Goal: Task Accomplishment & Management: Complete application form

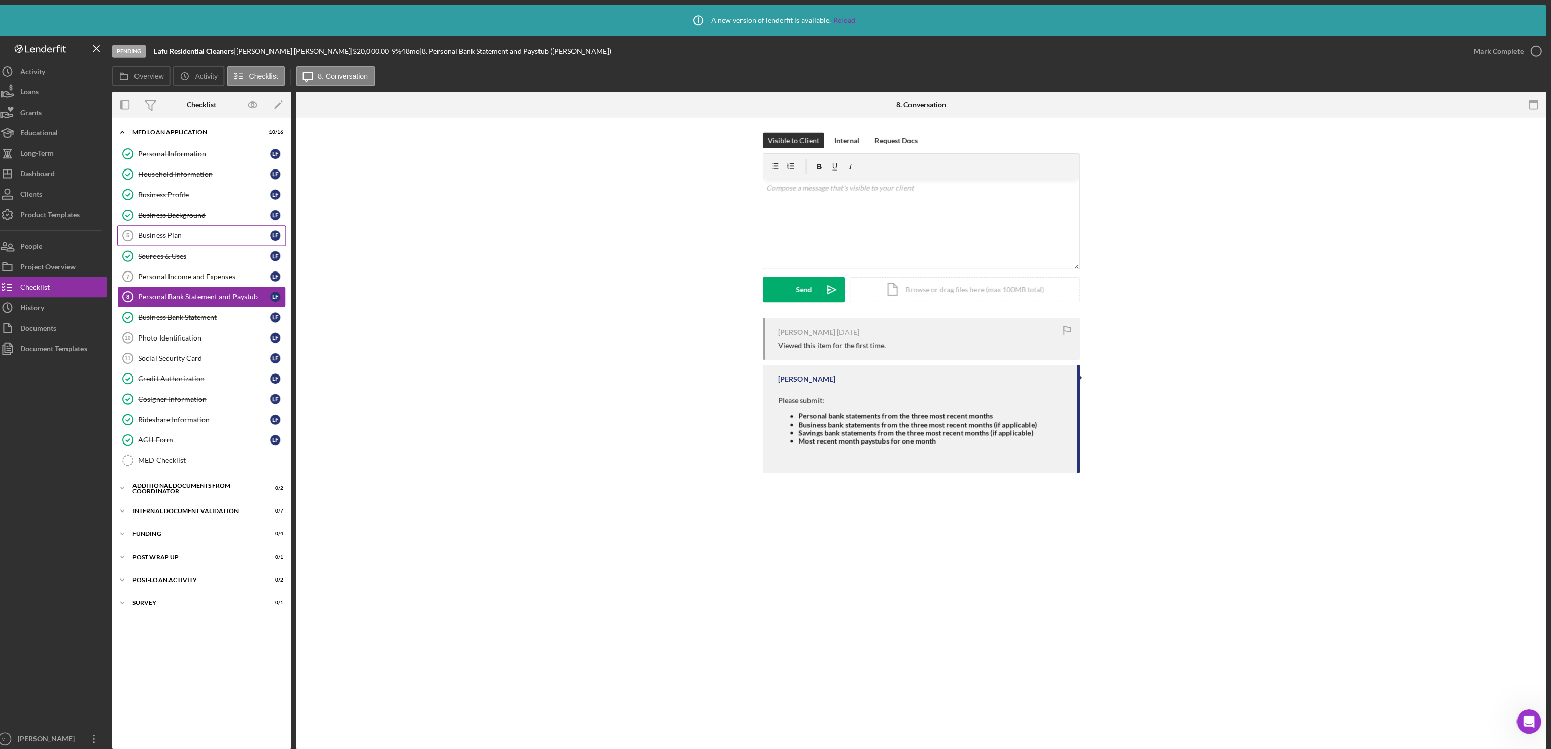
scroll to position [1230, 0]
click at [66, 169] on button "Icon/Dashboard Dashboard" at bounding box center [61, 172] width 112 height 20
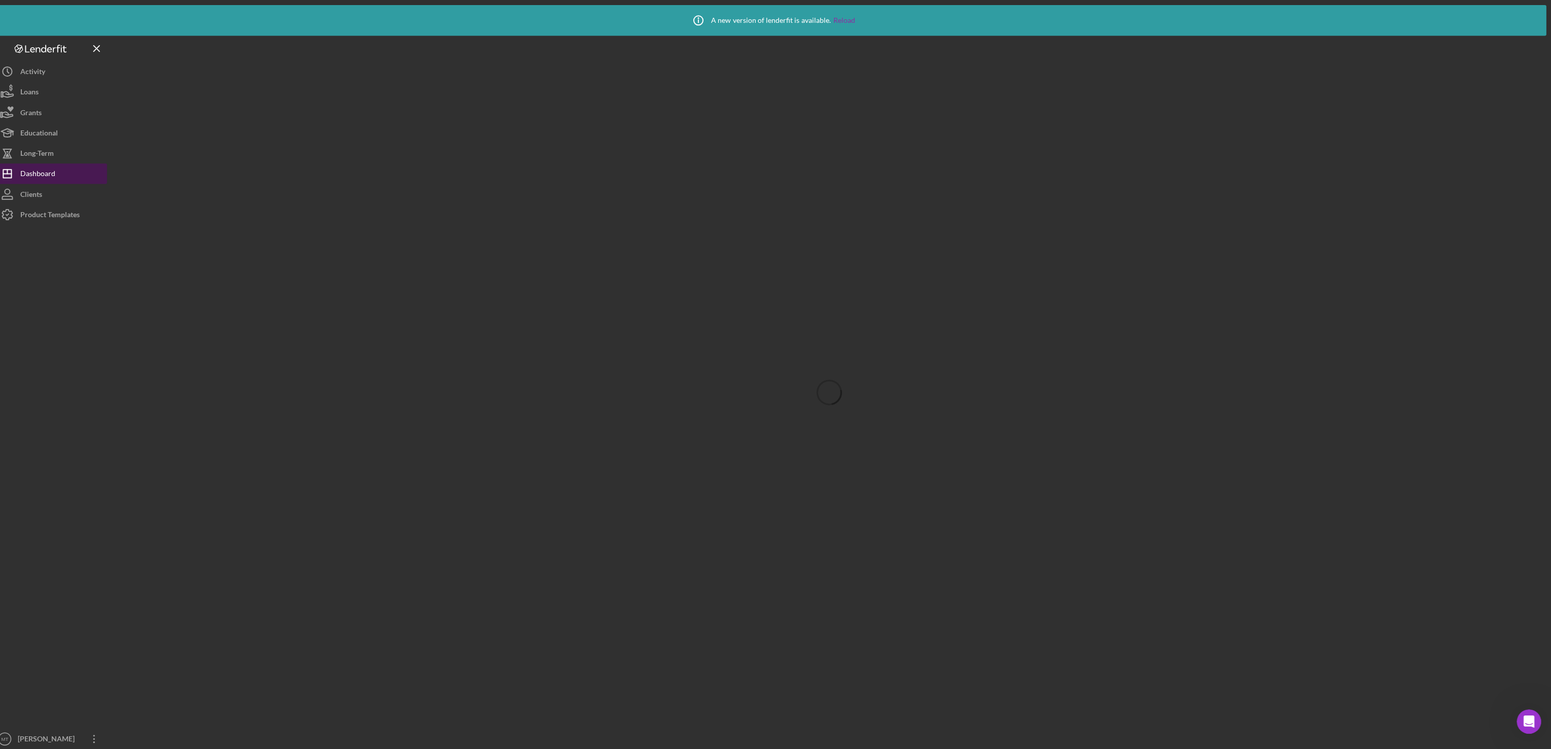
click at [83, 169] on button "Icon/Dashboard Dashboard" at bounding box center [61, 172] width 112 height 20
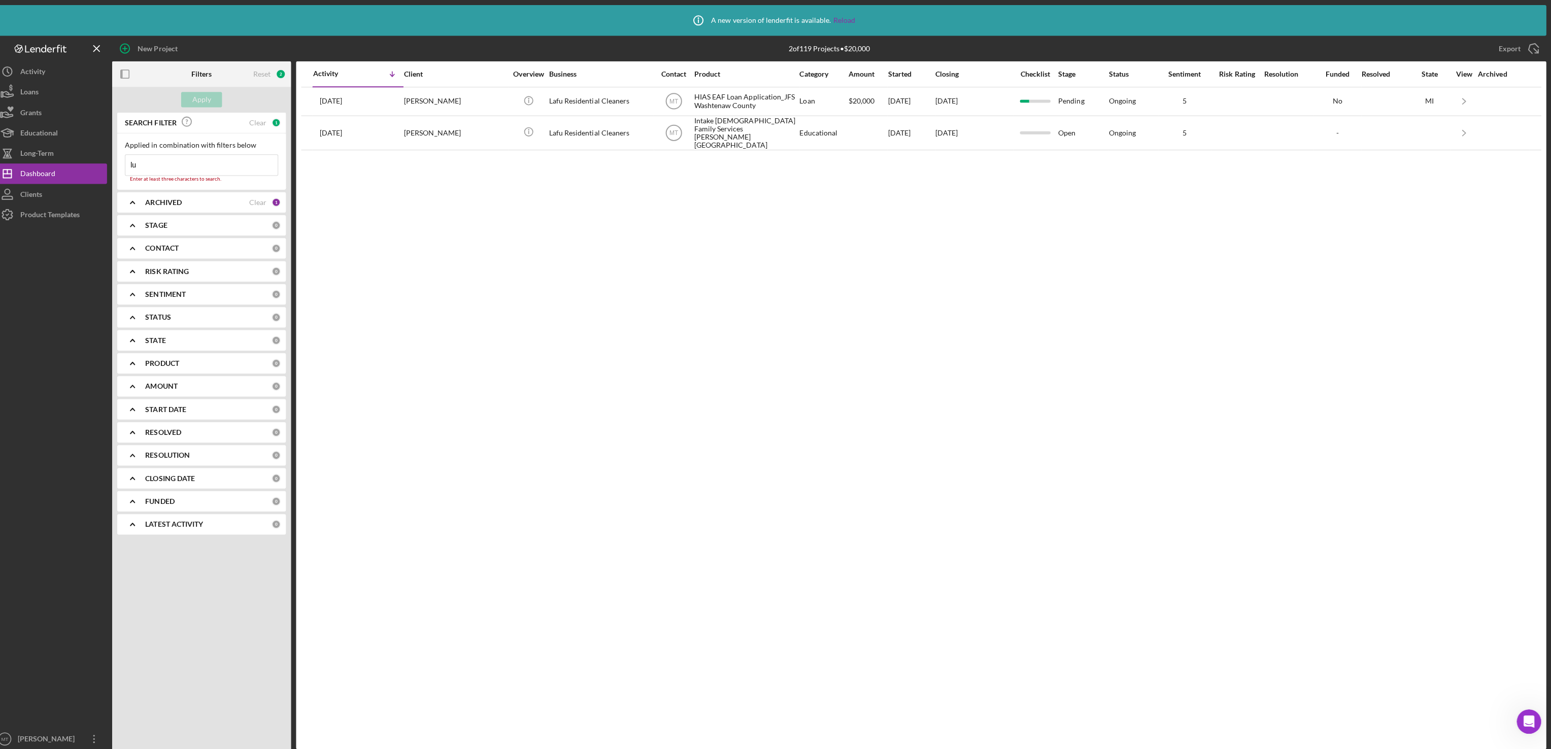
type input "l"
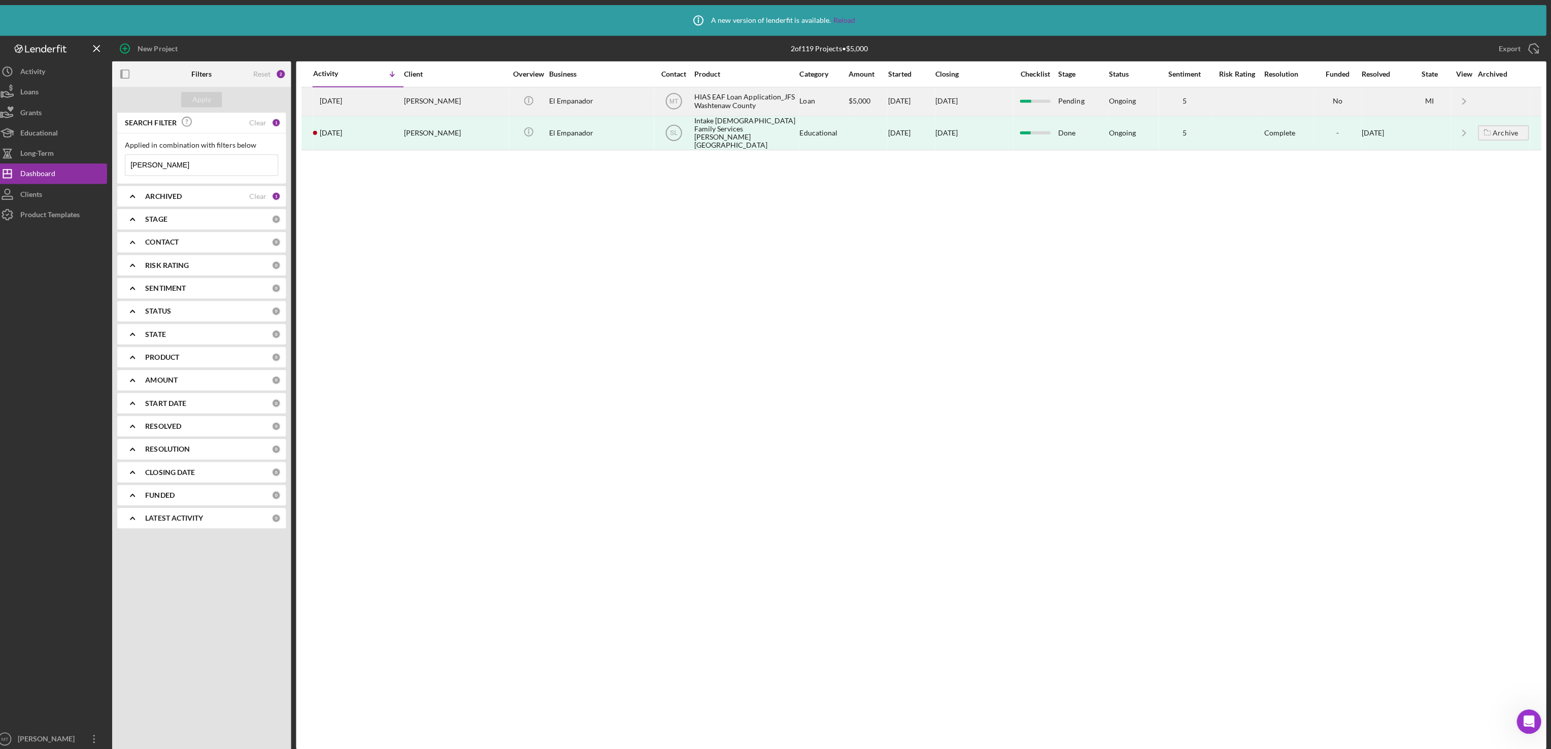
type input "[PERSON_NAME]"
click at [760, 104] on div "HIAS EAF Loan Application_JFS Washtenaw County" at bounding box center [751, 100] width 102 height 27
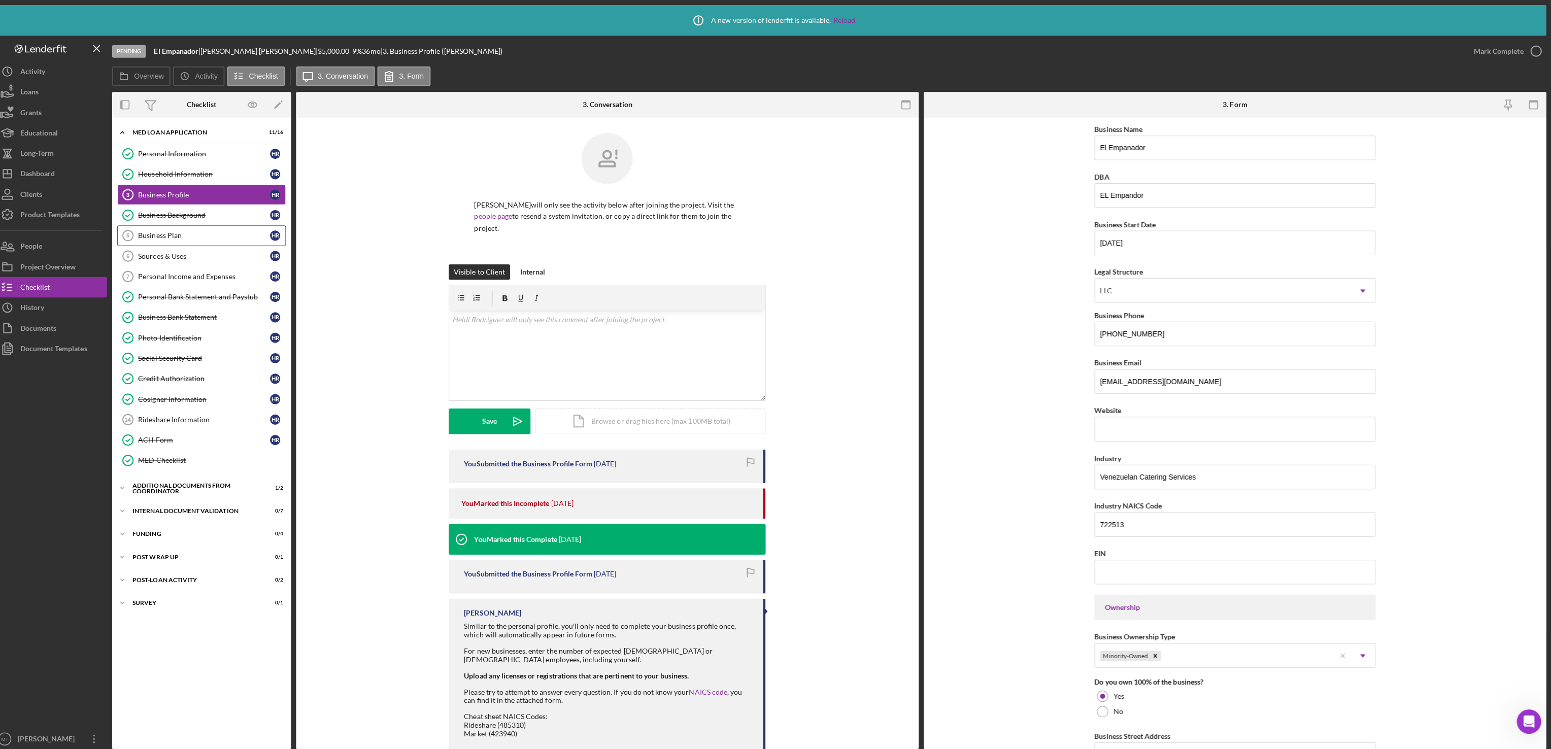
click at [184, 236] on div "Business Plan" at bounding box center [213, 234] width 131 height 8
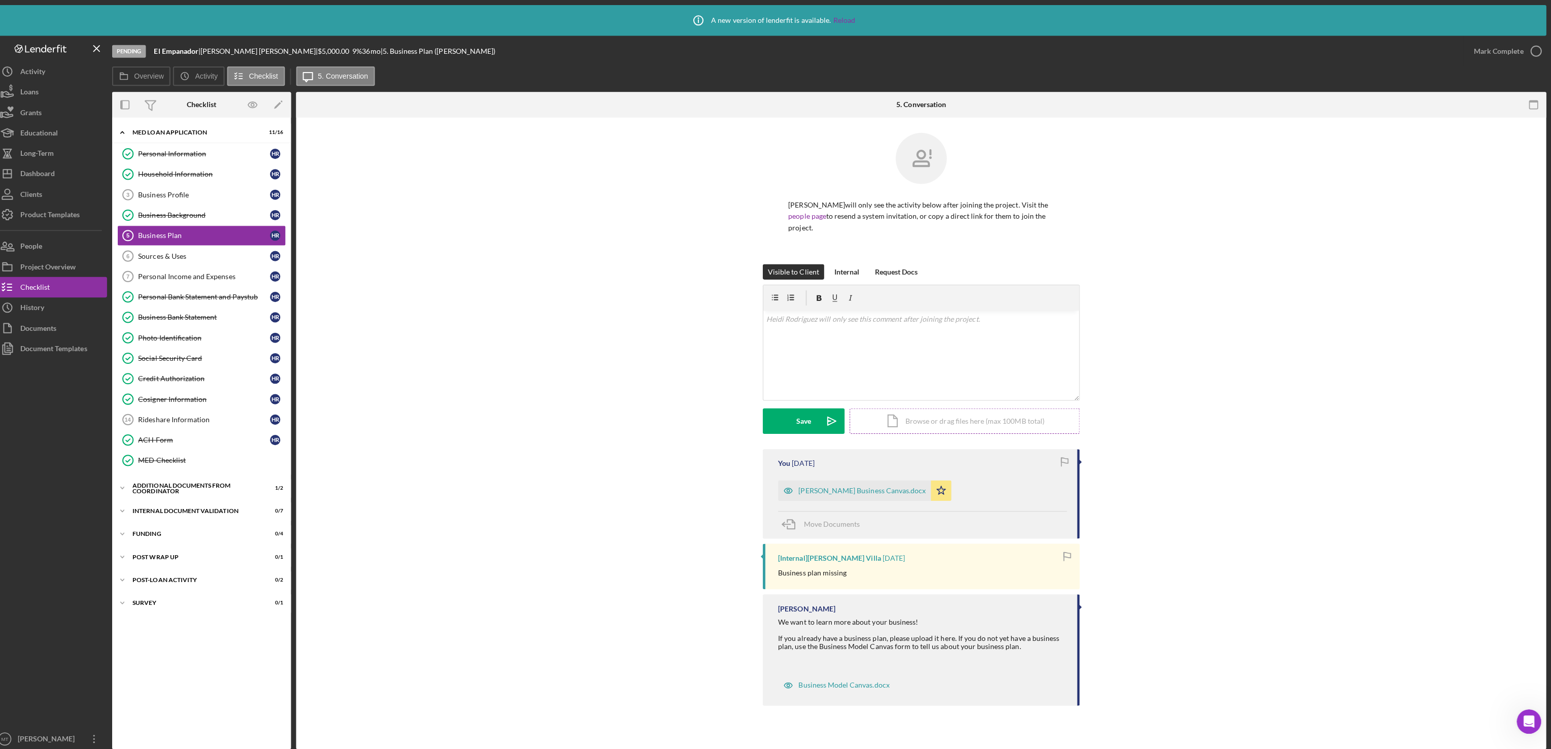
click at [964, 421] on div "Icon/Document Browse or drag files here (max 100MB total) Tap to choose files o…" at bounding box center [968, 418] width 228 height 25
click at [800, 416] on div "Upload" at bounding box center [808, 418] width 23 height 25
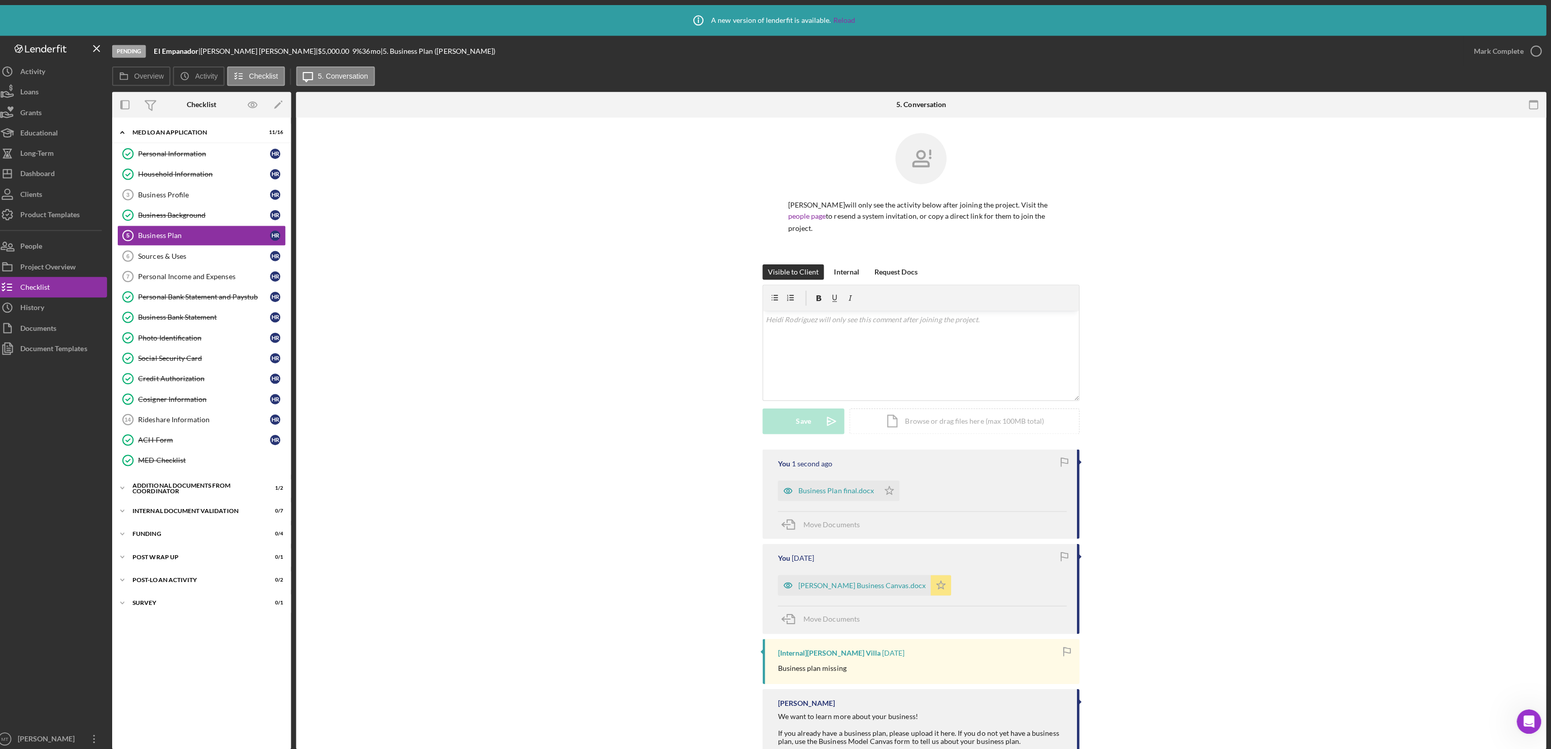
click at [941, 585] on polygon "button" at bounding box center [945, 581] width 9 height 8
click at [222, 279] on div "Personal Income and Expenses" at bounding box center [213, 275] width 131 height 8
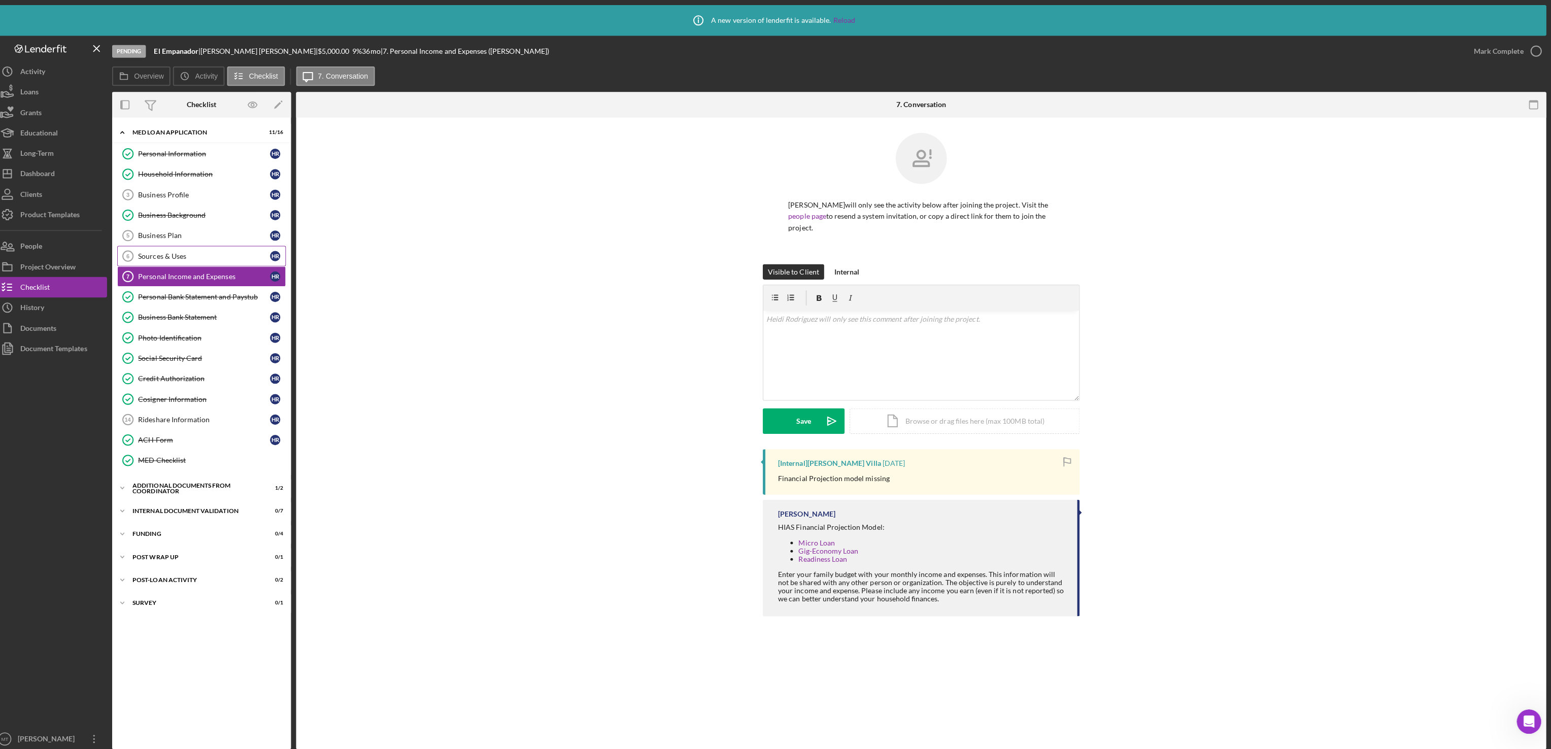
click at [210, 262] on link "Sources & Uses 6 Sources & Uses H R" at bounding box center [210, 254] width 167 height 20
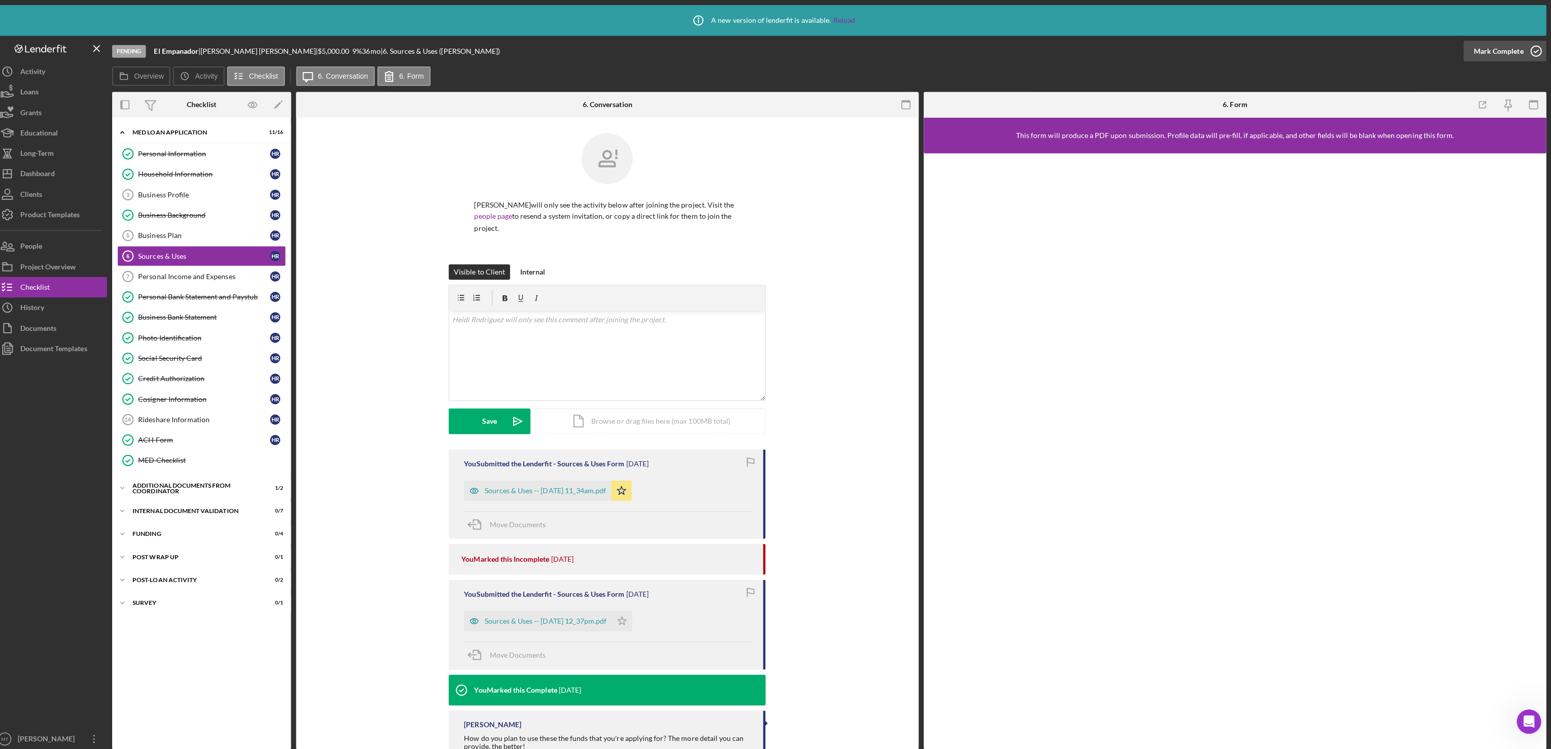
click at [1500, 49] on div "Mark Complete" at bounding box center [1498, 51] width 49 height 20
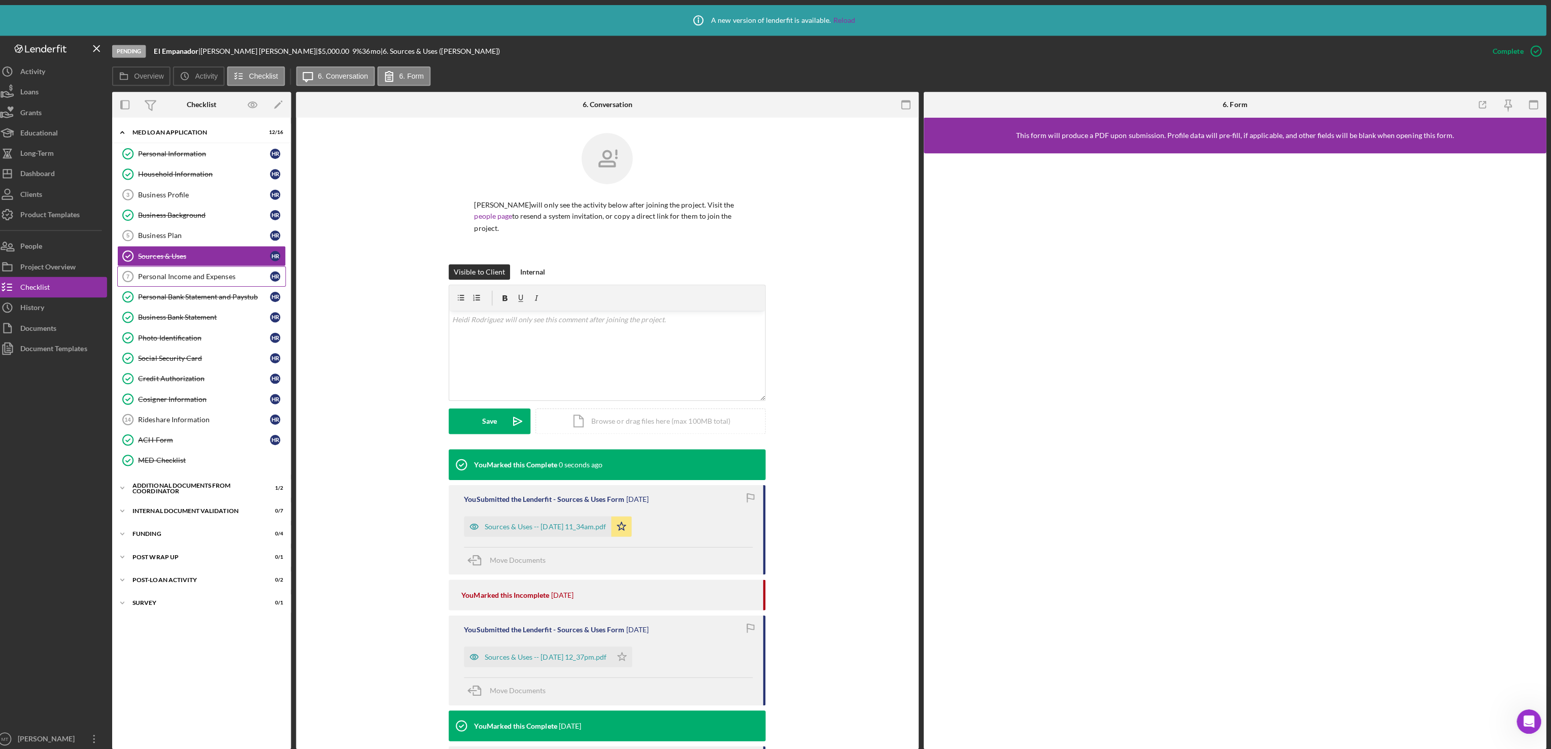
click at [182, 279] on div "Personal Income and Expenses" at bounding box center [213, 275] width 131 height 8
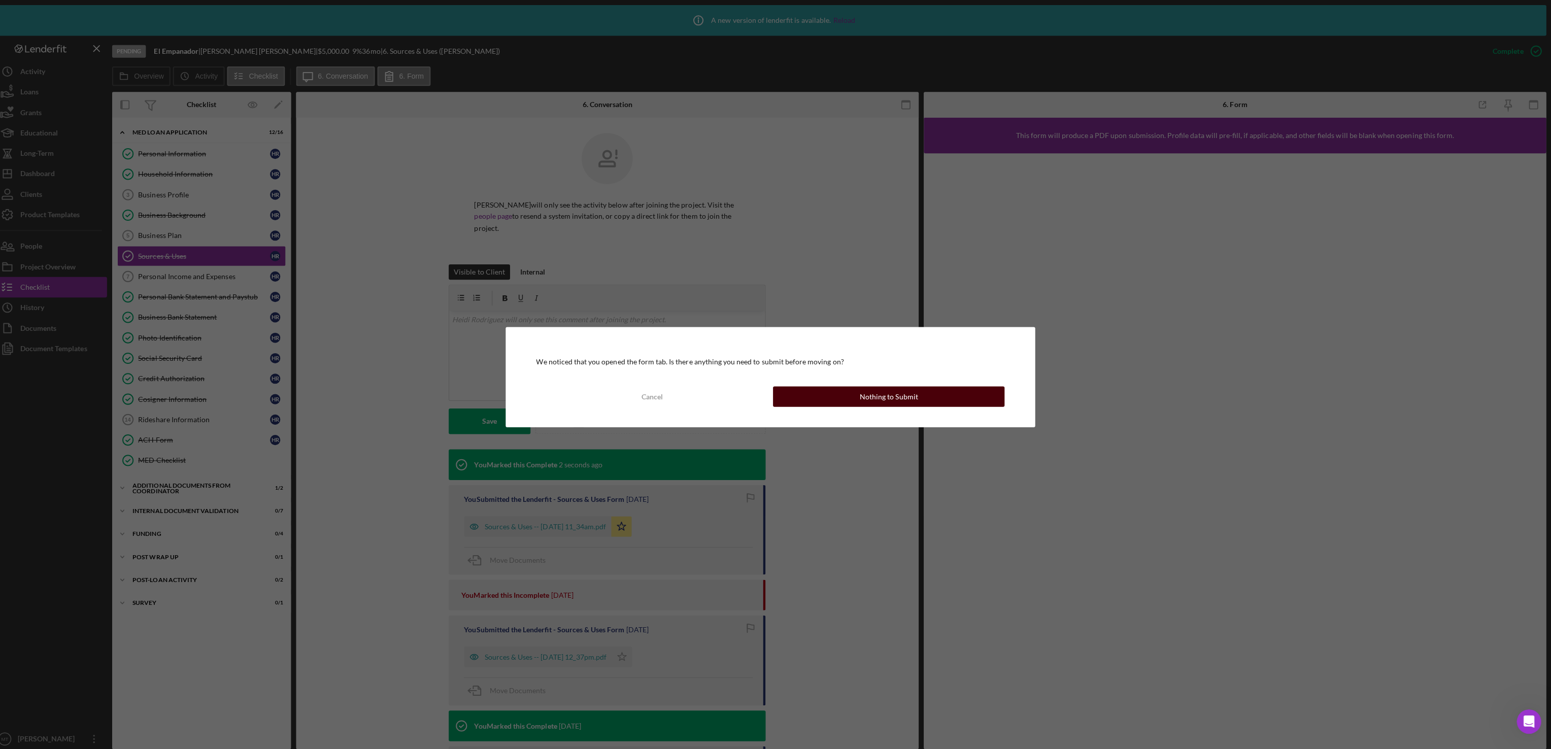
click at [852, 398] on button "Nothing to Submit" at bounding box center [893, 394] width 230 height 20
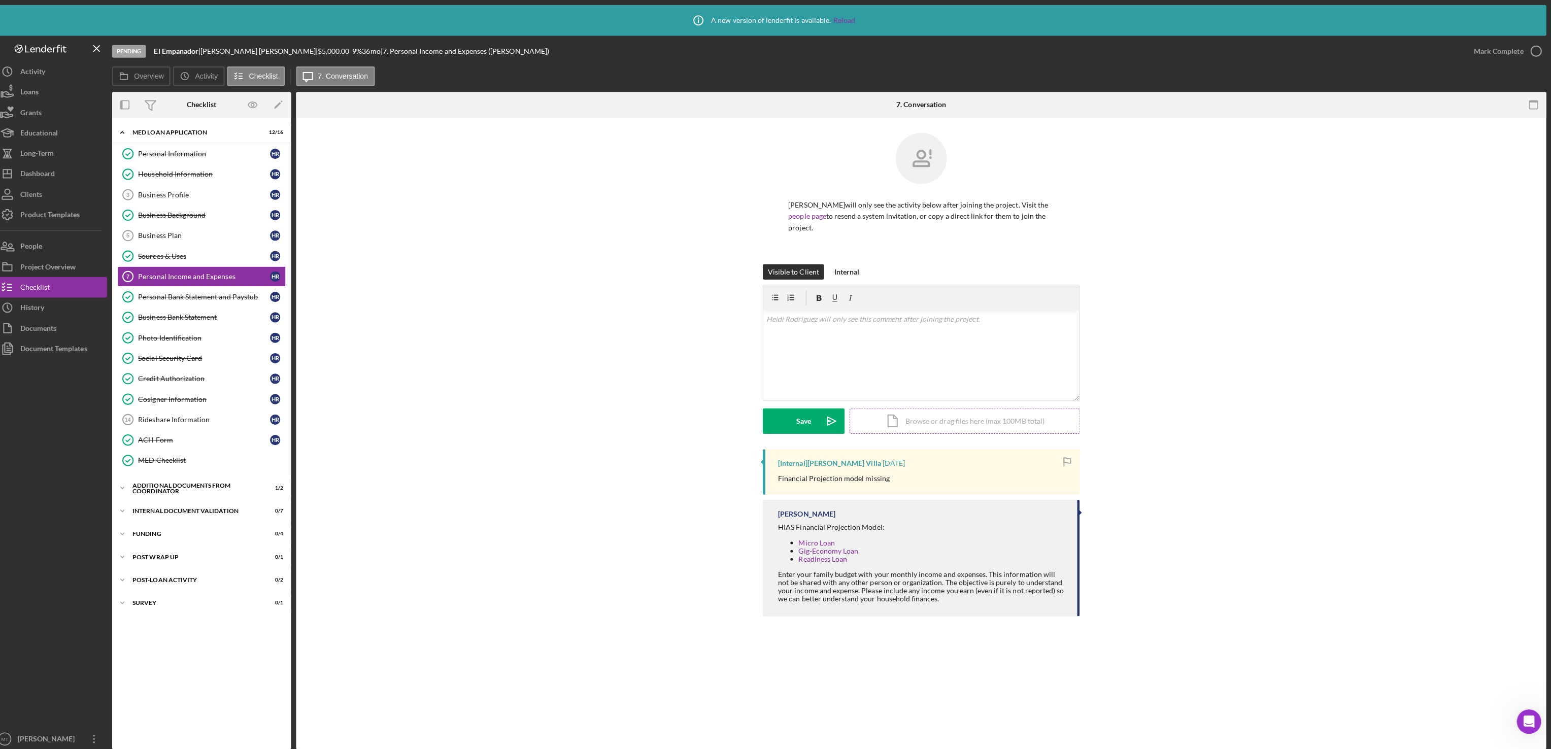
click at [914, 416] on div "Icon/Document Browse or drag files here (max 100MB total) Tap to choose files o…" at bounding box center [968, 418] width 228 height 25
click at [815, 415] on div "Upload" at bounding box center [808, 418] width 23 height 25
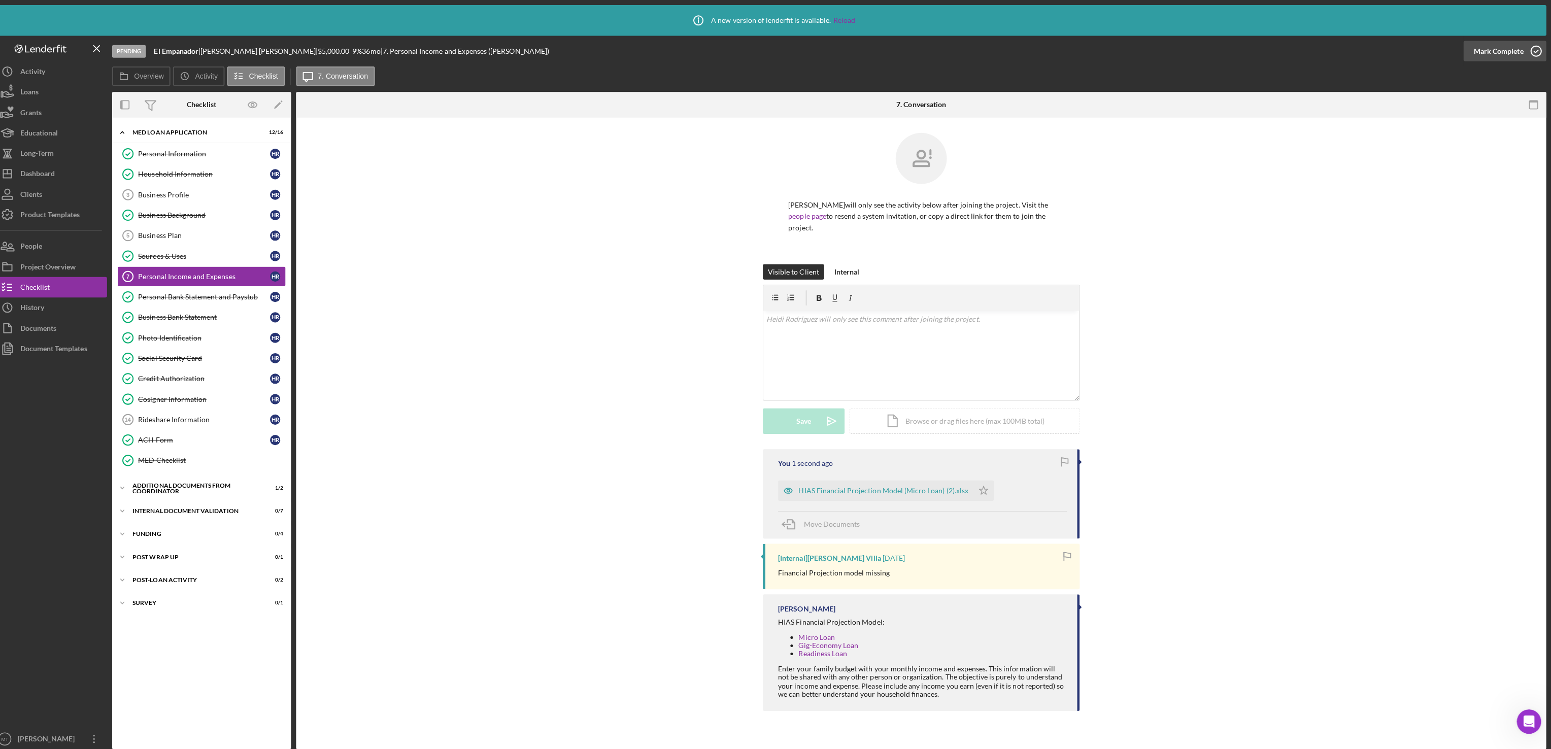
click at [1496, 49] on div "Mark Complete" at bounding box center [1498, 51] width 49 height 20
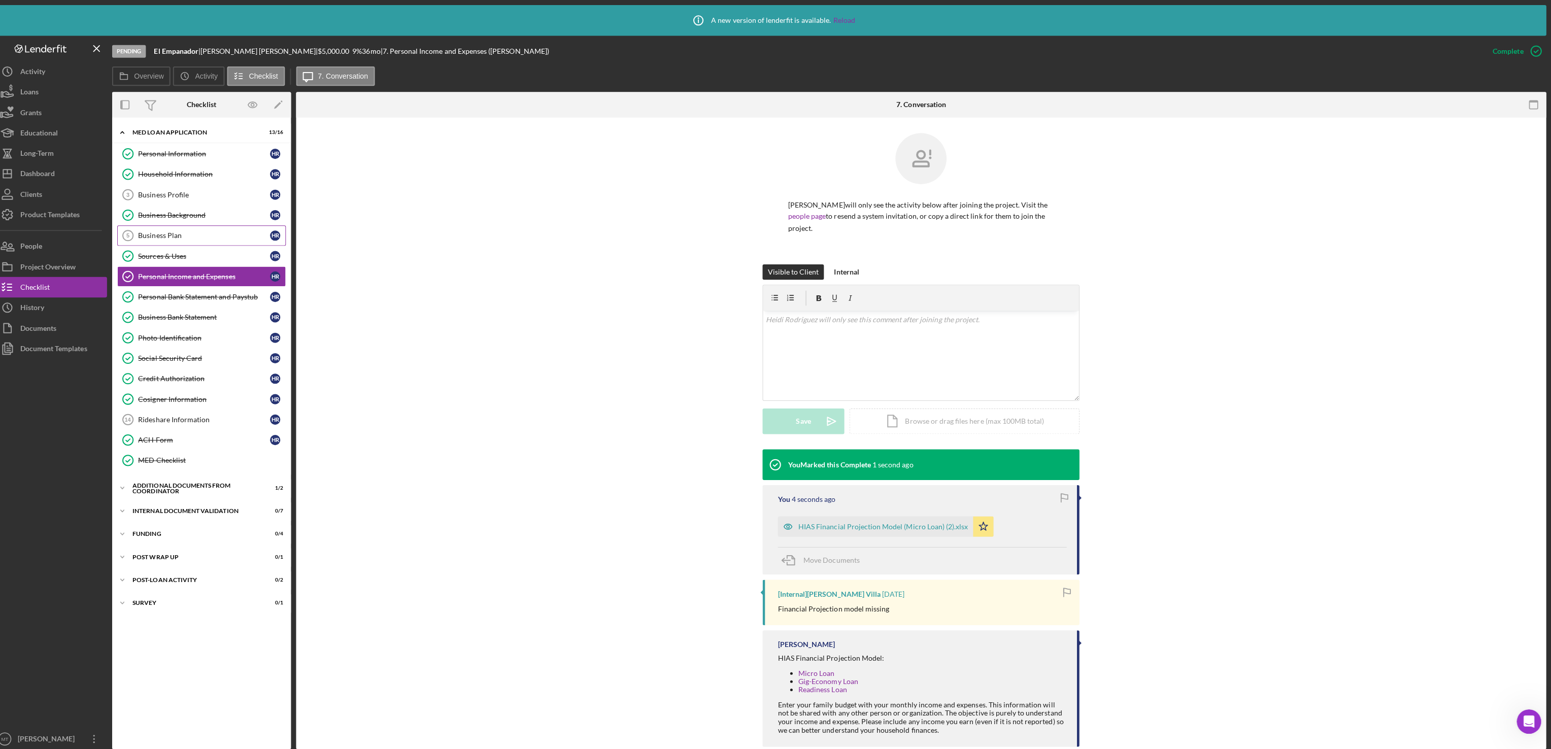
click at [171, 238] on div "Business Plan" at bounding box center [213, 234] width 131 height 8
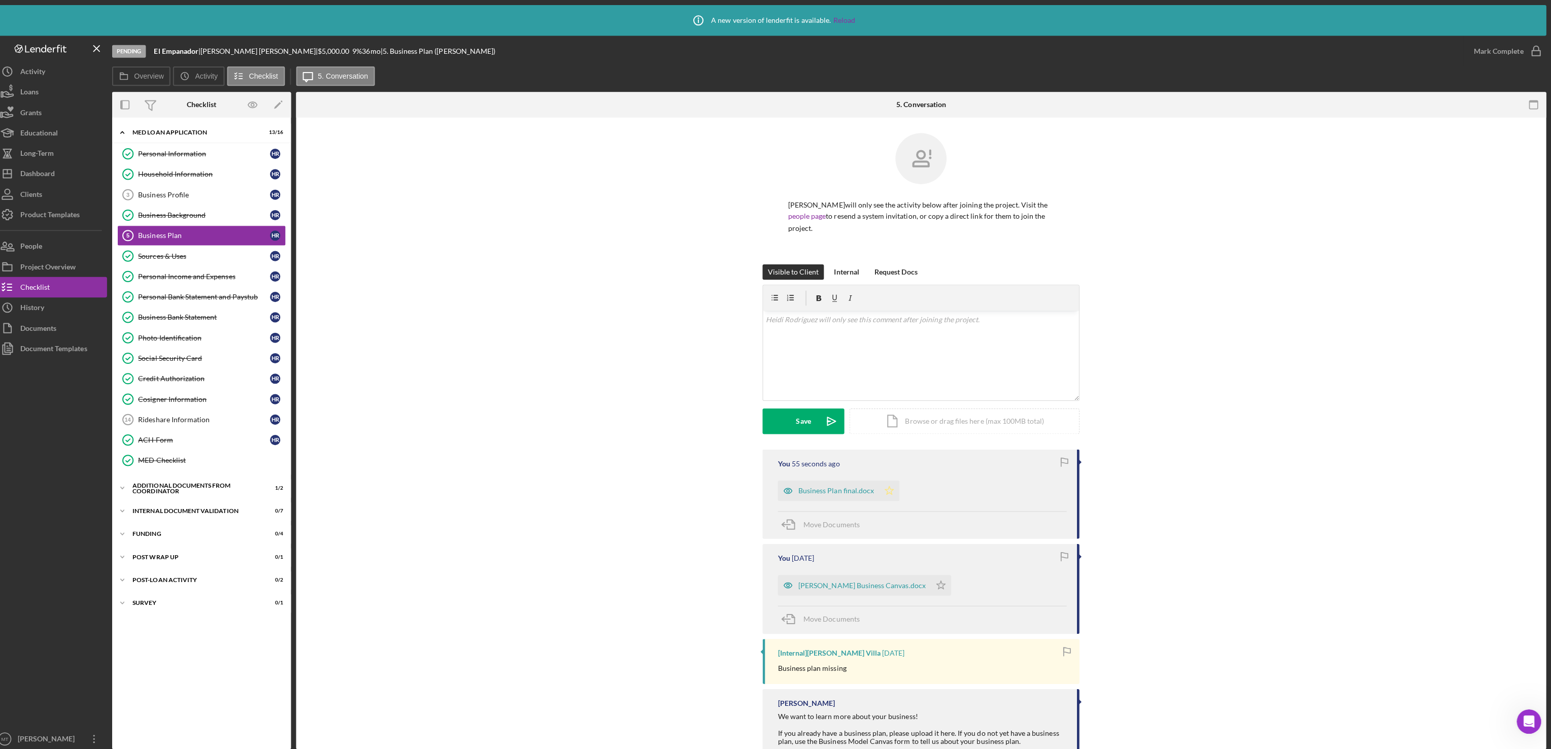
click at [896, 488] on icon "Icon/Star" at bounding box center [894, 487] width 20 height 20
click at [1492, 53] on div "Mark Complete" at bounding box center [1498, 51] width 49 height 20
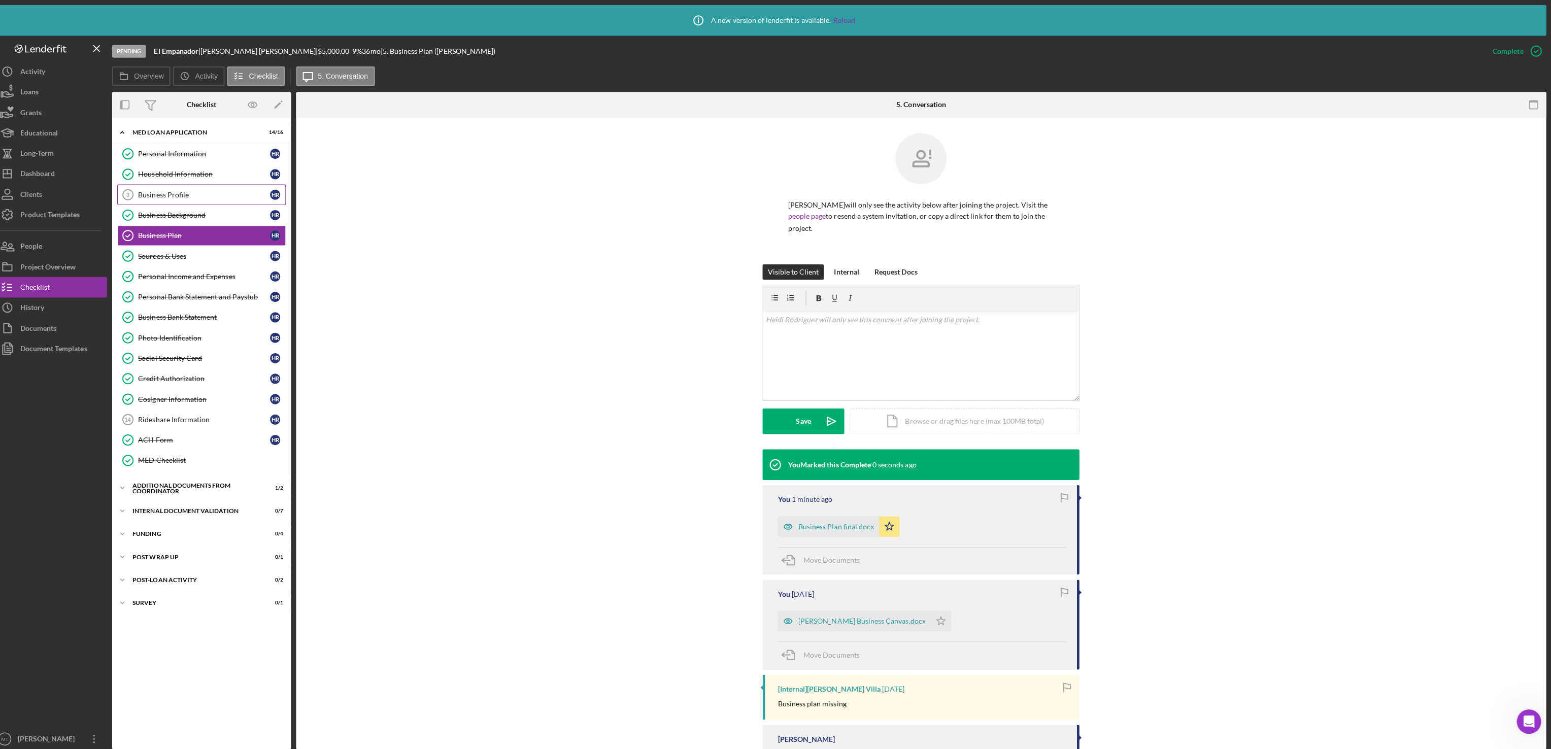
click at [183, 195] on div "Business Profile" at bounding box center [213, 193] width 131 height 8
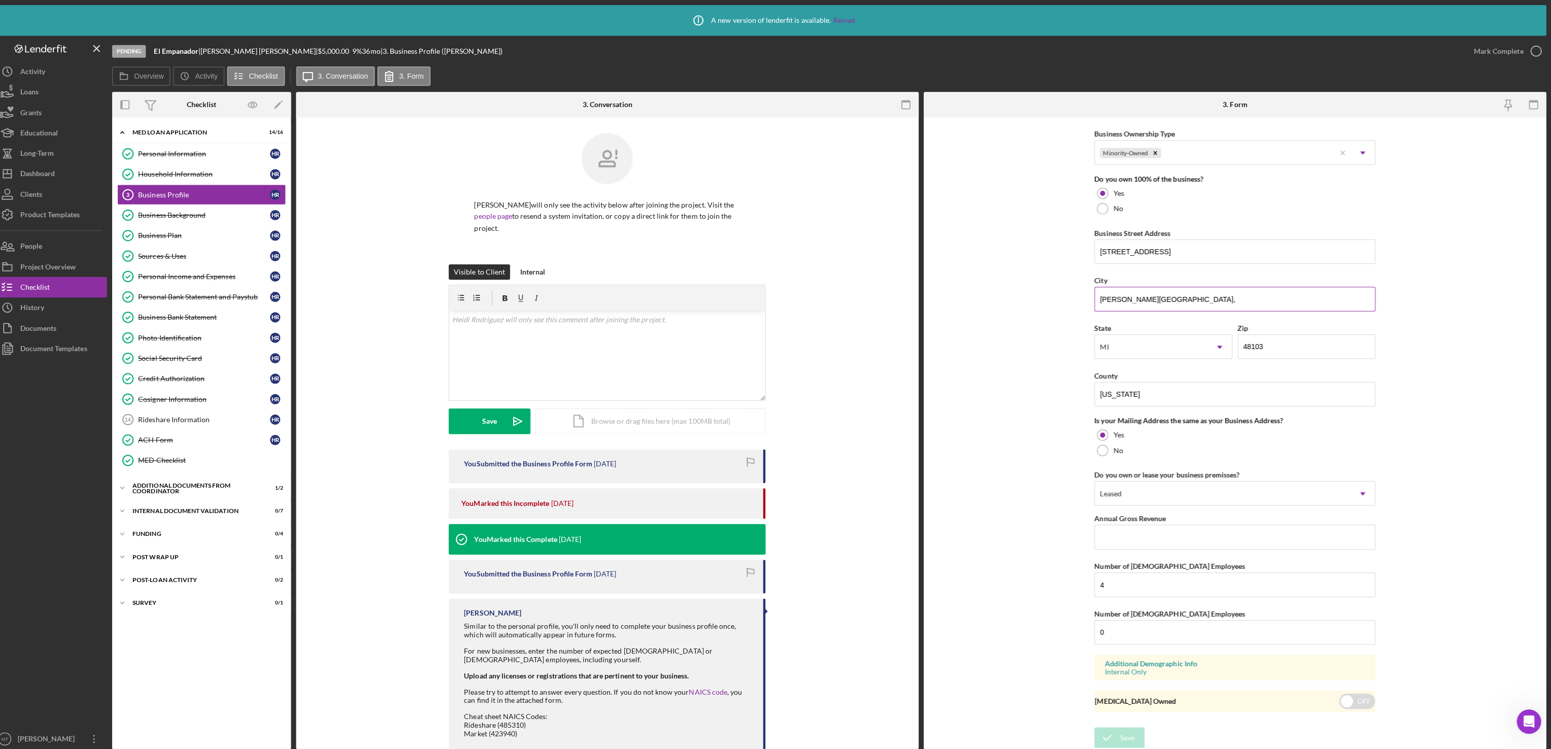
scroll to position [509, 0]
click at [1505, 46] on div "Mark Complete" at bounding box center [1498, 51] width 49 height 20
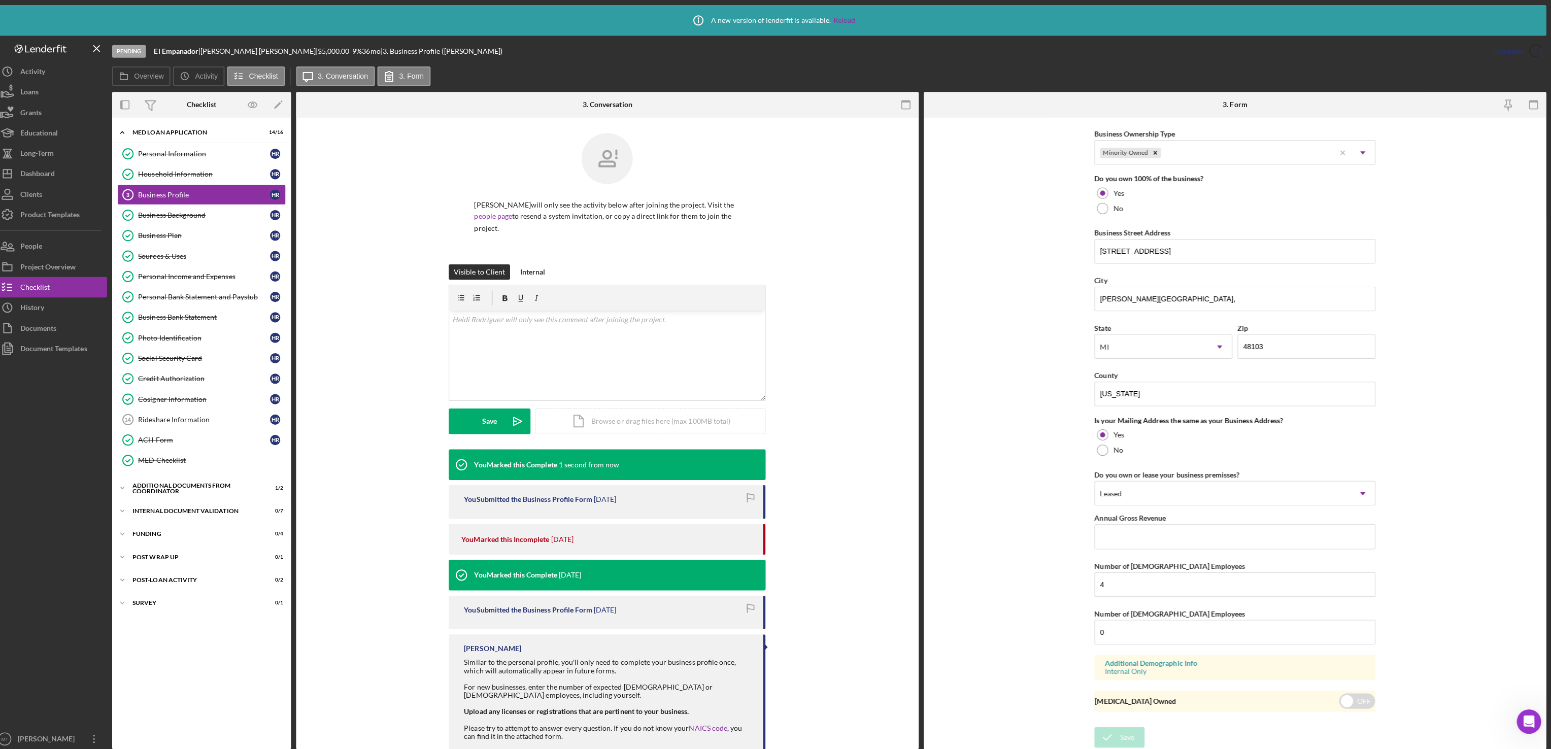
scroll to position [138, 0]
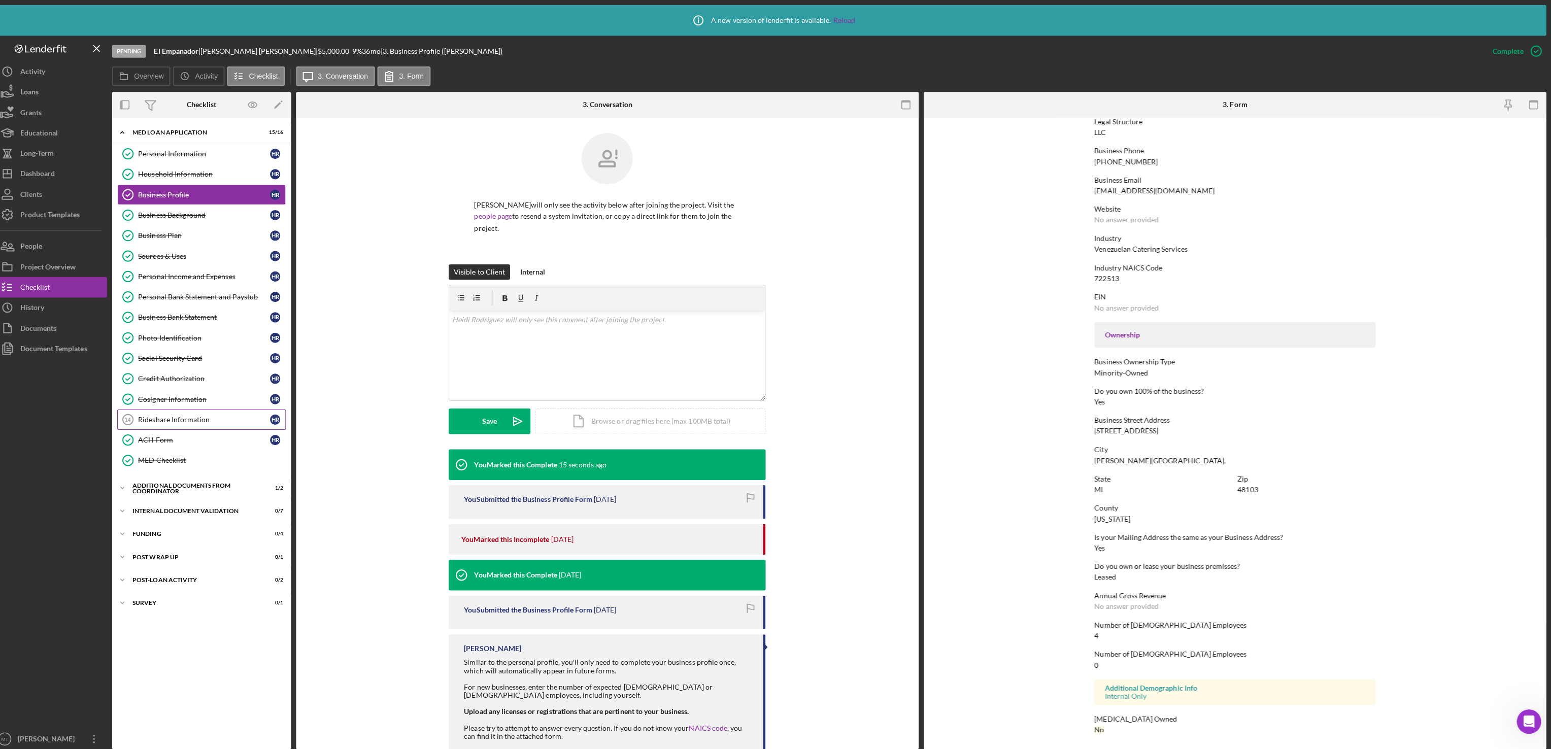
click at [198, 421] on div "Rideshare Information" at bounding box center [213, 417] width 131 height 8
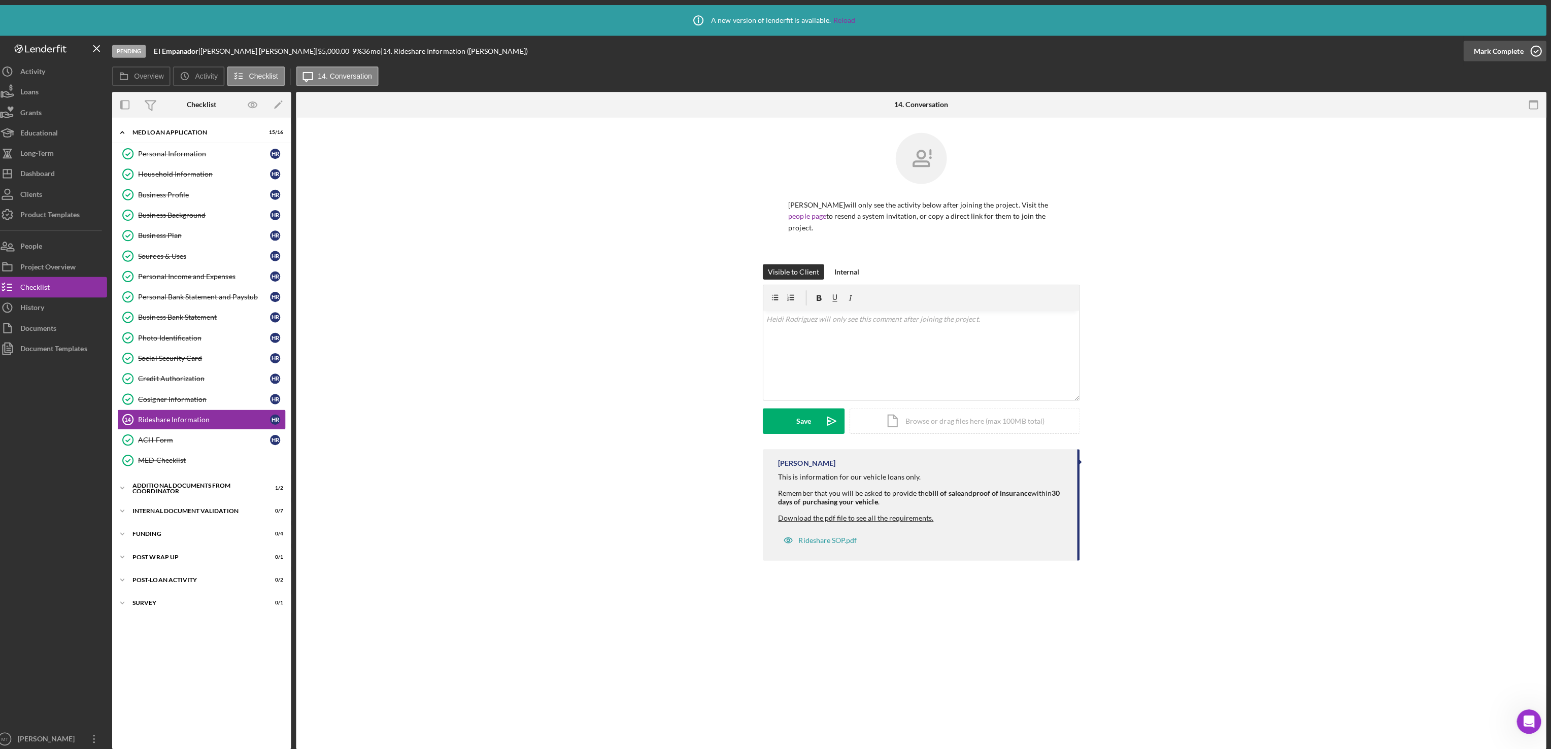
click at [1492, 53] on div "Mark Complete" at bounding box center [1498, 51] width 49 height 20
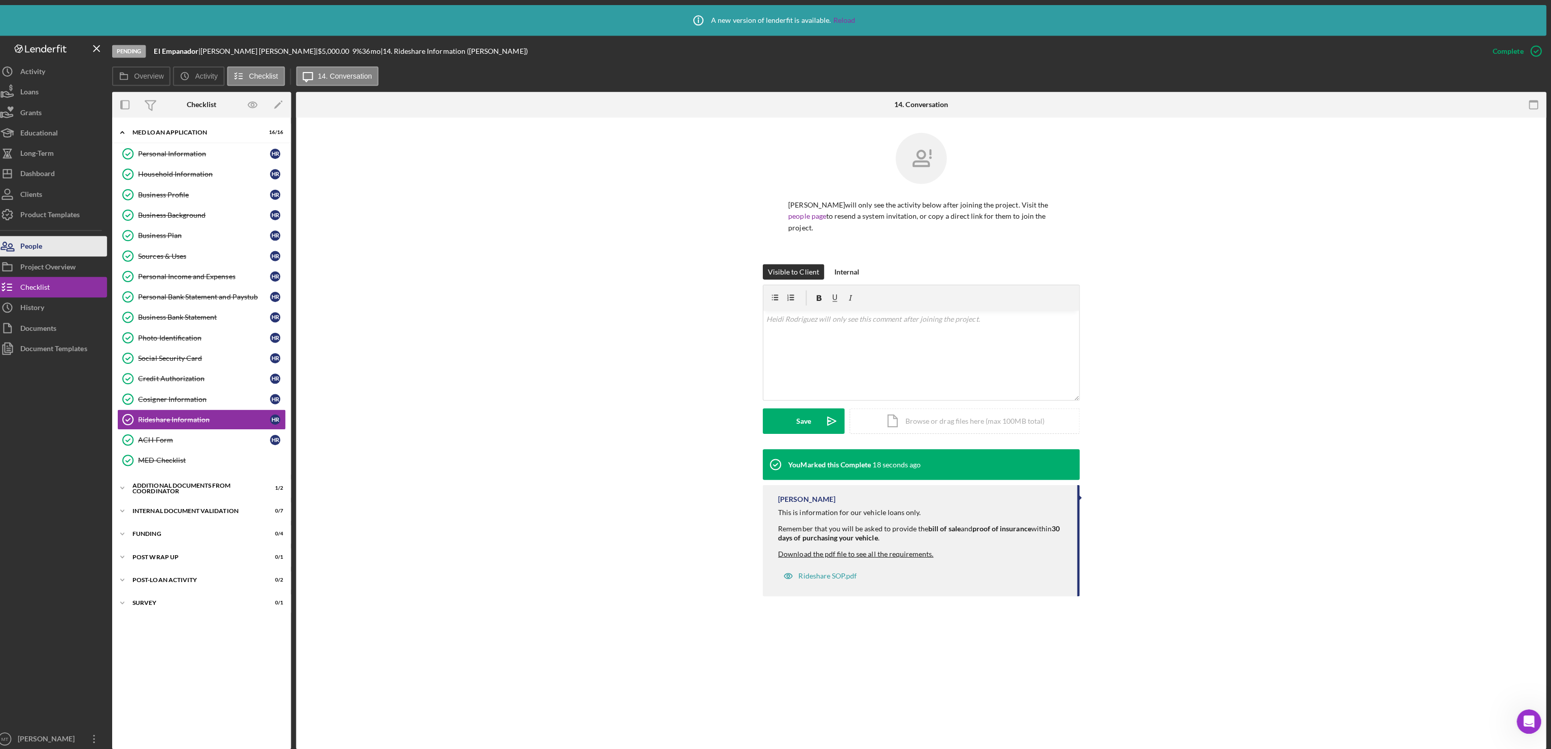
click at [65, 242] on button "People" at bounding box center [61, 244] width 112 height 20
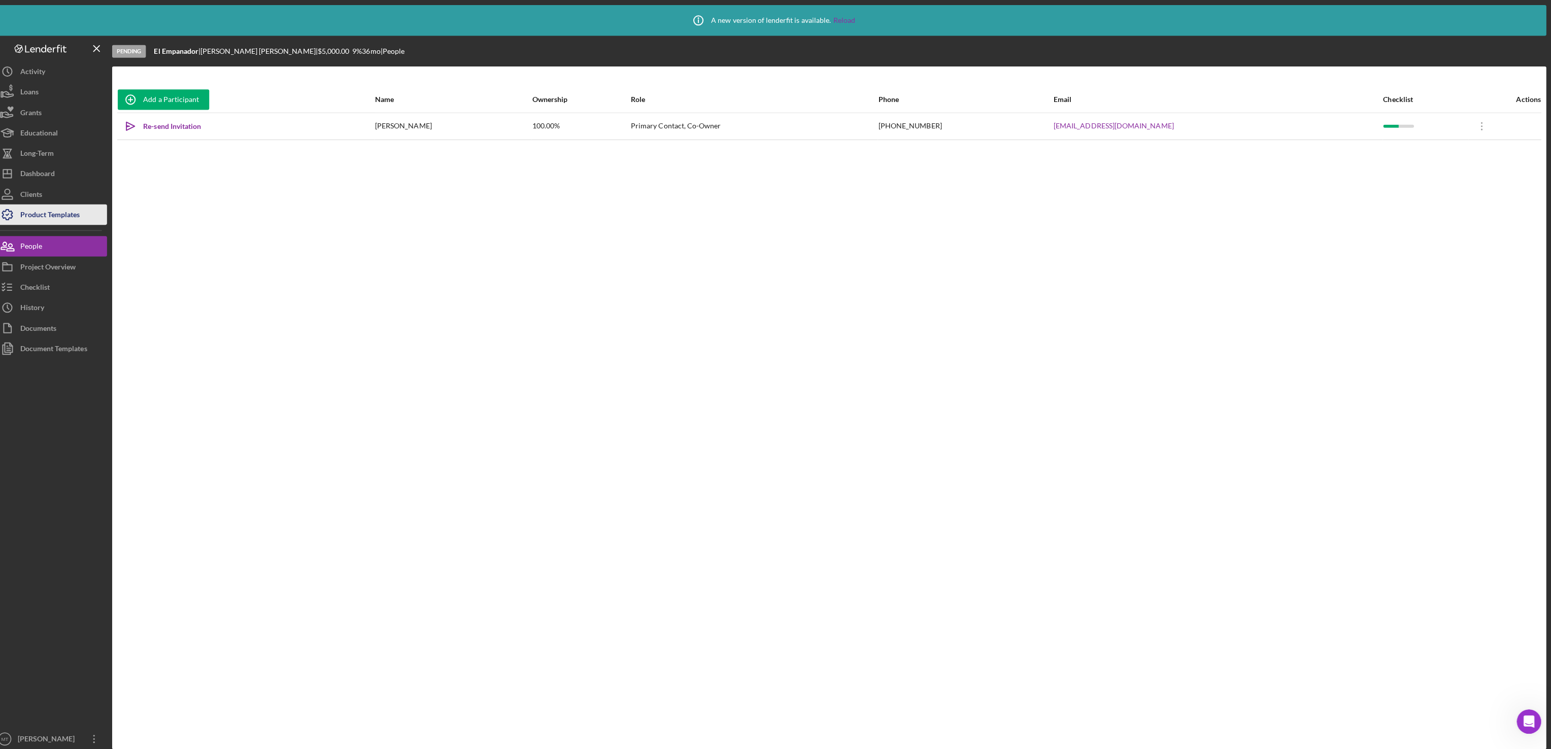
click at [69, 219] on div "Product Templates" at bounding box center [59, 214] width 59 height 23
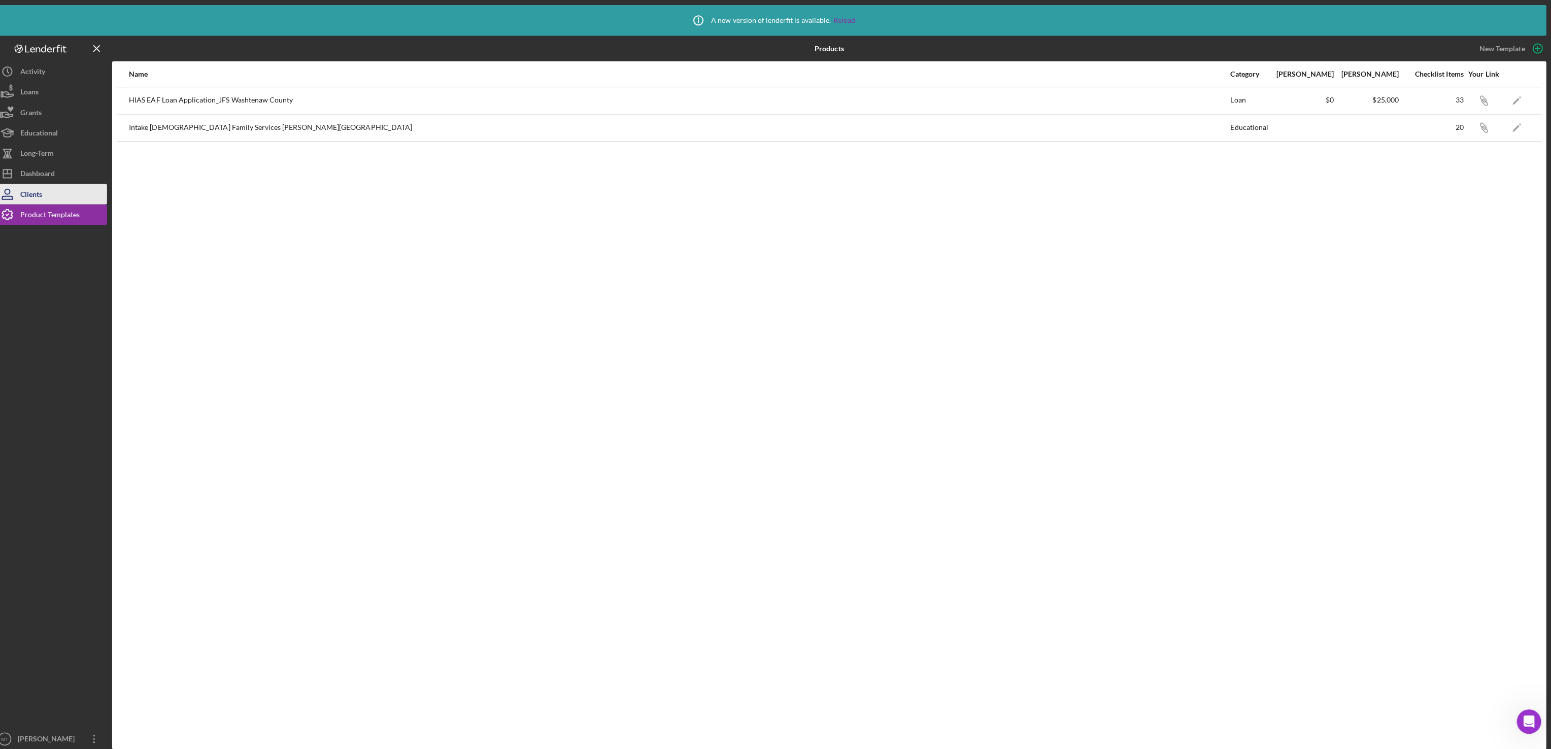
click at [70, 196] on button "Clients" at bounding box center [61, 193] width 112 height 20
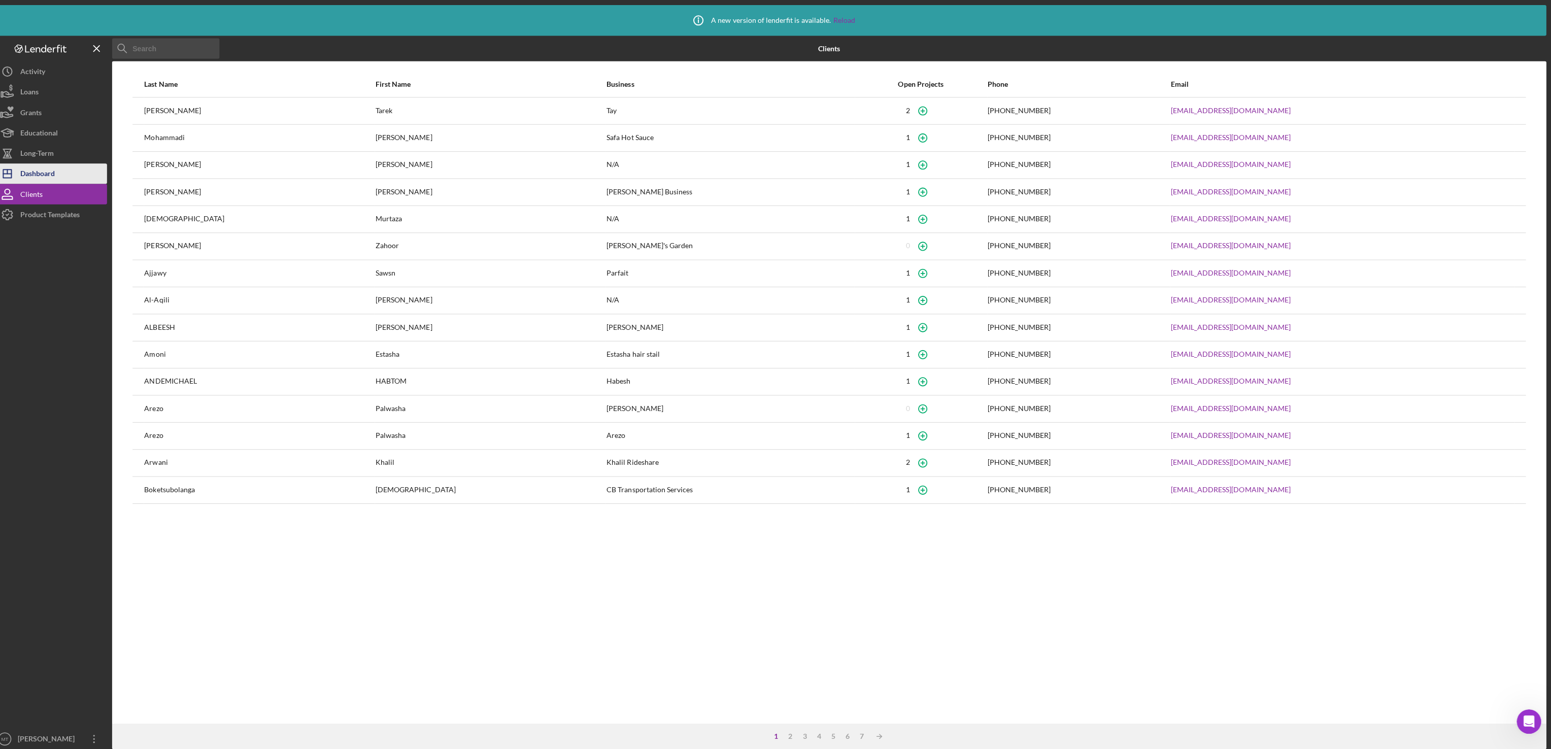
click at [77, 177] on button "Icon/Dashboard Dashboard" at bounding box center [61, 172] width 112 height 20
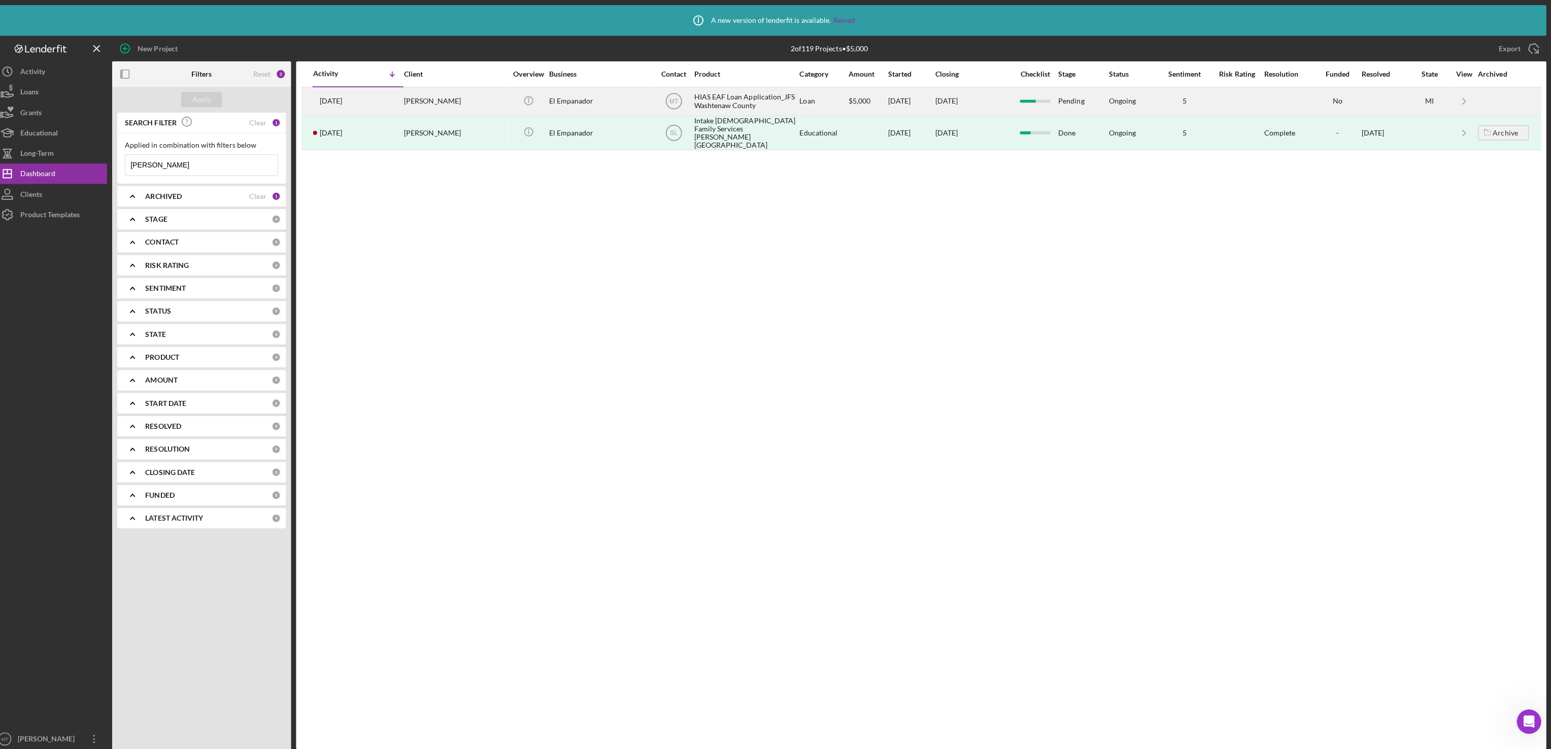
click at [716, 96] on div "HIAS EAF Loan Application_JFS Washtenaw County" at bounding box center [751, 100] width 102 height 27
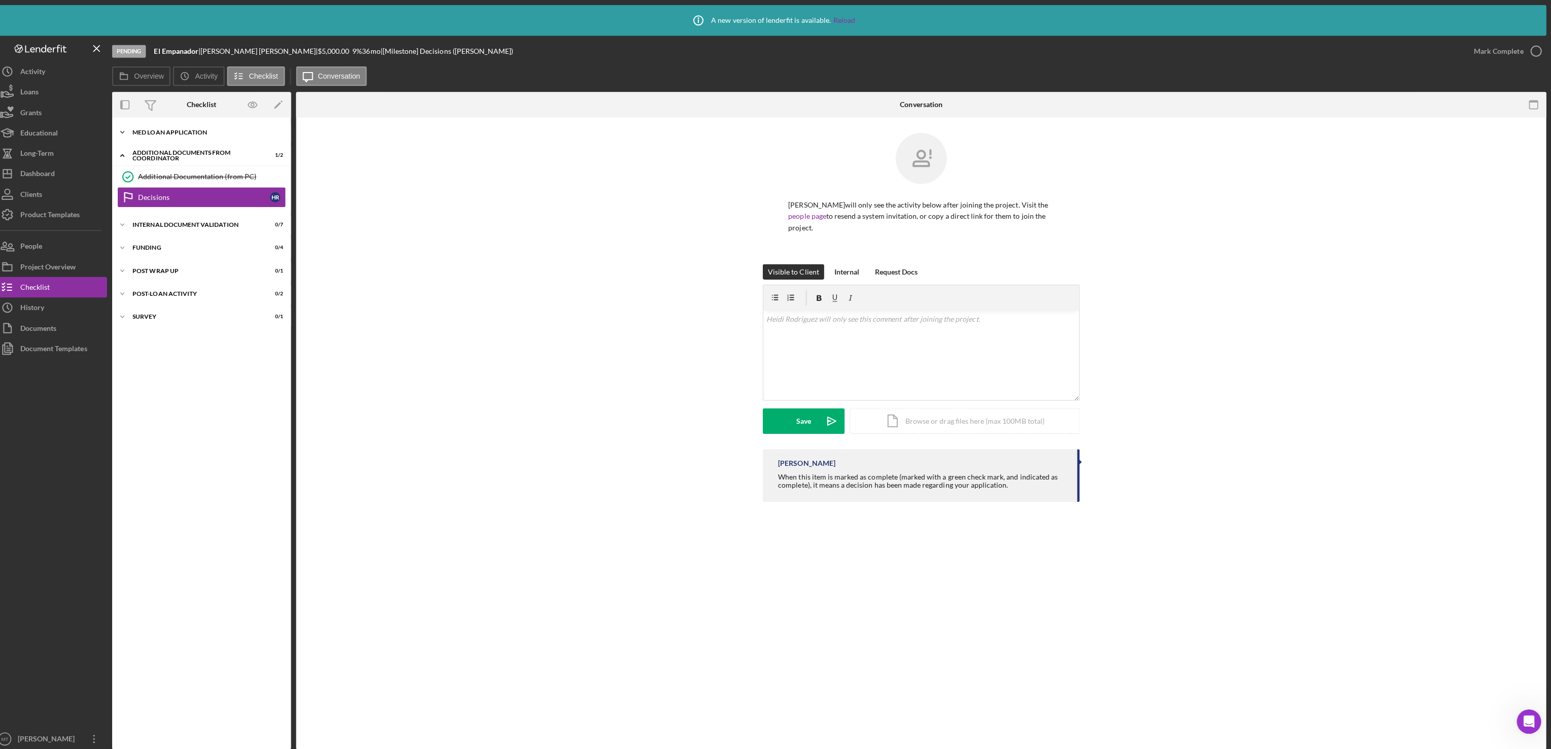
click at [185, 126] on div "Icon/Expander MED Loan Application 16 / 16" at bounding box center [211, 131] width 178 height 20
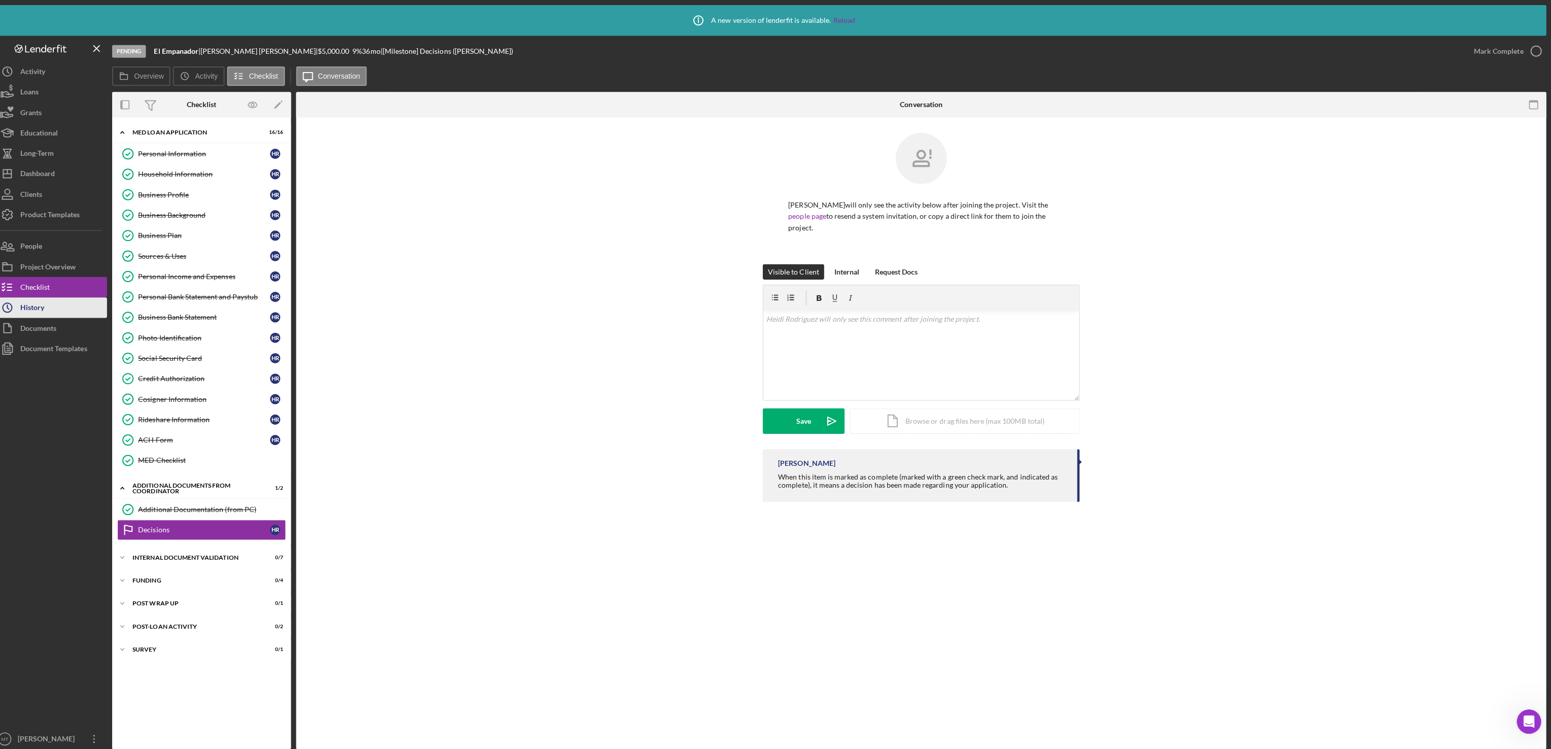
click at [59, 310] on button "Icon/History History" at bounding box center [61, 305] width 112 height 20
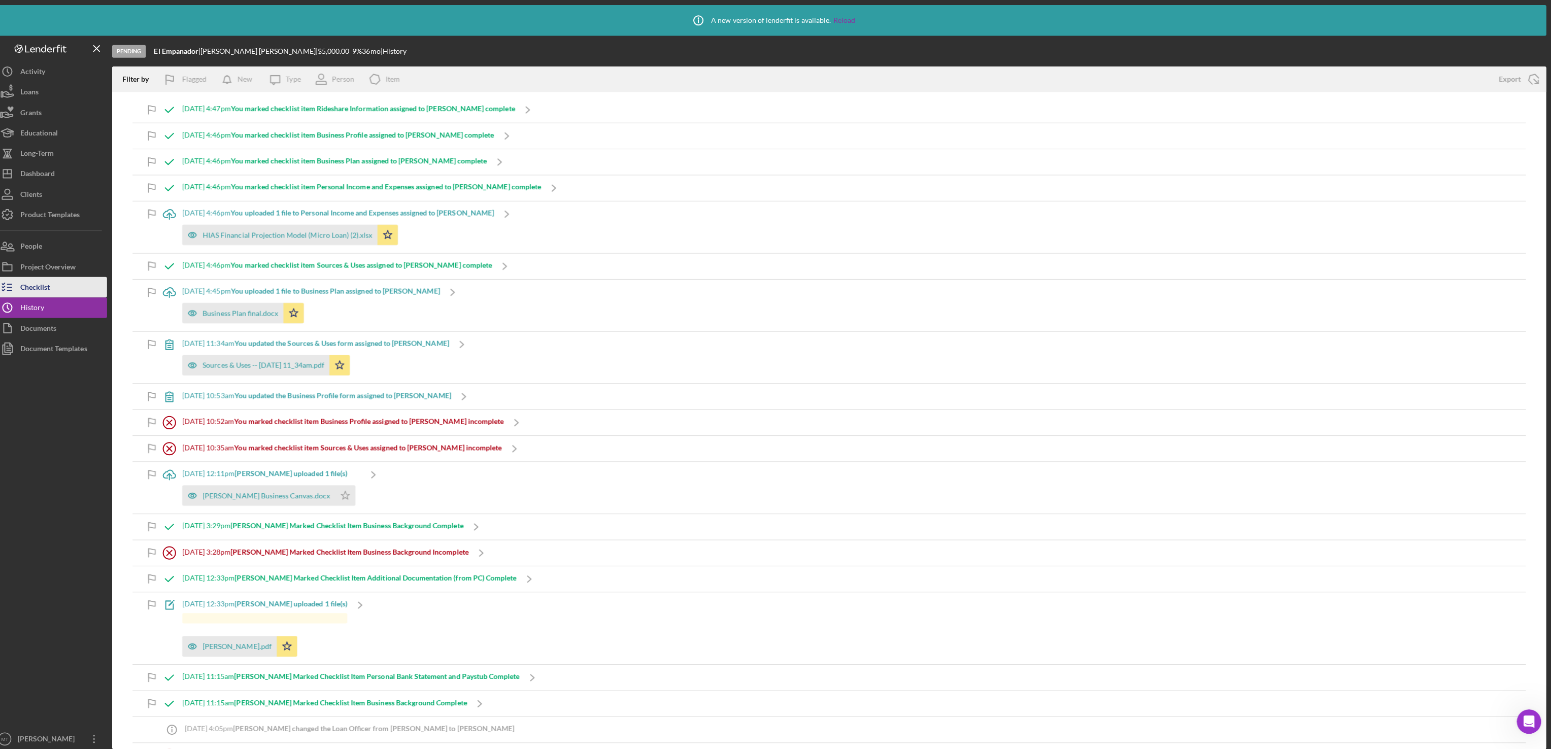
click at [64, 286] on button "Checklist" at bounding box center [61, 285] width 112 height 20
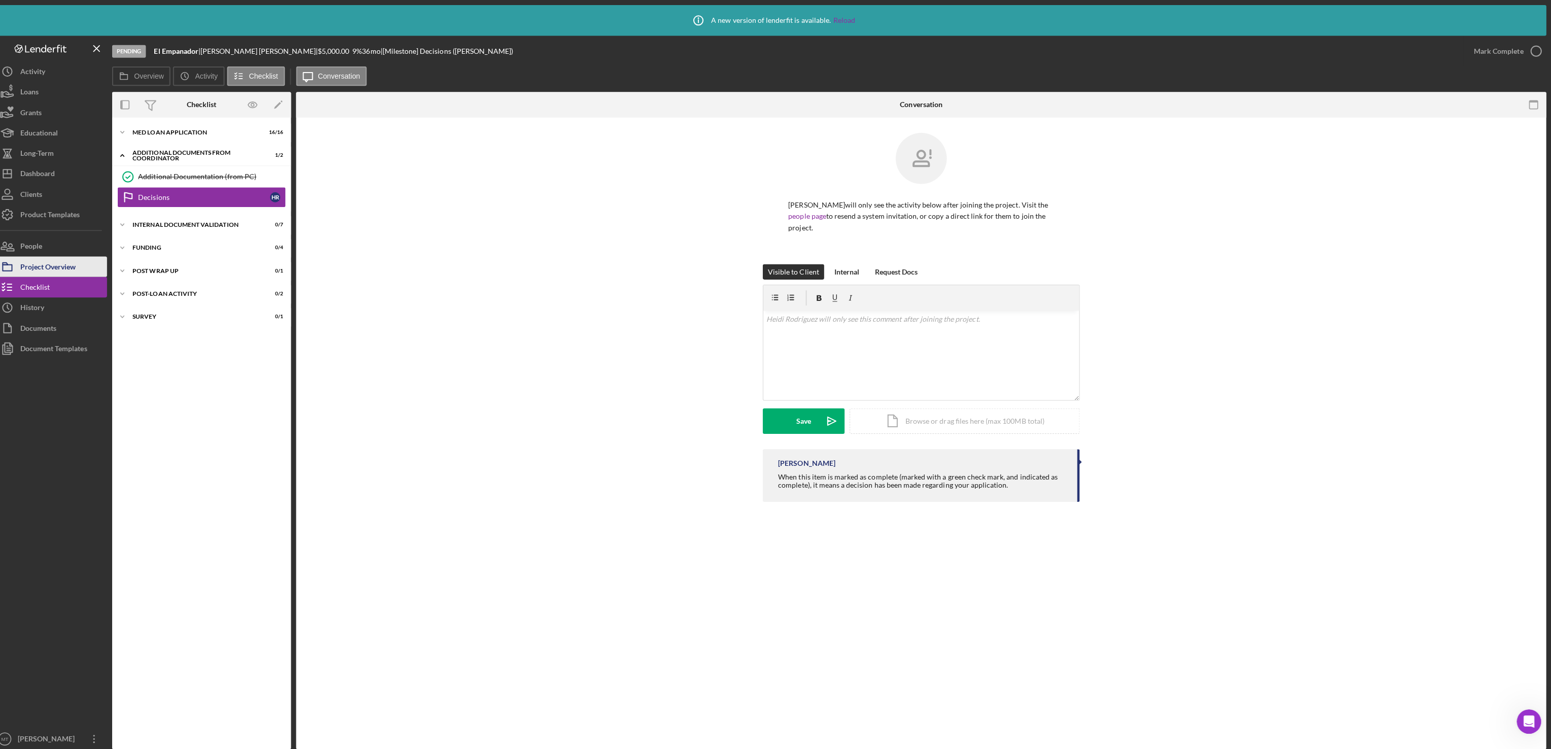
click at [74, 266] on div "Project Overview" at bounding box center [57, 266] width 55 height 23
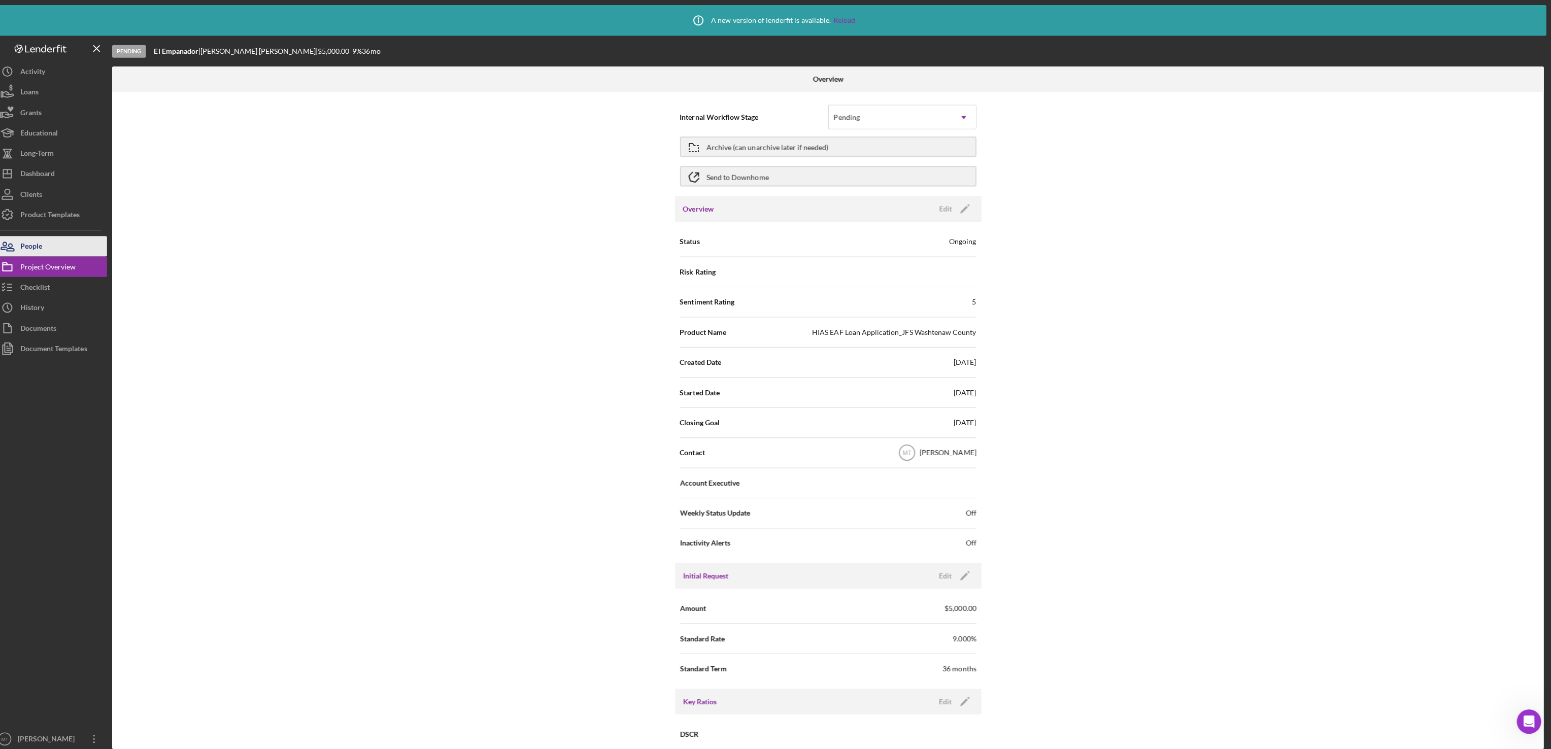
click at [66, 247] on button "People" at bounding box center [61, 244] width 112 height 20
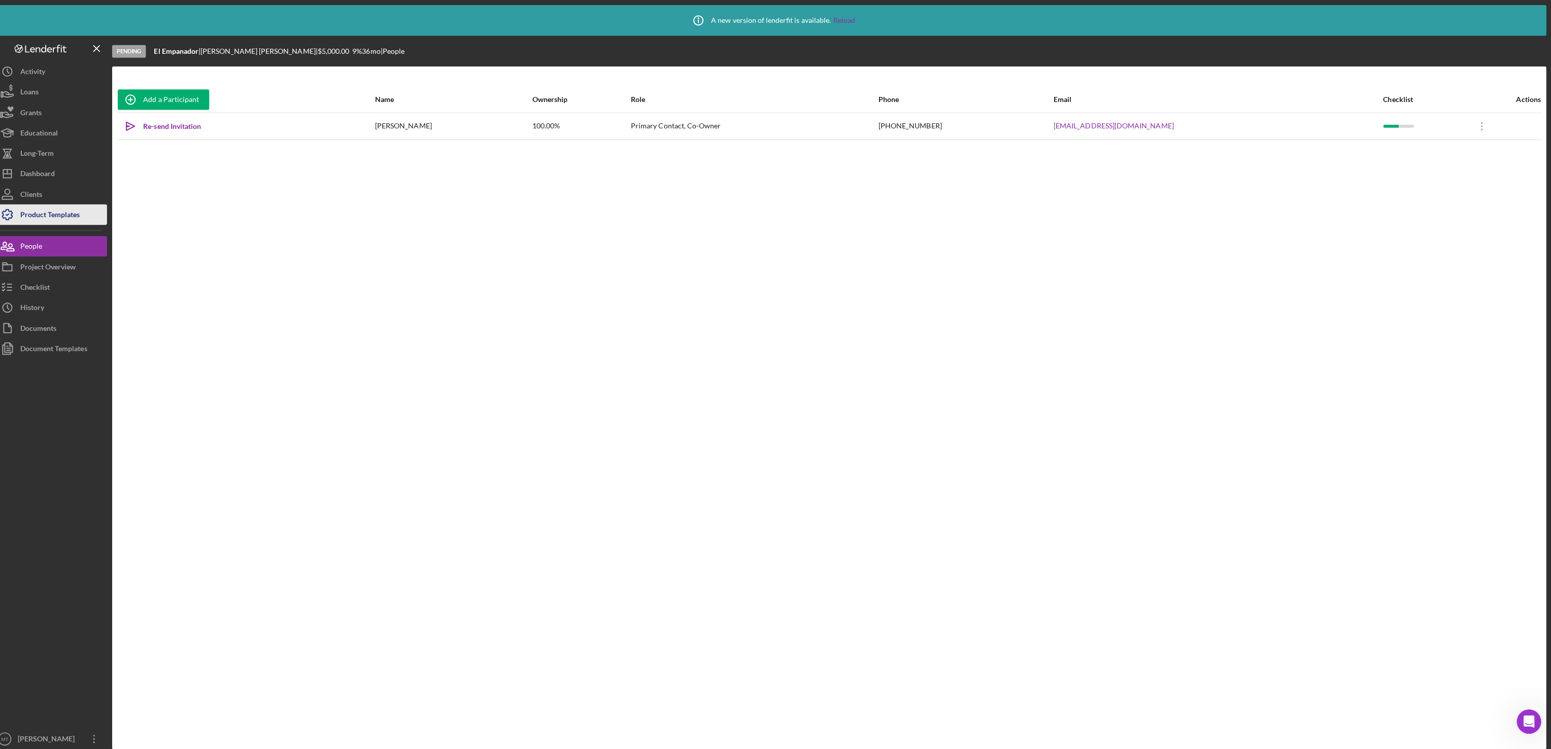
click at [76, 215] on div "Product Templates" at bounding box center [59, 214] width 59 height 23
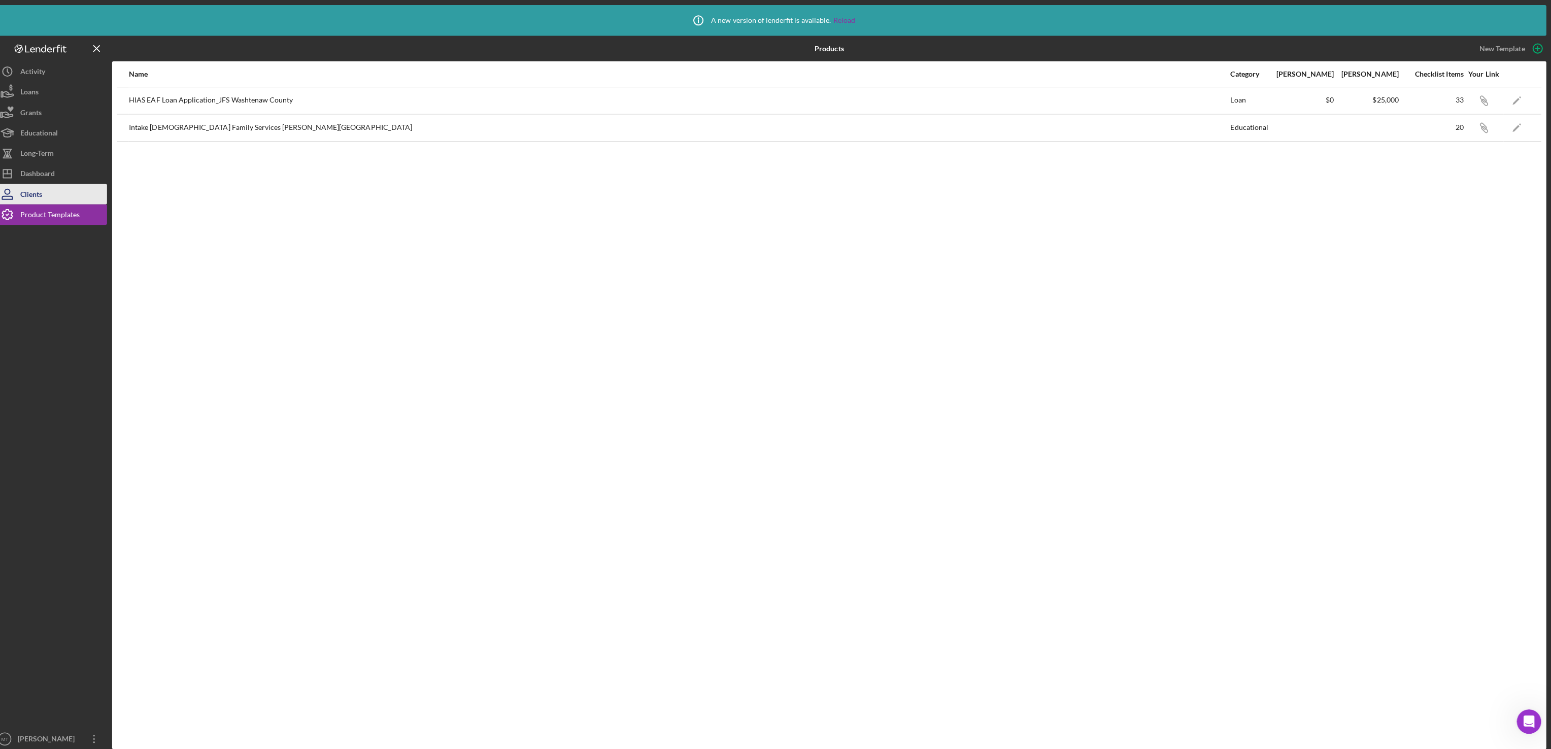
click at [80, 193] on button "Clients" at bounding box center [61, 193] width 112 height 20
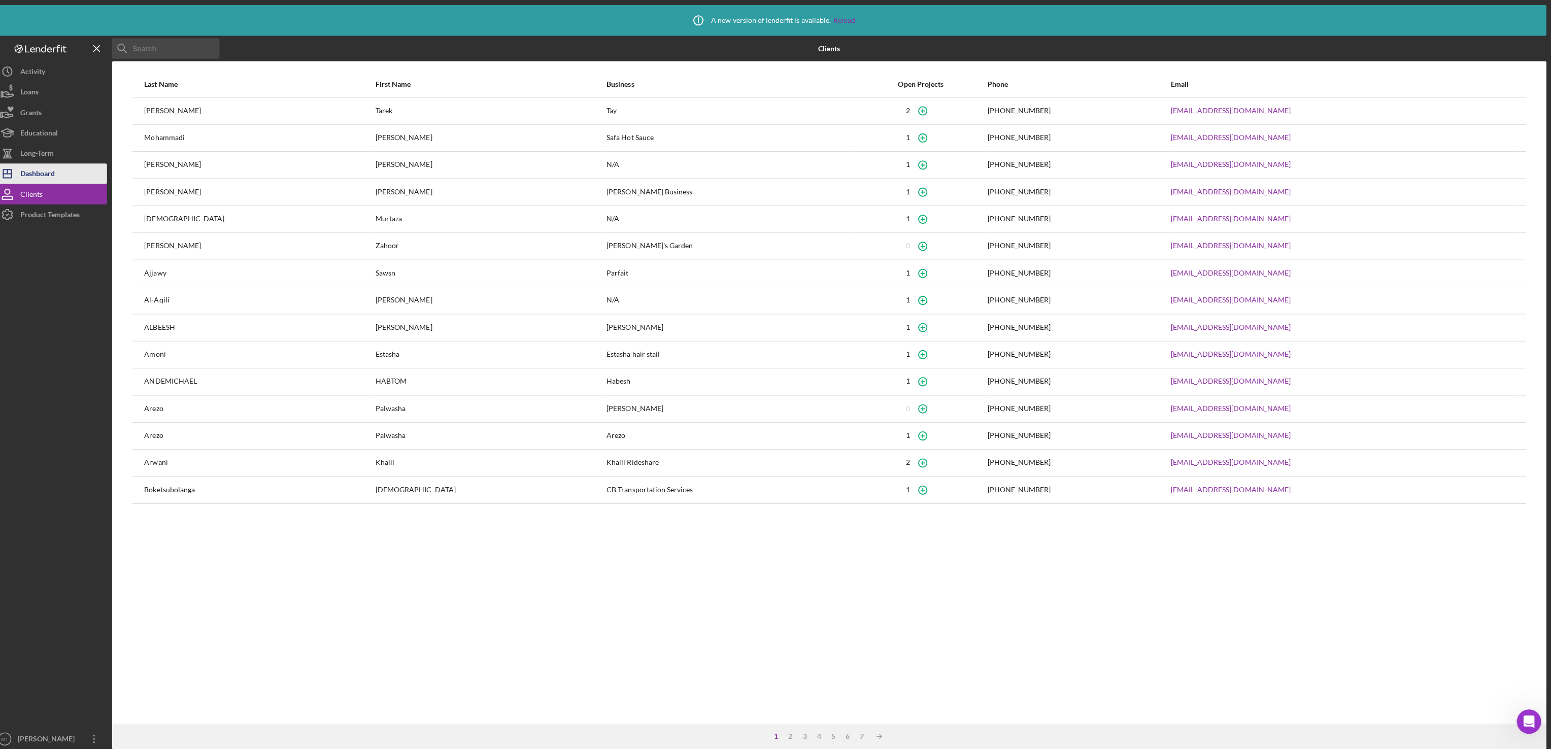
click at [82, 172] on button "Icon/Dashboard Dashboard" at bounding box center [61, 172] width 112 height 20
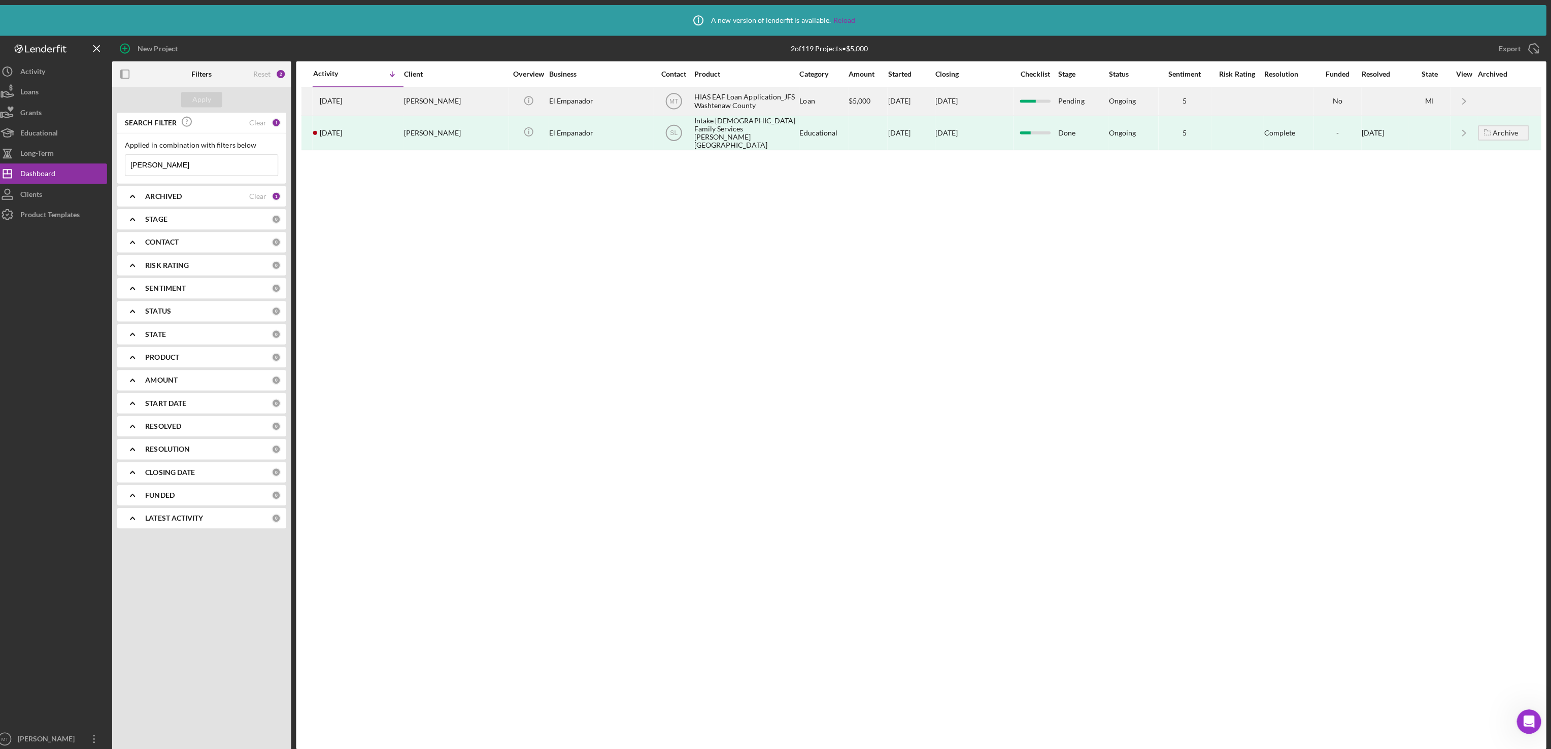
click at [708, 104] on div "HIAS EAF Loan Application_JFS Washtenaw County" at bounding box center [751, 100] width 102 height 27
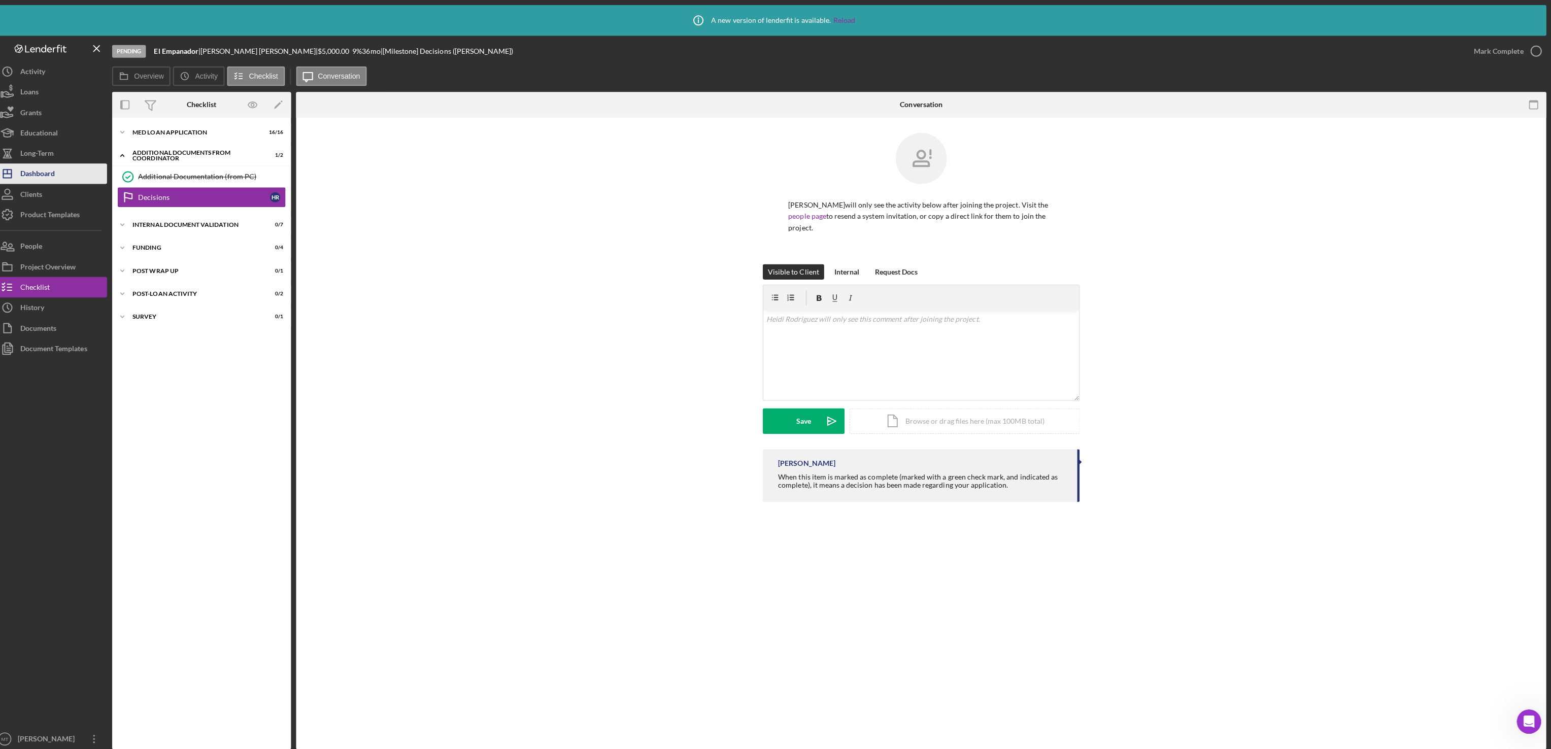
click at [59, 172] on div "Dashboard" at bounding box center [47, 173] width 35 height 23
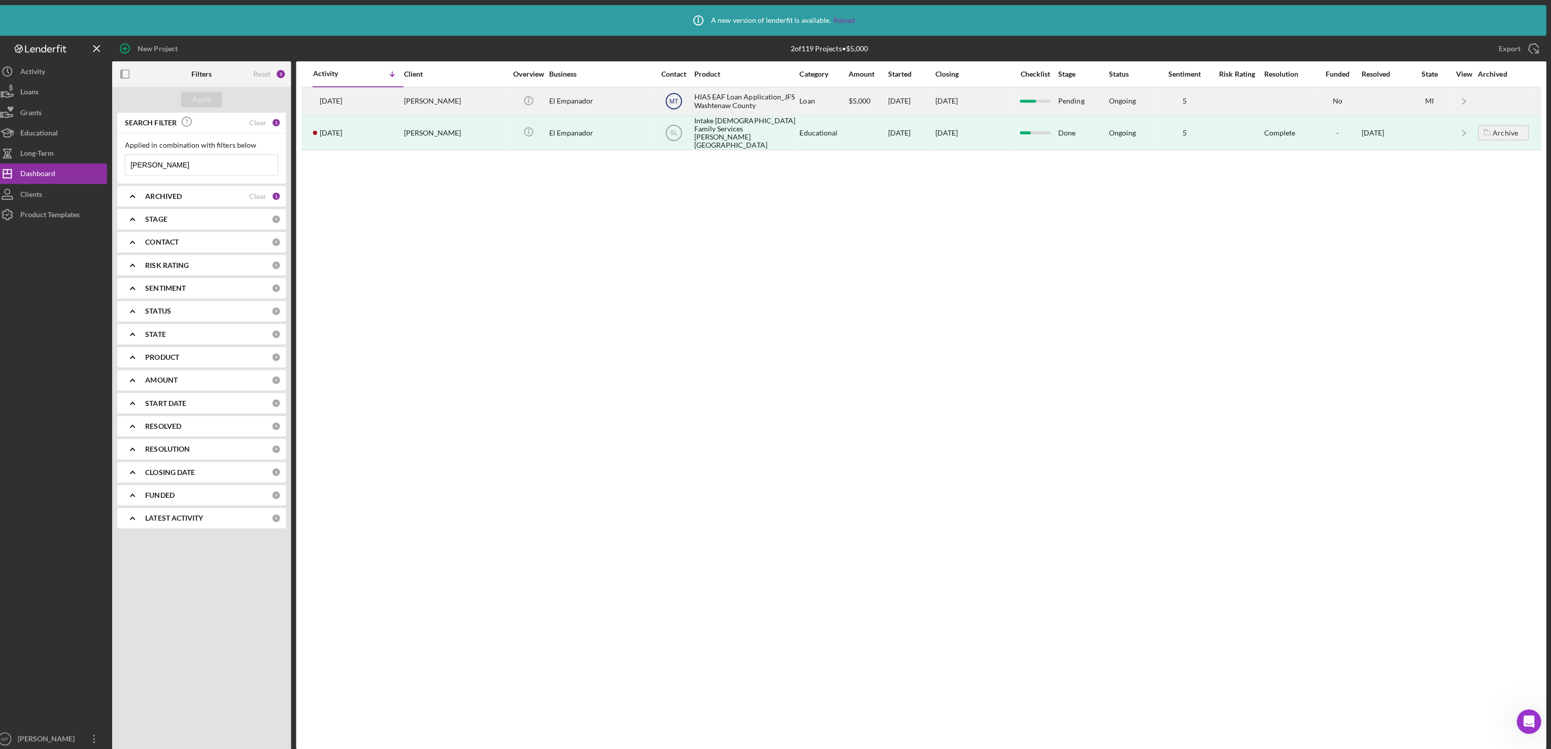
click at [676, 100] on text "MT" at bounding box center [679, 100] width 9 height 7
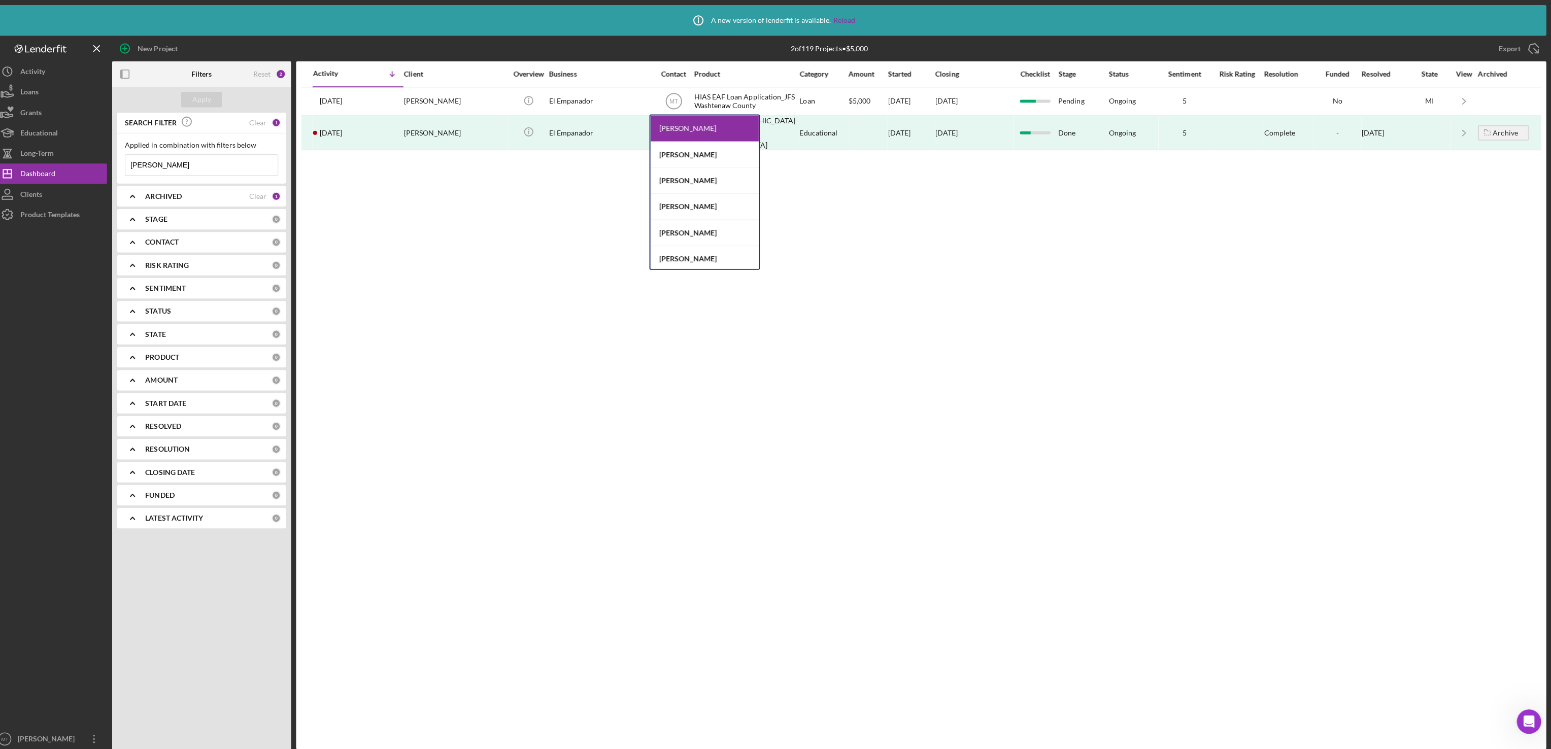
scroll to position [41, 0]
click at [732, 245] on div "[PERSON_NAME]" at bounding box center [710, 242] width 108 height 26
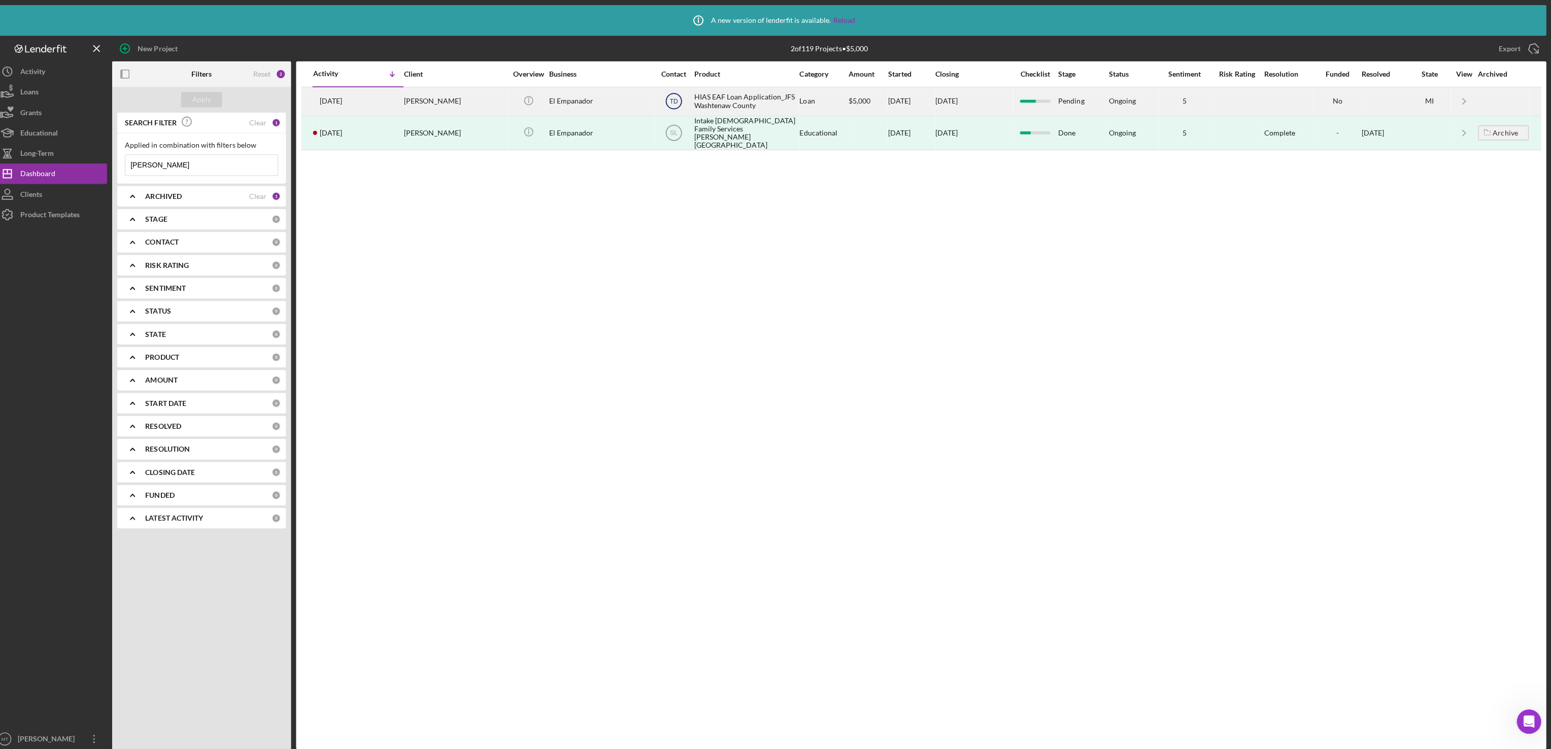
click at [678, 100] on text "TD" at bounding box center [680, 100] width 8 height 7
click at [730, 92] on div "HIAS EAF Loan Application_JFS Washtenaw County" at bounding box center [751, 100] width 102 height 27
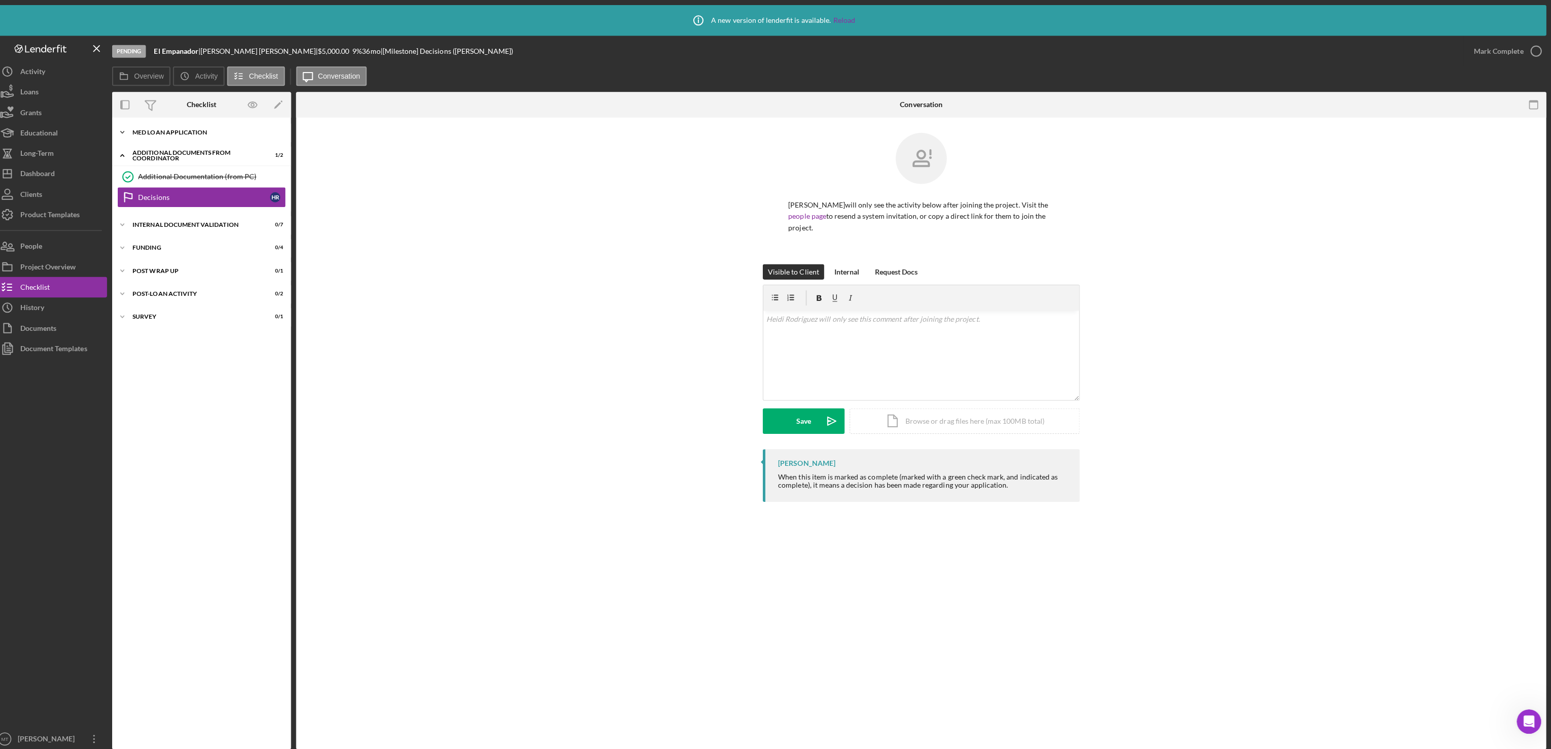
click at [169, 125] on div "Icon/Expander MED Loan Application 16 / 16" at bounding box center [211, 131] width 178 height 20
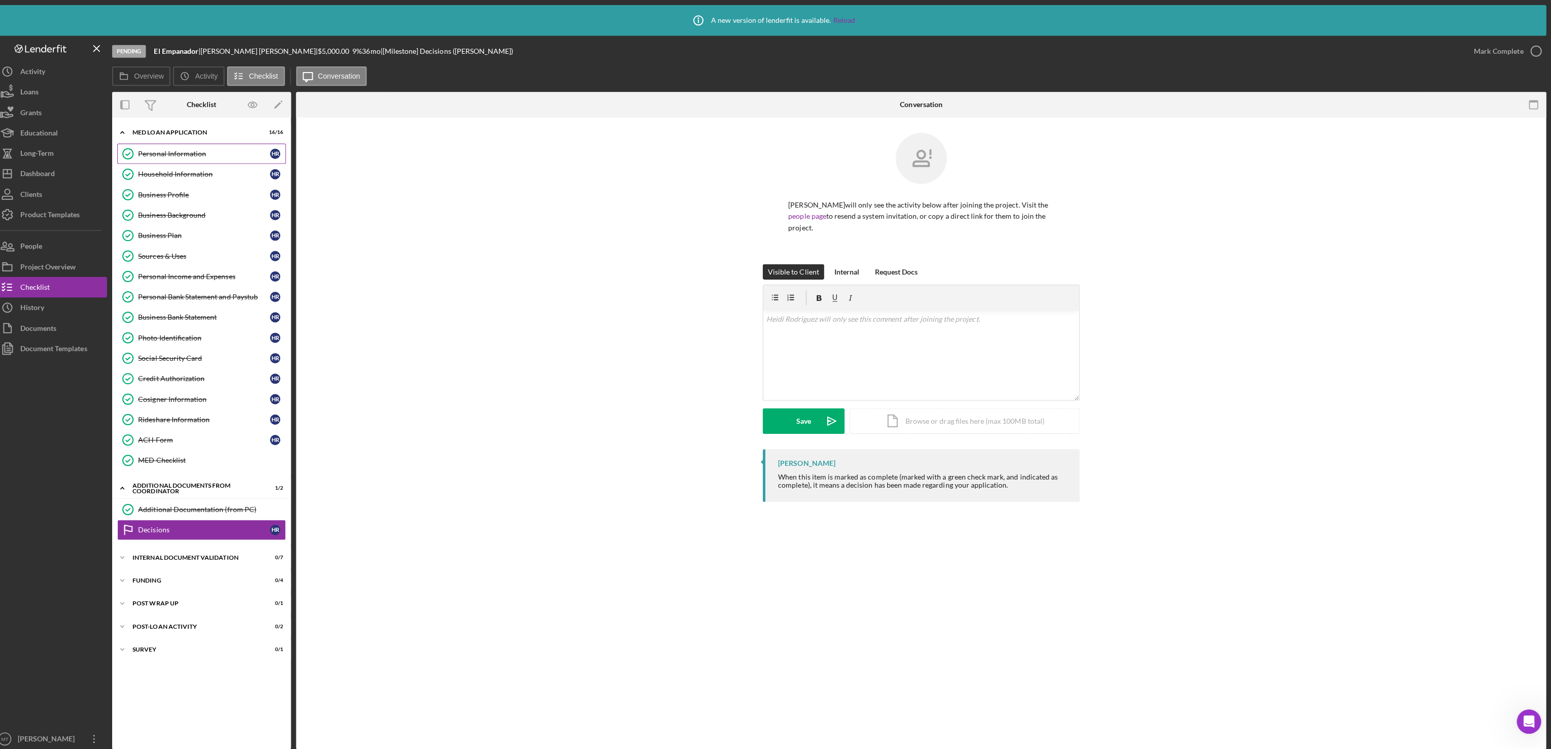
click at [179, 155] on div "Personal Information" at bounding box center [213, 153] width 131 height 8
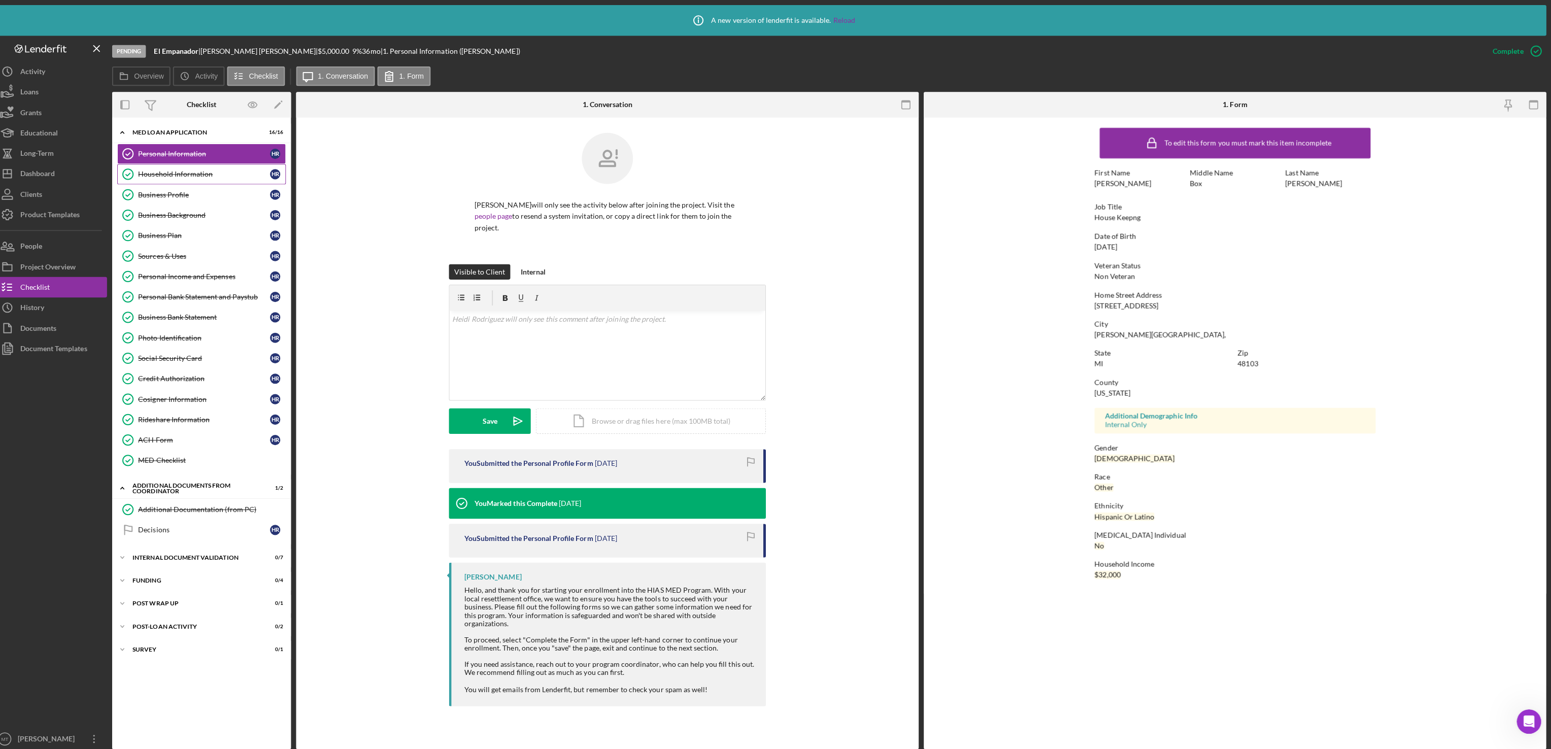
click at [167, 182] on link "Household Information Household Information H R" at bounding box center [210, 173] width 167 height 20
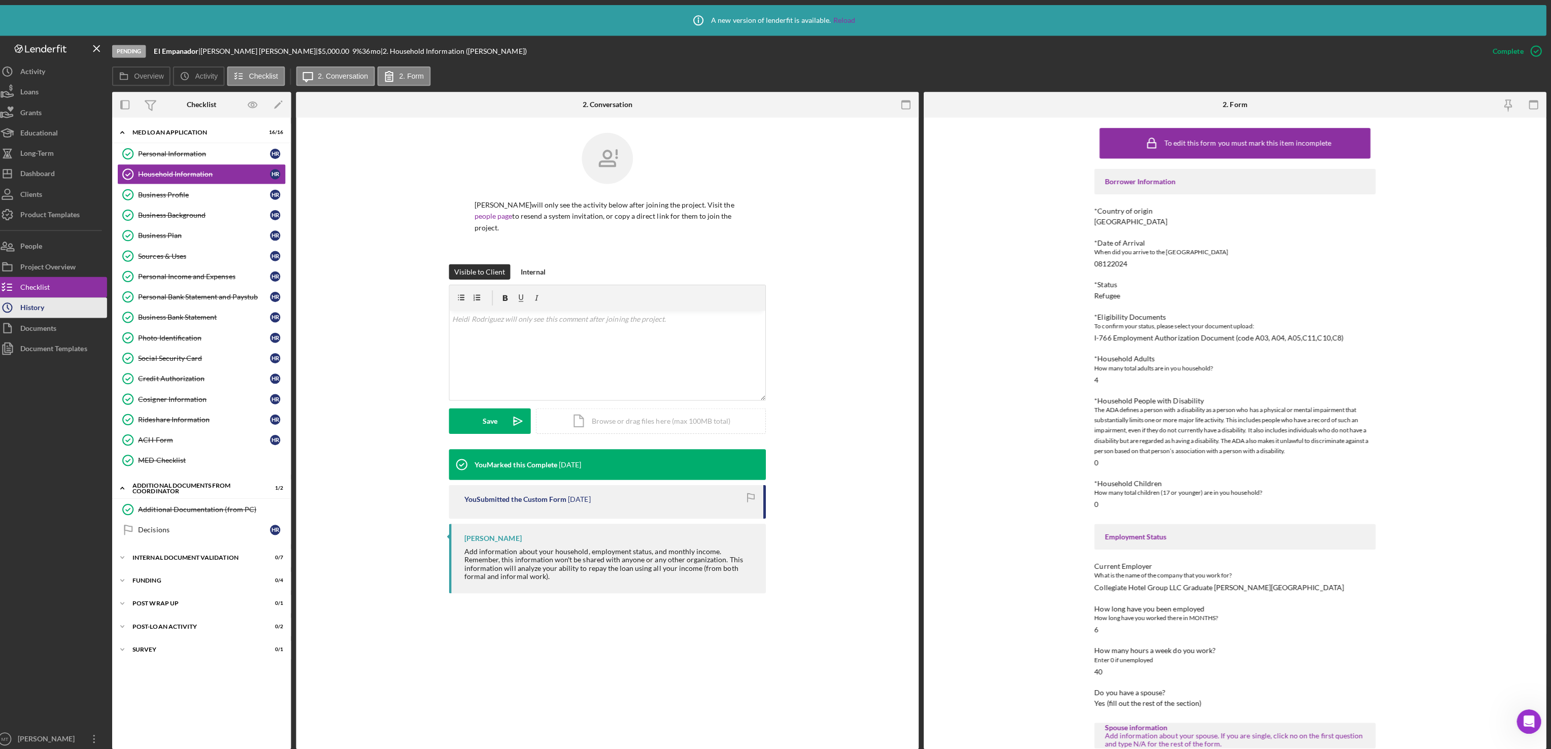
click at [55, 305] on button "Icon/History History" at bounding box center [61, 305] width 112 height 20
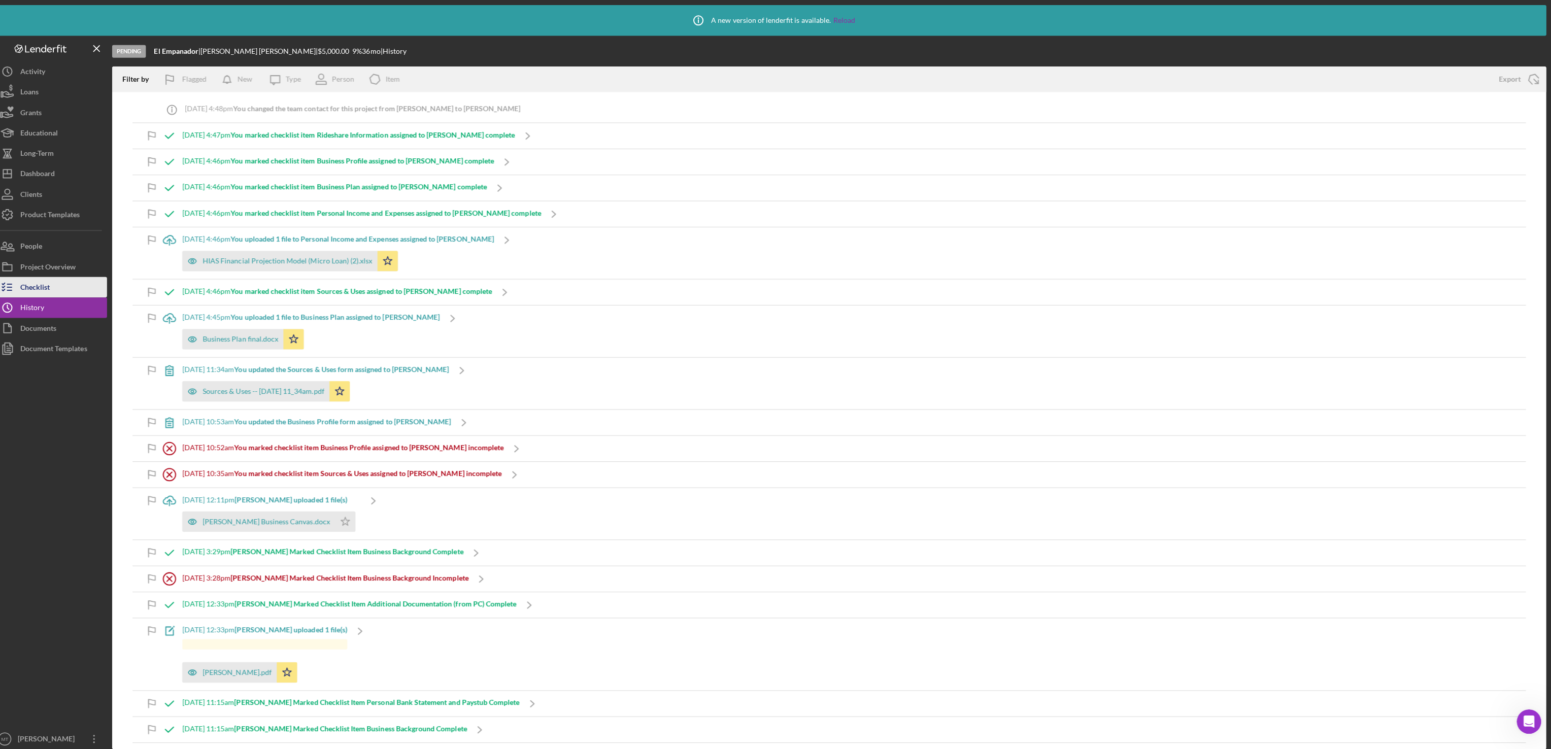
click at [59, 286] on div "Checklist" at bounding box center [44, 286] width 29 height 23
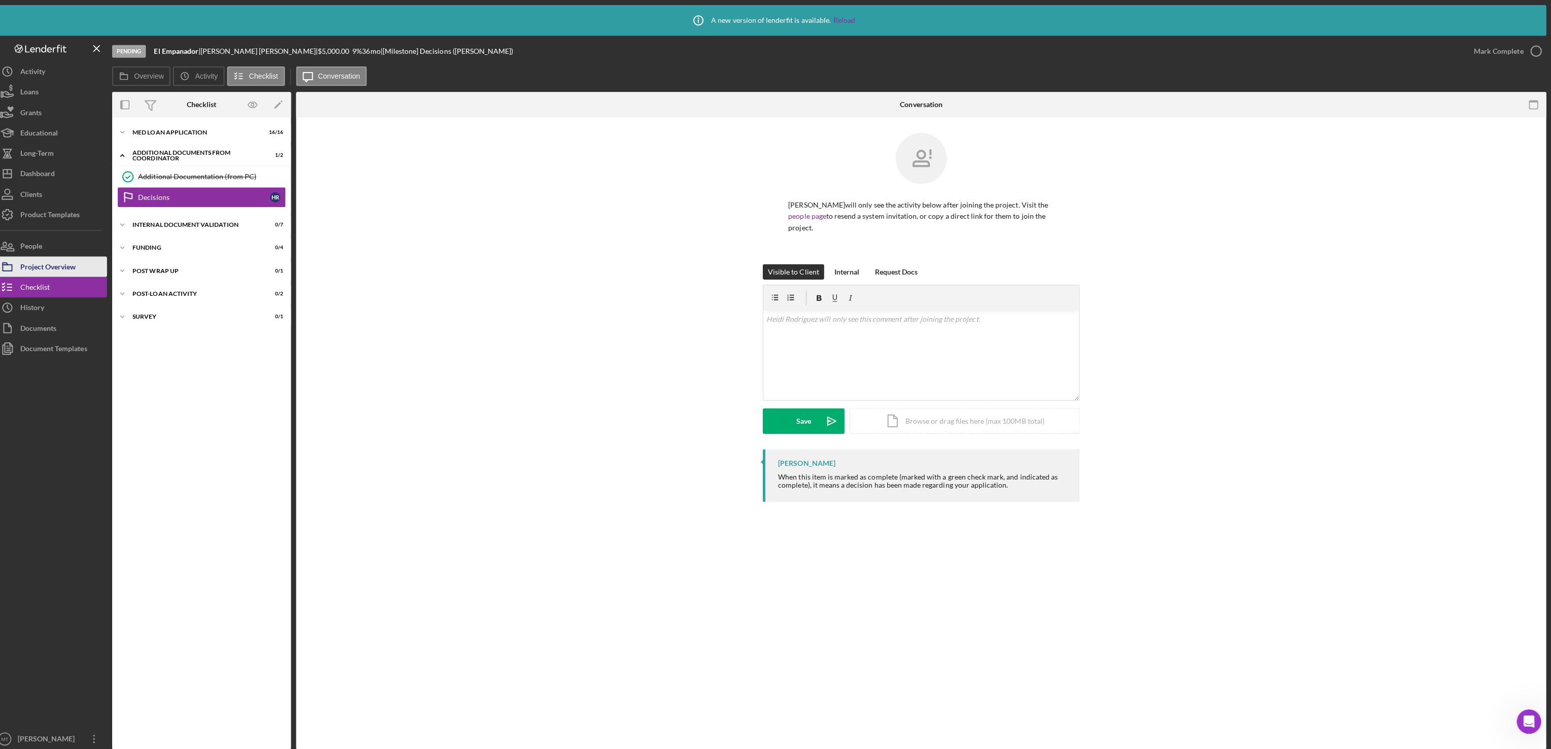
click at [60, 269] on div "Project Overview" at bounding box center [57, 266] width 55 height 23
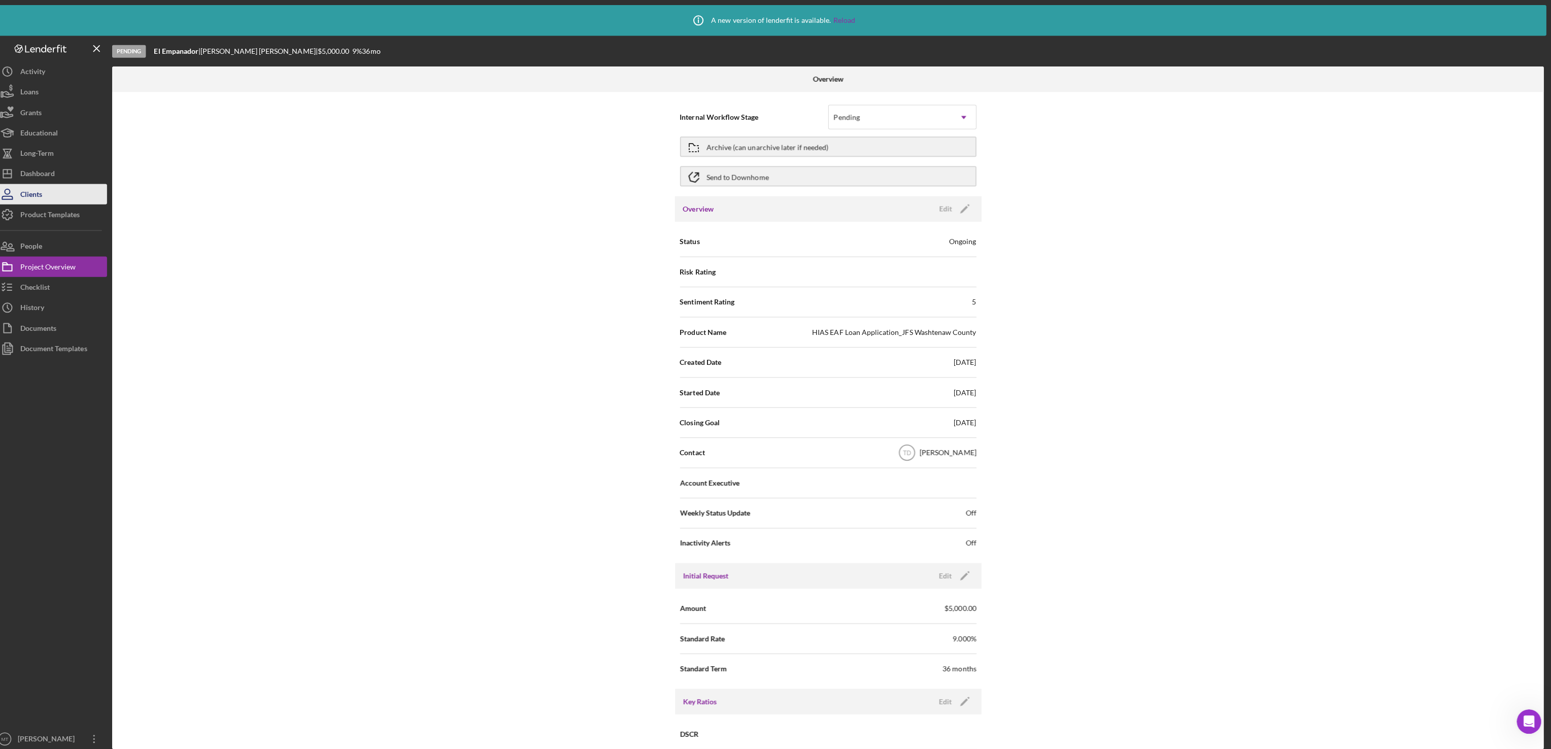
click at [60, 195] on button "Clients" at bounding box center [61, 193] width 112 height 20
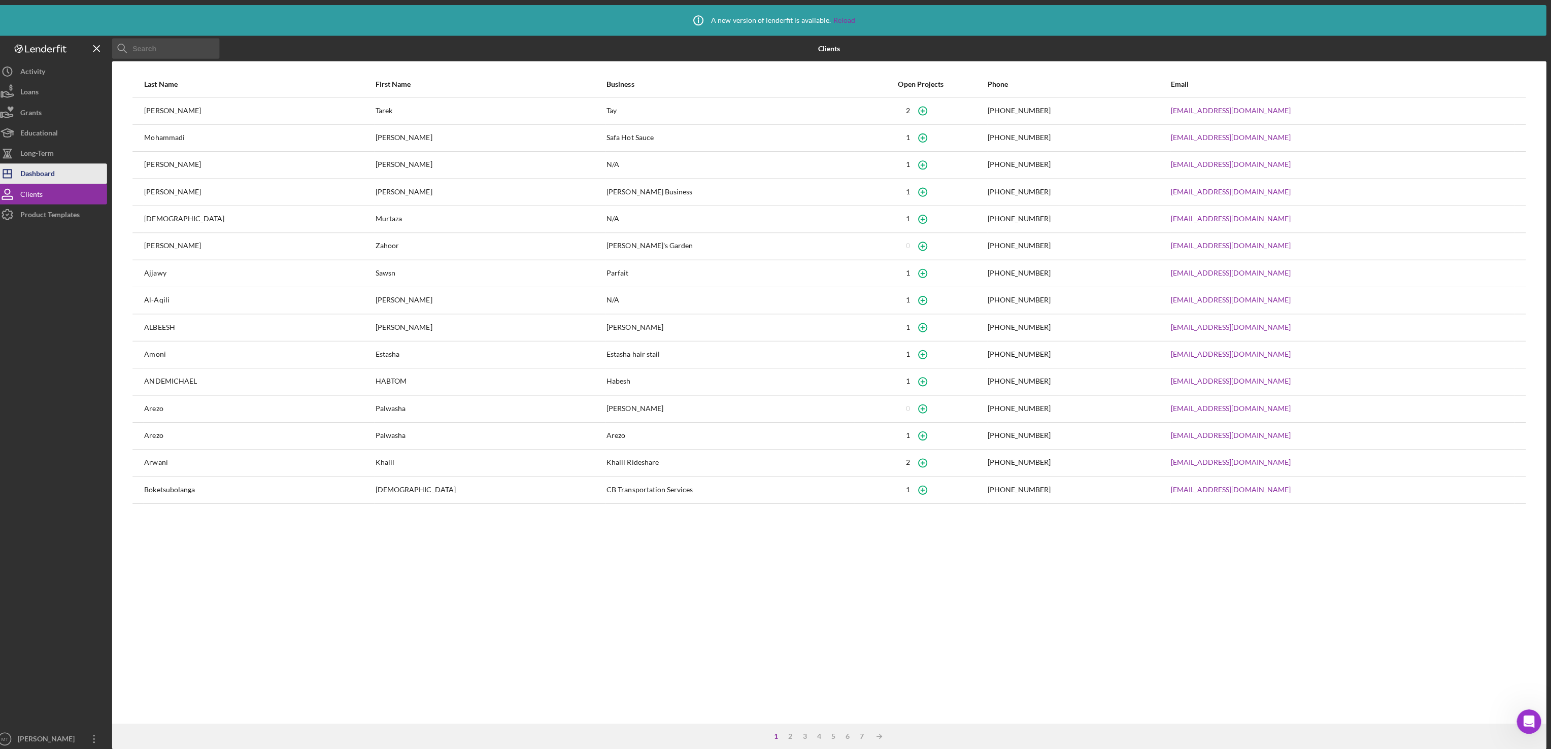
click at [73, 171] on button "Icon/Dashboard Dashboard" at bounding box center [61, 172] width 112 height 20
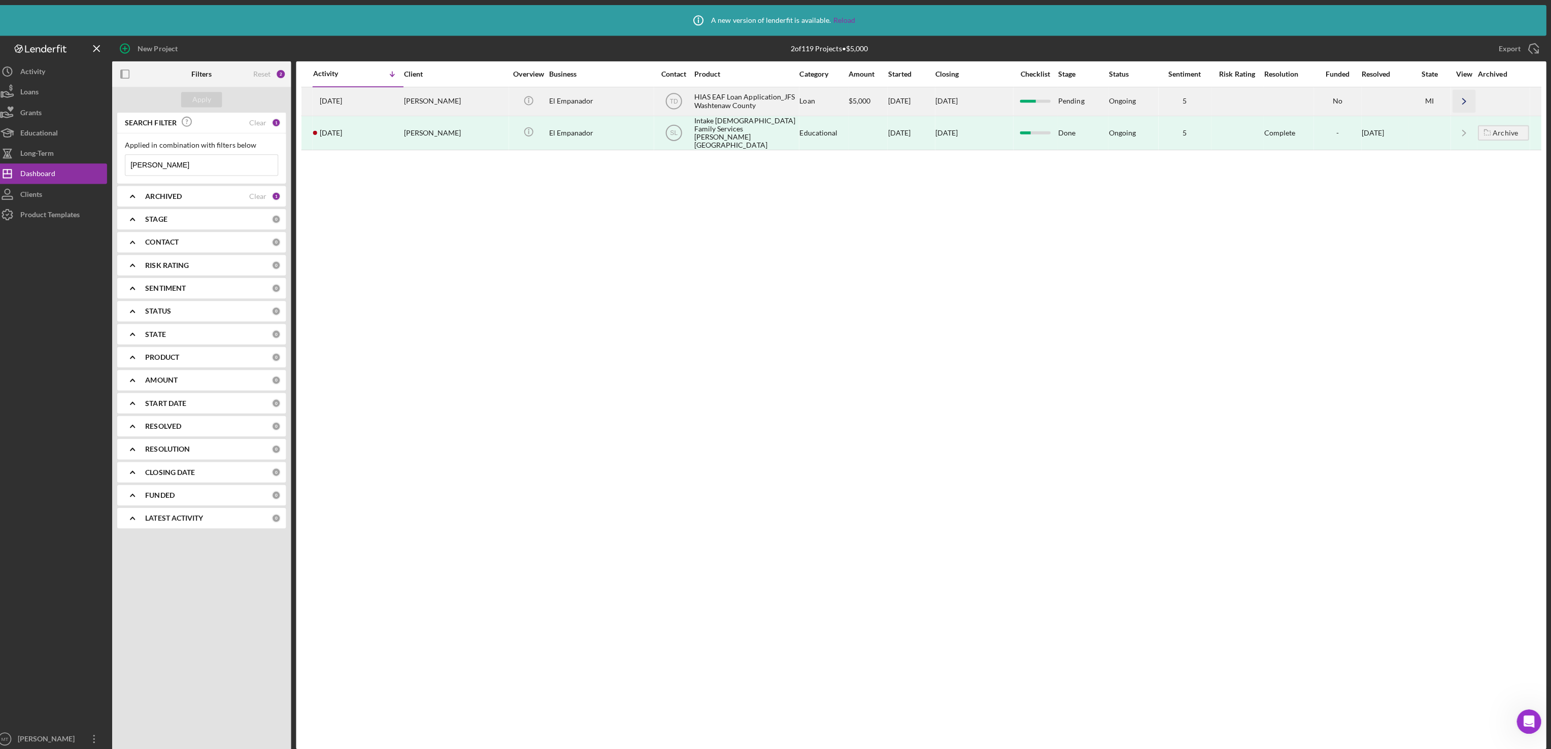
click at [1467, 102] on icon "Icon/Navigate" at bounding box center [1464, 100] width 23 height 23
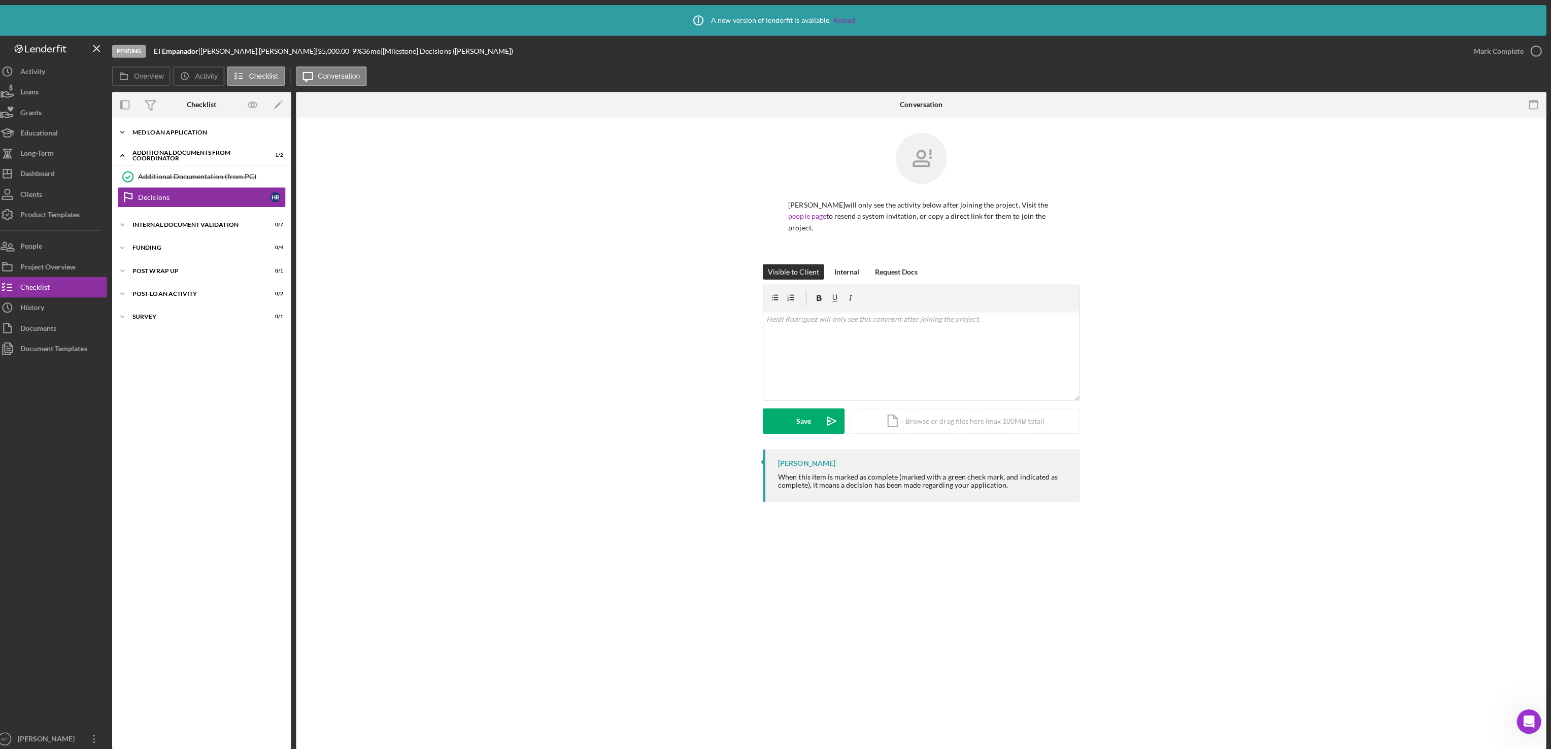
click at [181, 136] on div "Icon/Expander MED Loan Application 16 / 16" at bounding box center [211, 131] width 178 height 20
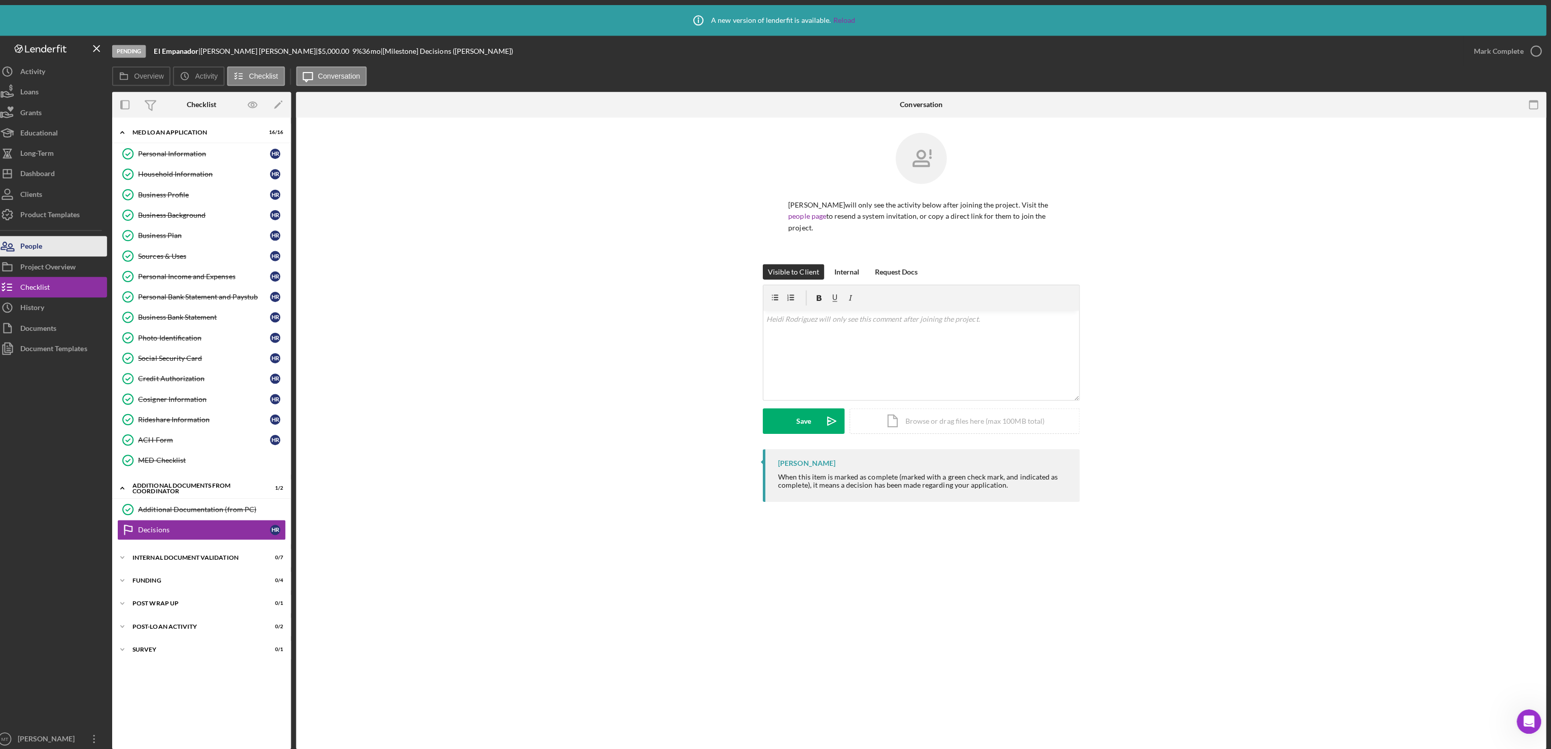
click at [63, 241] on button "People" at bounding box center [61, 244] width 112 height 20
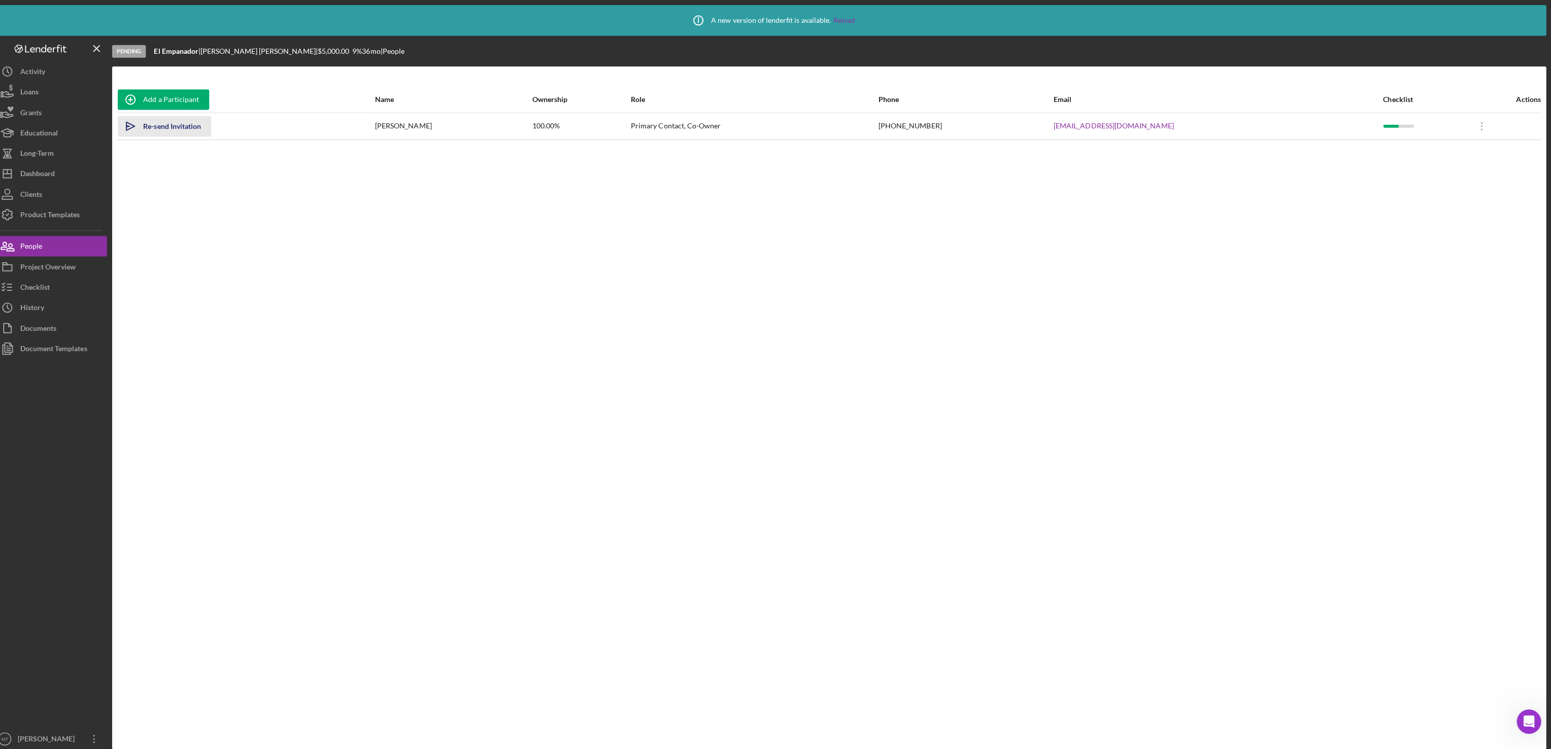
click at [192, 128] on div "Re-send Invitation" at bounding box center [181, 125] width 57 height 20
click at [60, 353] on div "Document Templates" at bounding box center [63, 347] width 66 height 23
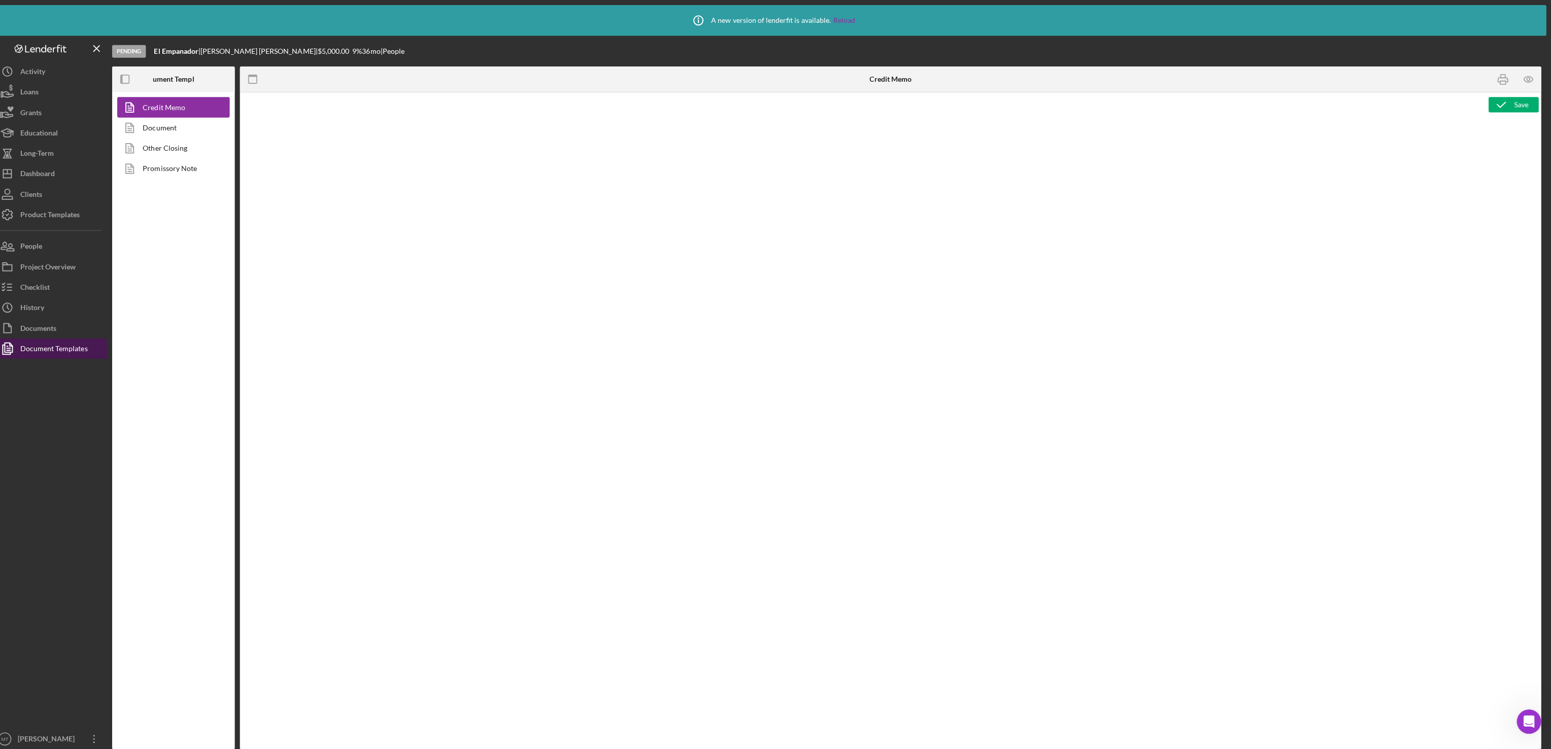
type textarea "<h2><img src="[URL][DOMAIN_NAME]" alt="HIAS Economic Advancement Fund" width="4…"
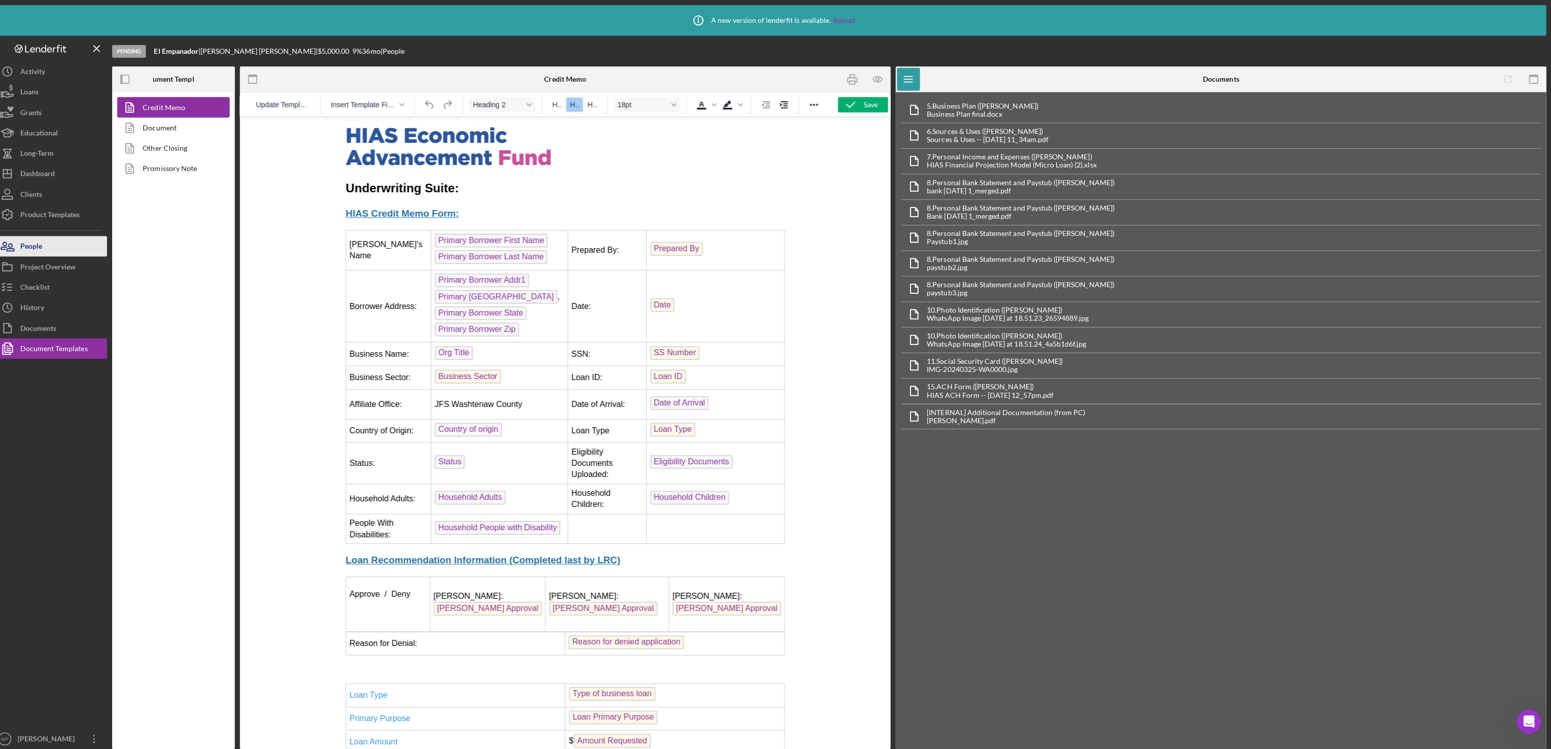
click at [63, 245] on button "People" at bounding box center [61, 244] width 112 height 20
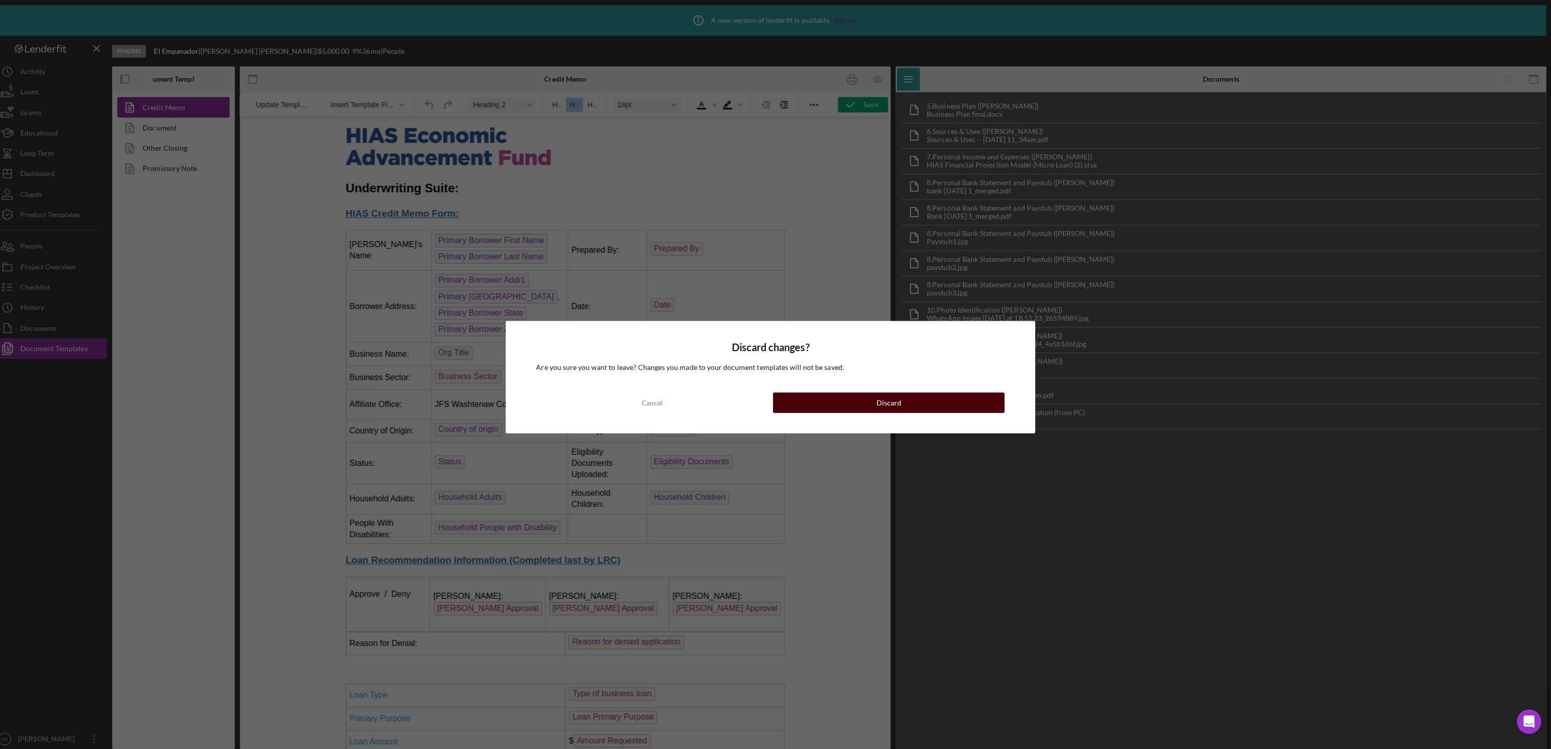
click at [869, 399] on button "Discard" at bounding box center [893, 400] width 230 height 20
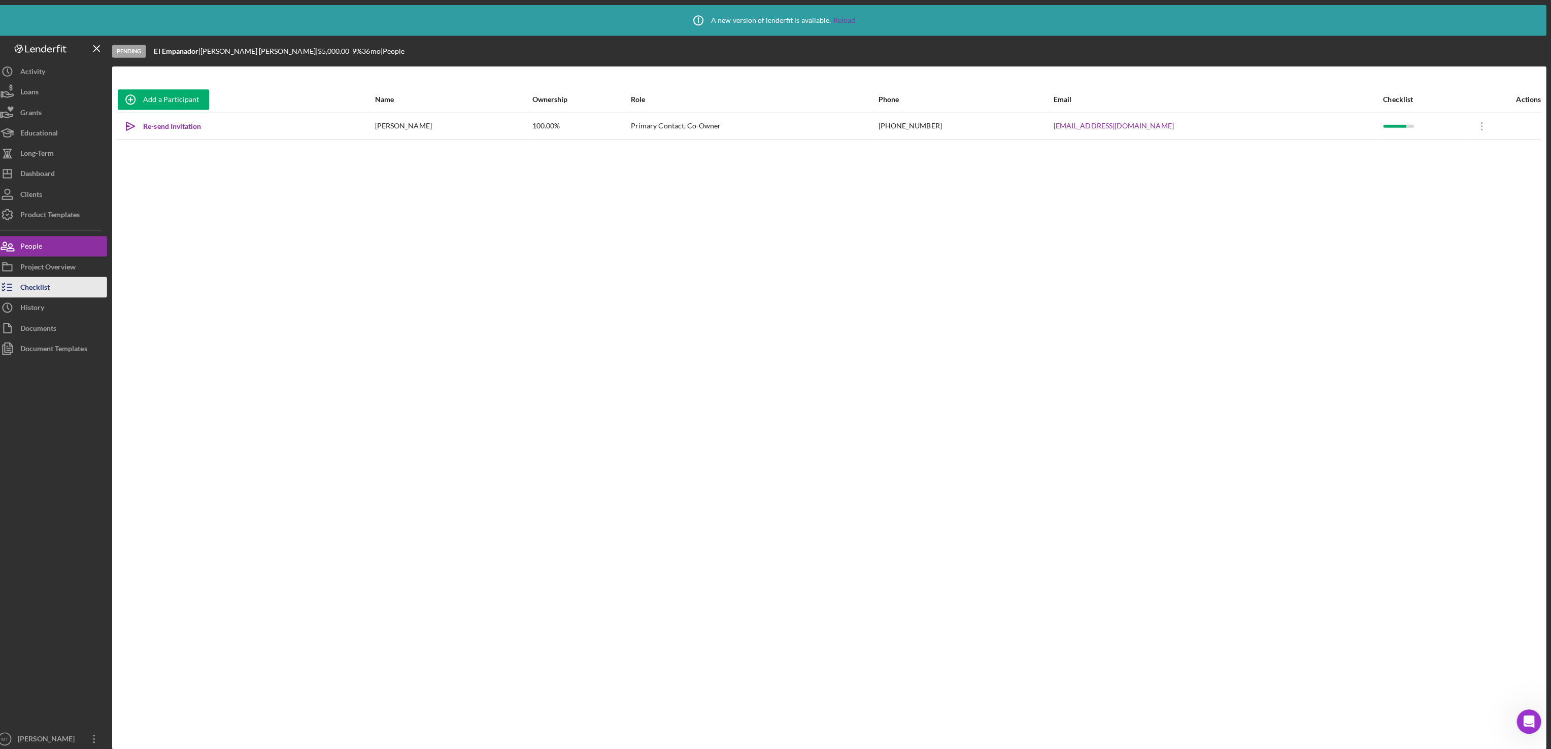
click at [63, 282] on button "Checklist" at bounding box center [61, 285] width 112 height 20
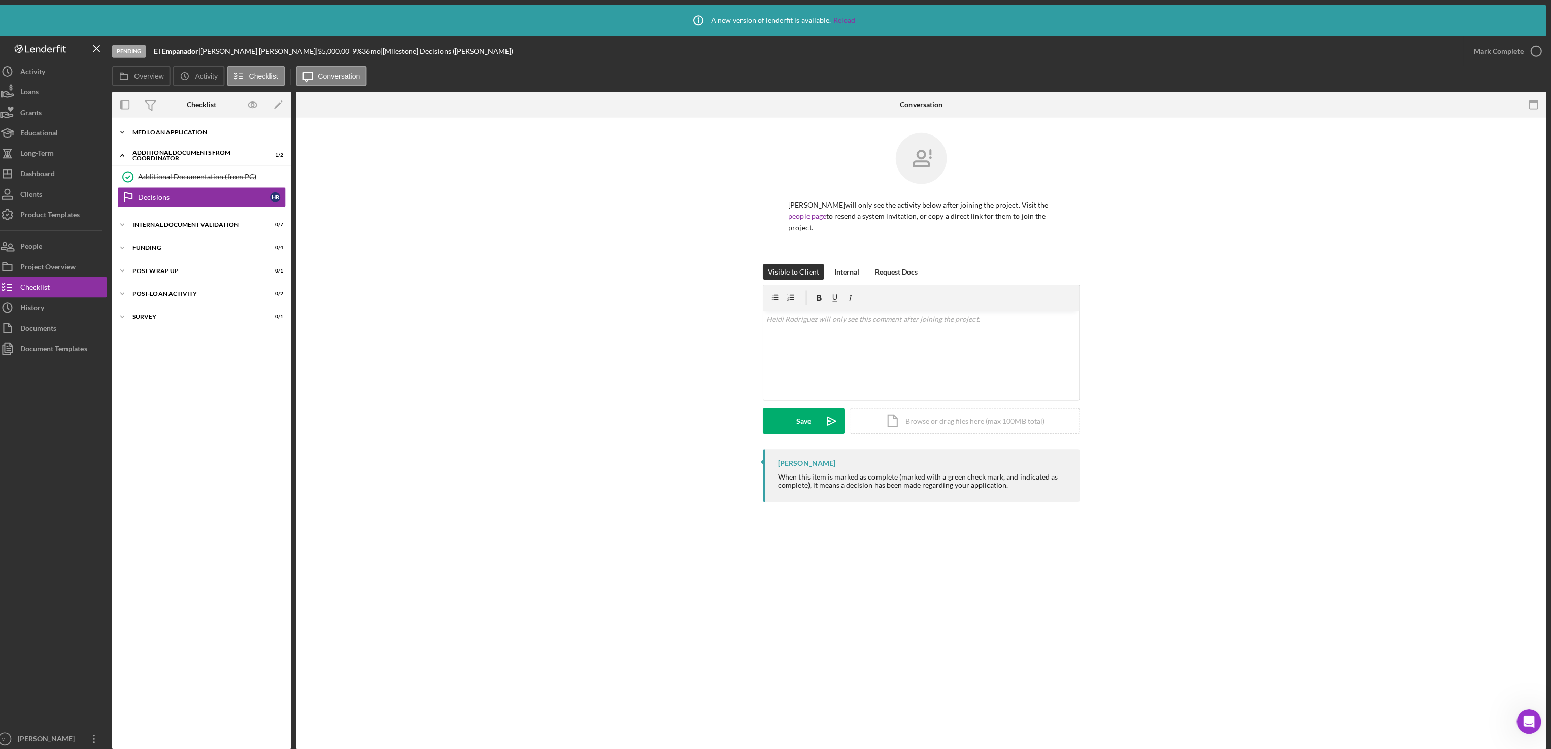
click at [129, 130] on icon "Icon/Expander" at bounding box center [132, 131] width 20 height 20
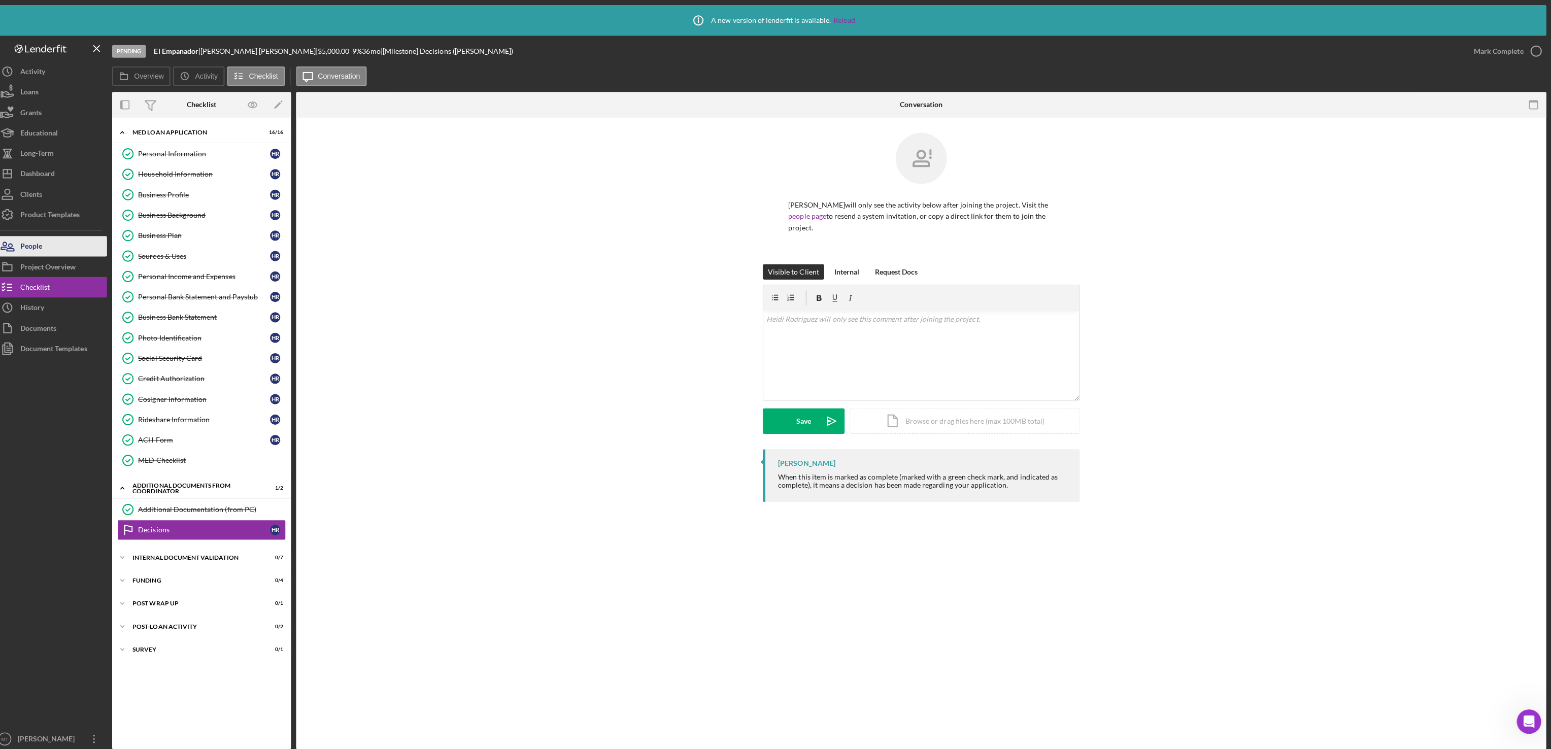
click at [51, 240] on div "People" at bounding box center [41, 245] width 22 height 23
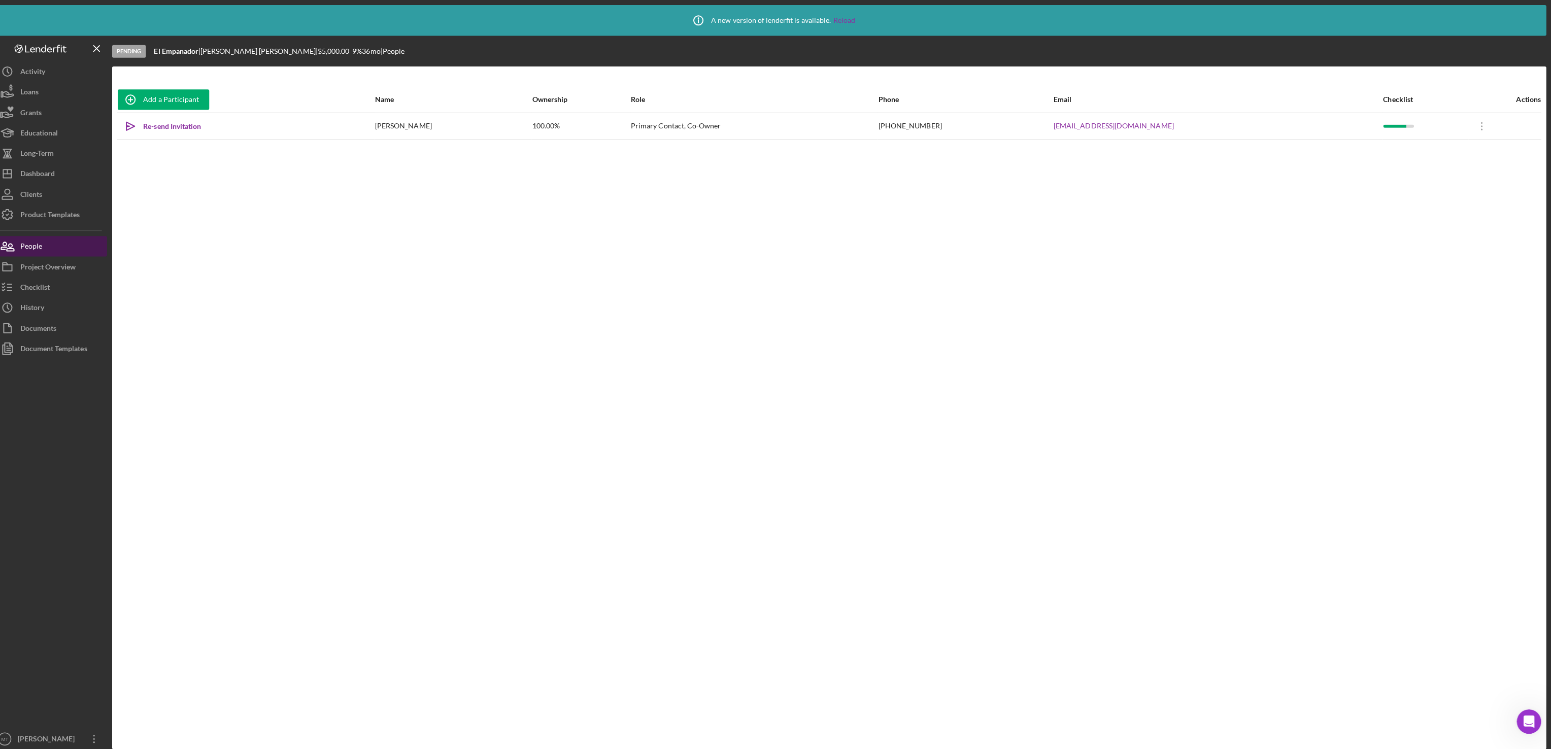
click at [51, 240] on div "People" at bounding box center [41, 245] width 22 height 23
click at [61, 214] on div "Product Templates" at bounding box center [59, 214] width 59 height 23
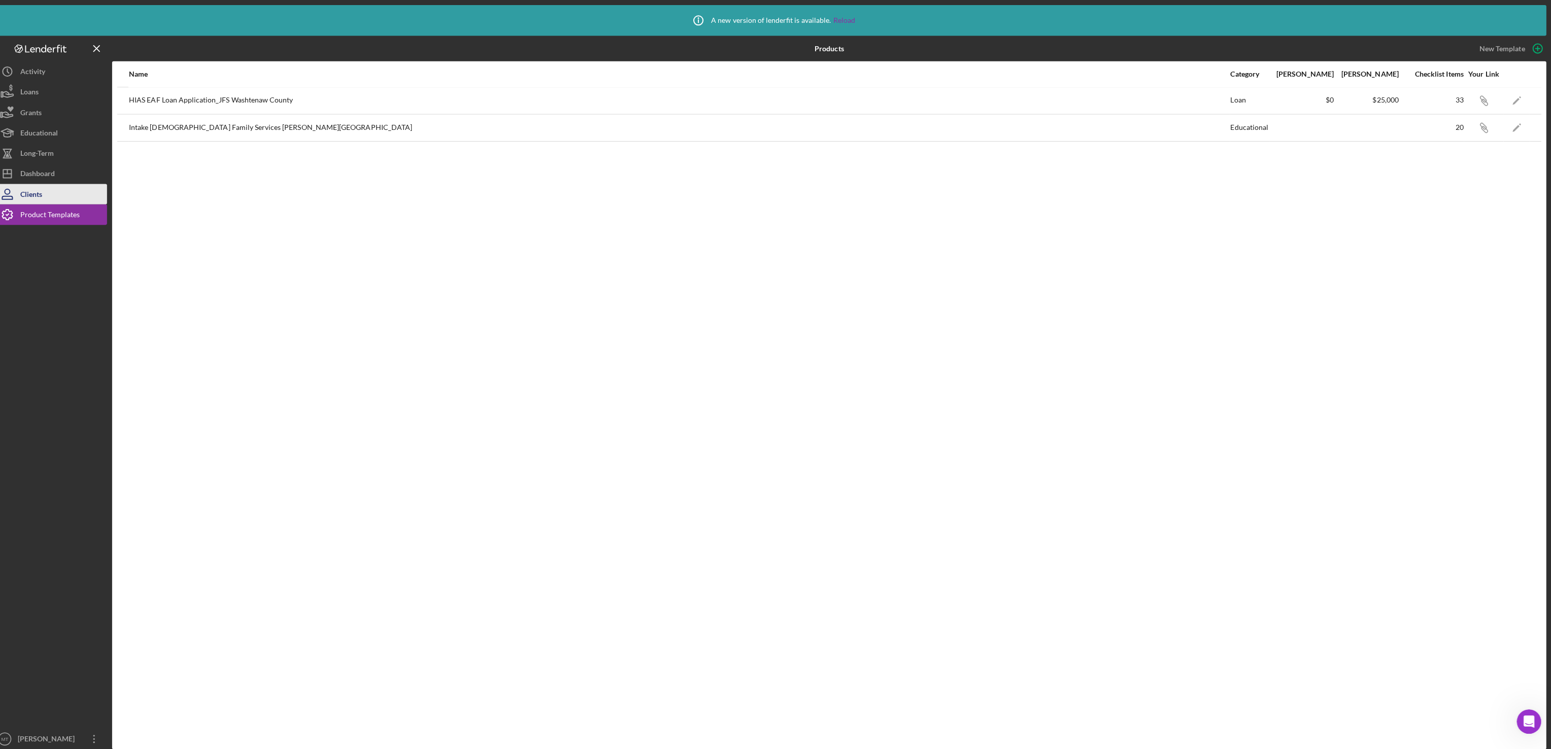
click at [62, 196] on button "Clients" at bounding box center [61, 193] width 112 height 20
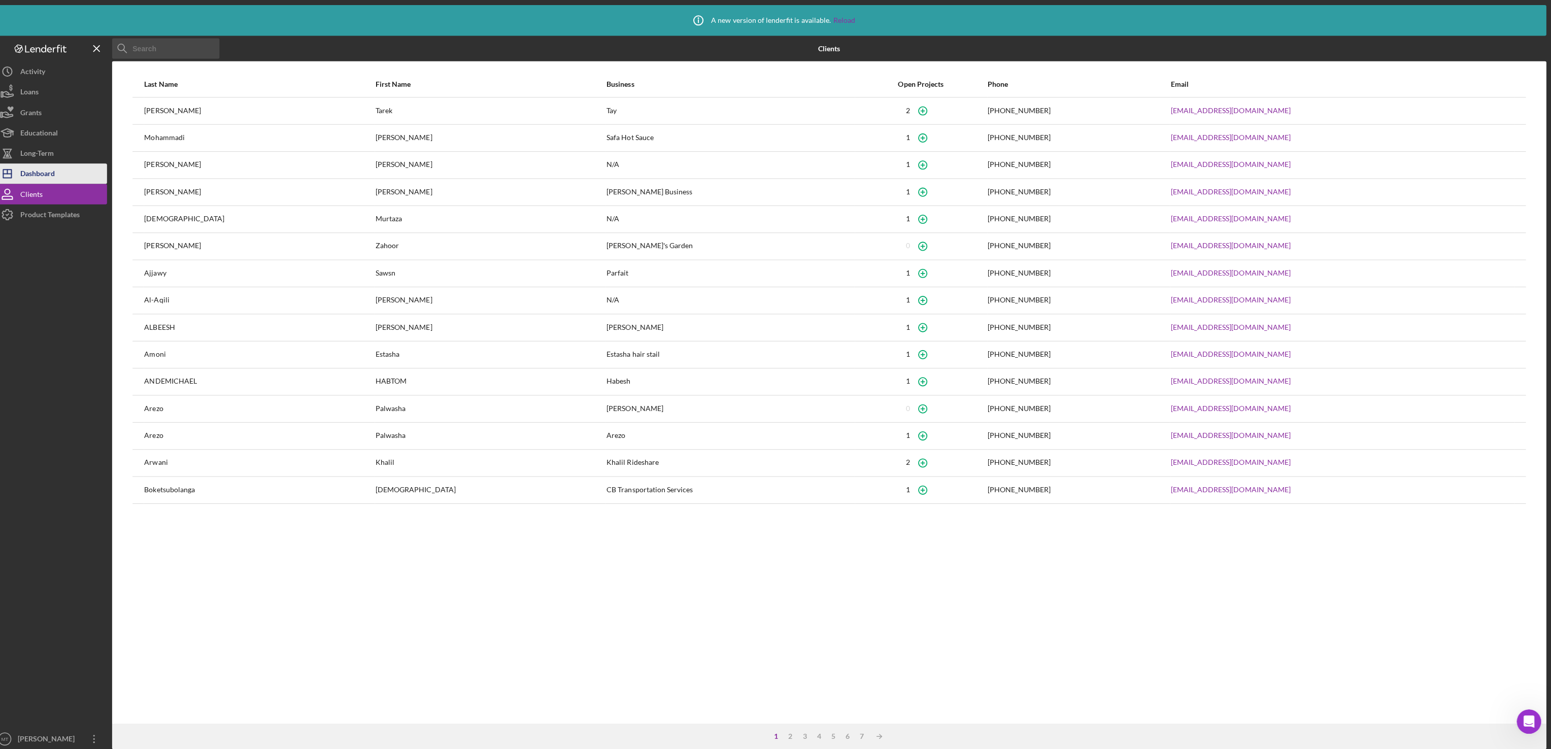
click at [69, 170] on button "Icon/Dashboard Dashboard" at bounding box center [61, 172] width 112 height 20
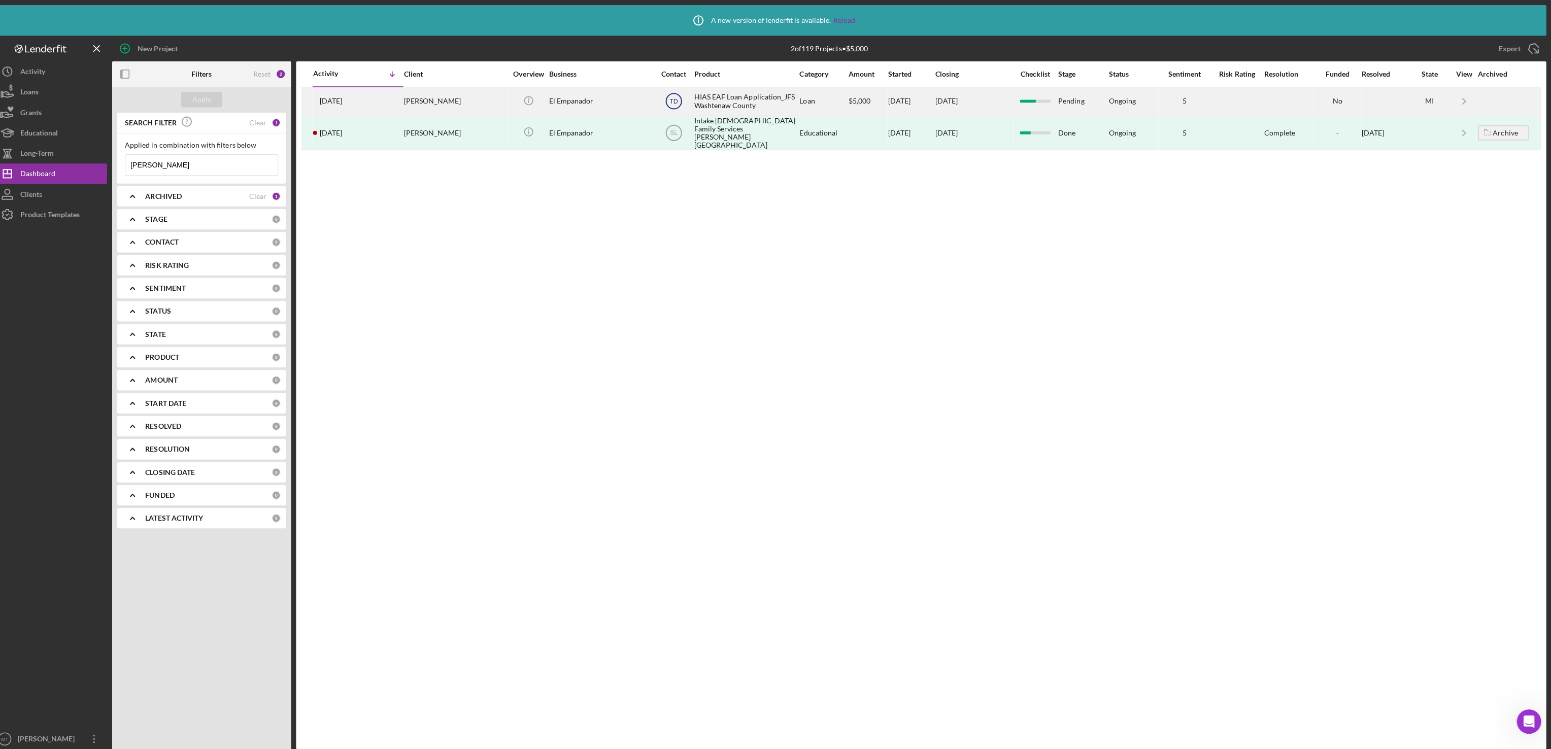
click at [679, 99] on text "TD" at bounding box center [680, 100] width 8 height 7
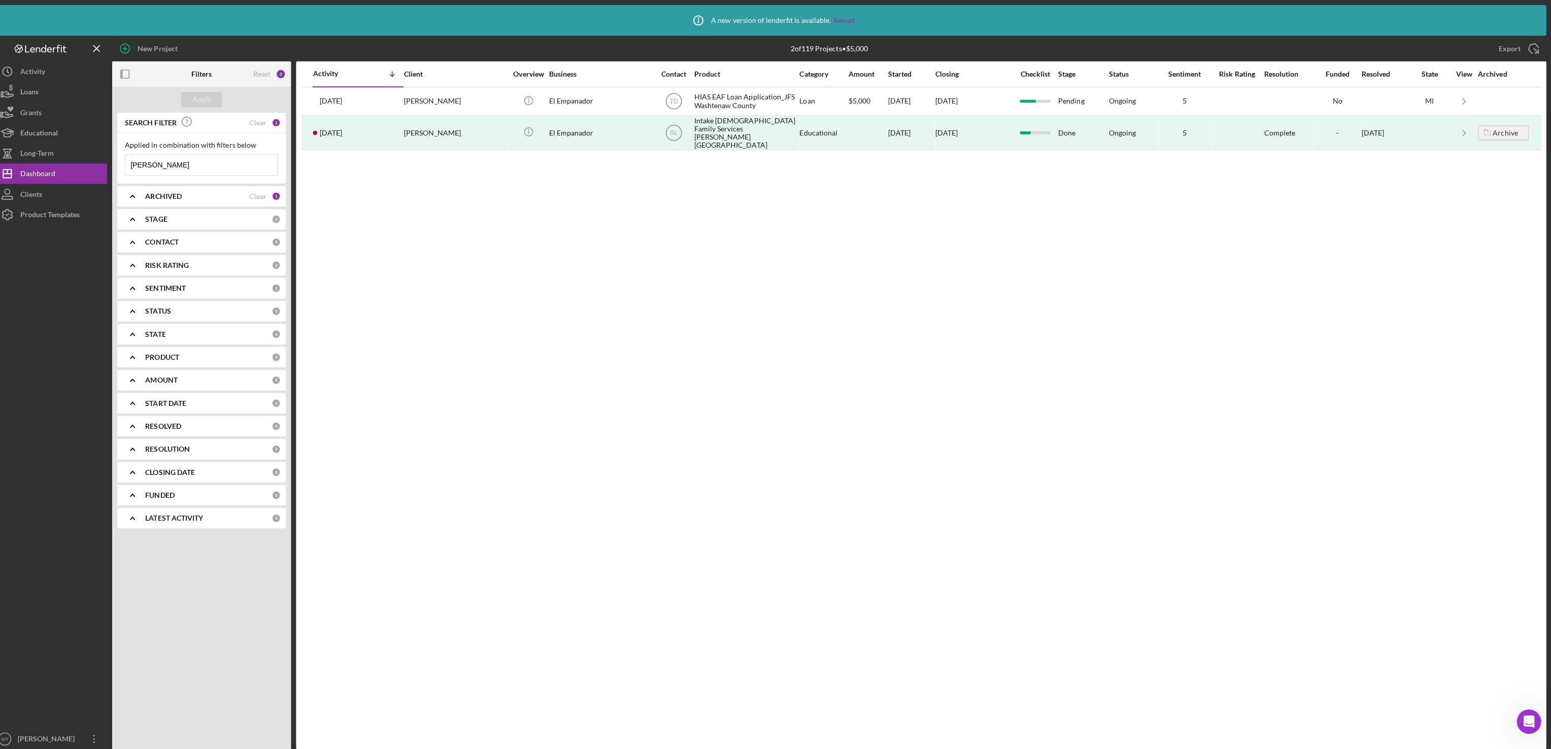
click at [966, 246] on div "Activity Icon/Table Sort Arrow Client Overview Business Contact Product Categor…" at bounding box center [926, 402] width 1242 height 683
